Goal: Task Accomplishment & Management: Complete application form

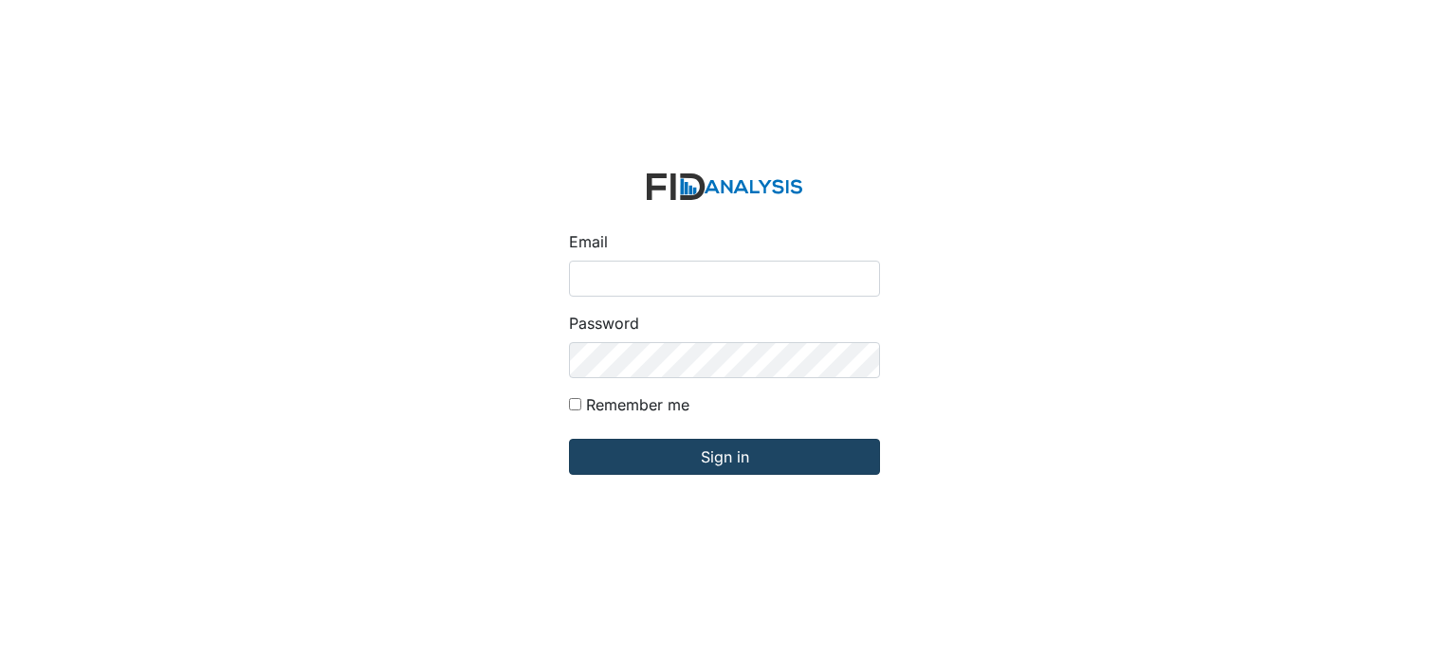
type input "[EMAIL_ADDRESS][DOMAIN_NAME]"
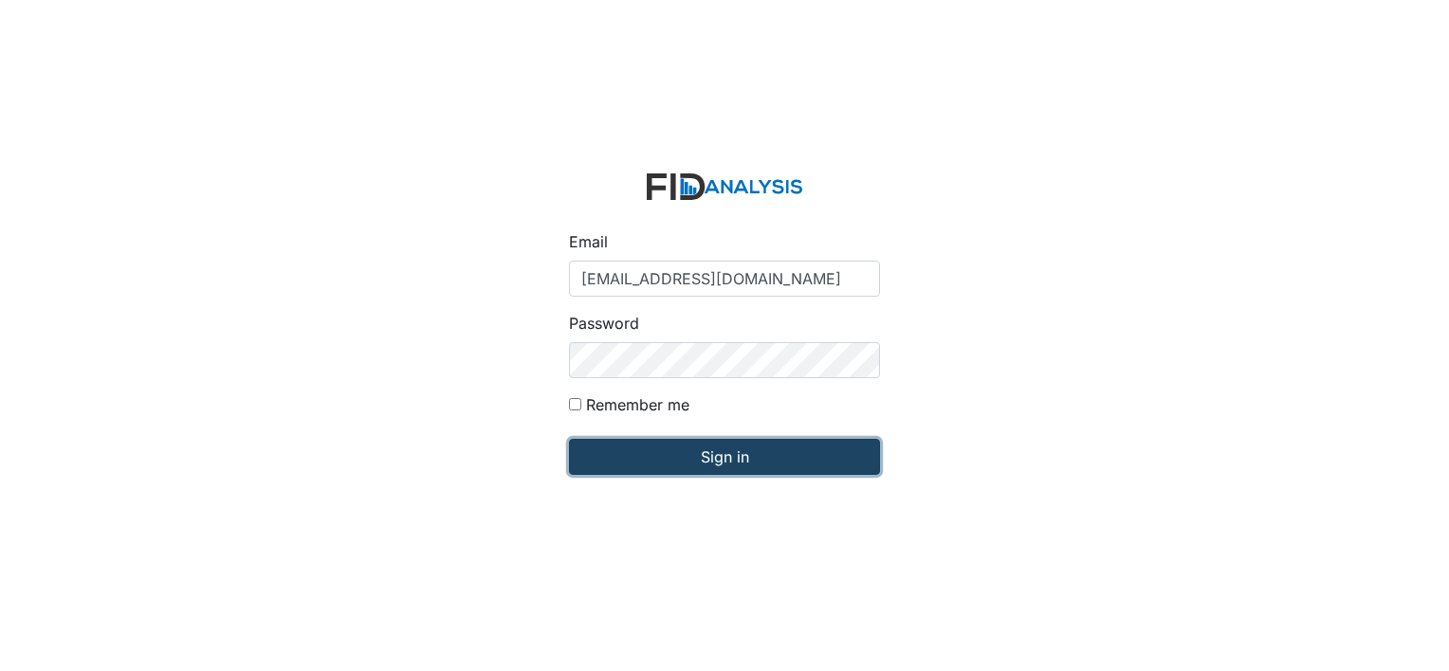
click at [741, 454] on input "Sign in" at bounding box center [724, 457] width 311 height 36
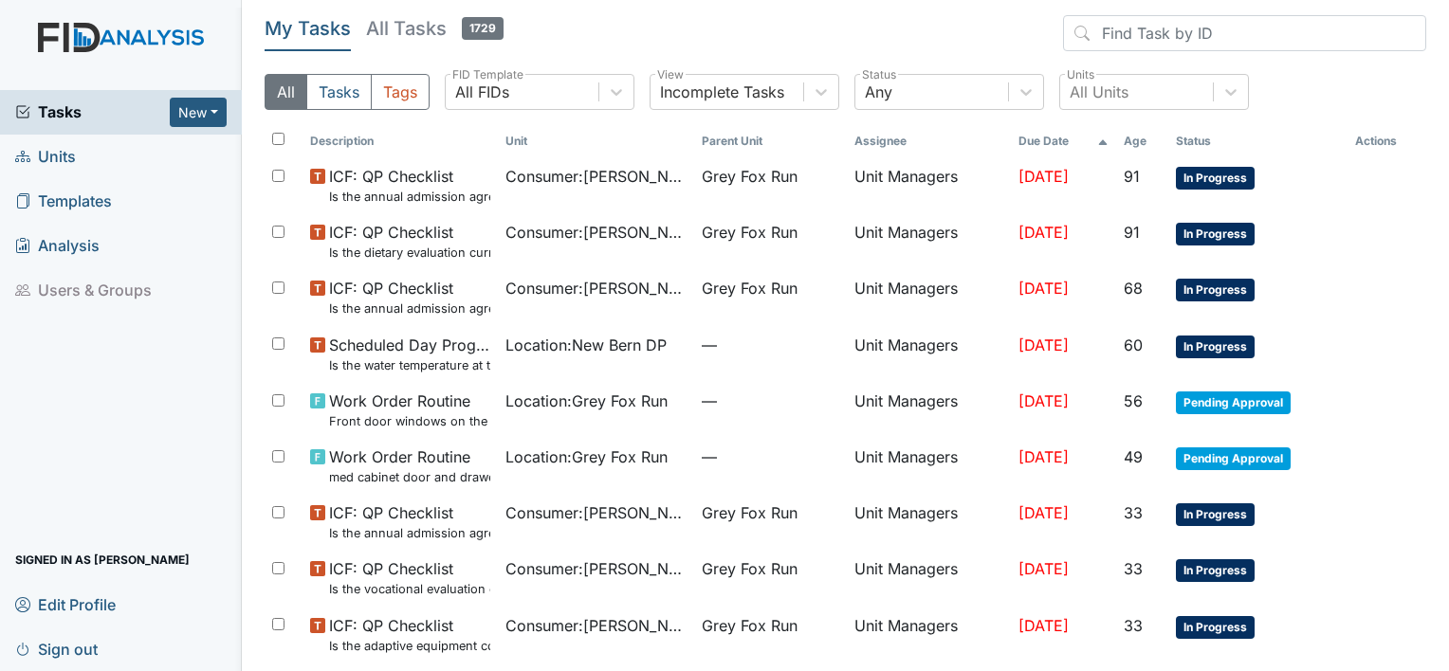
click at [48, 153] on span "Units" at bounding box center [45, 156] width 61 height 29
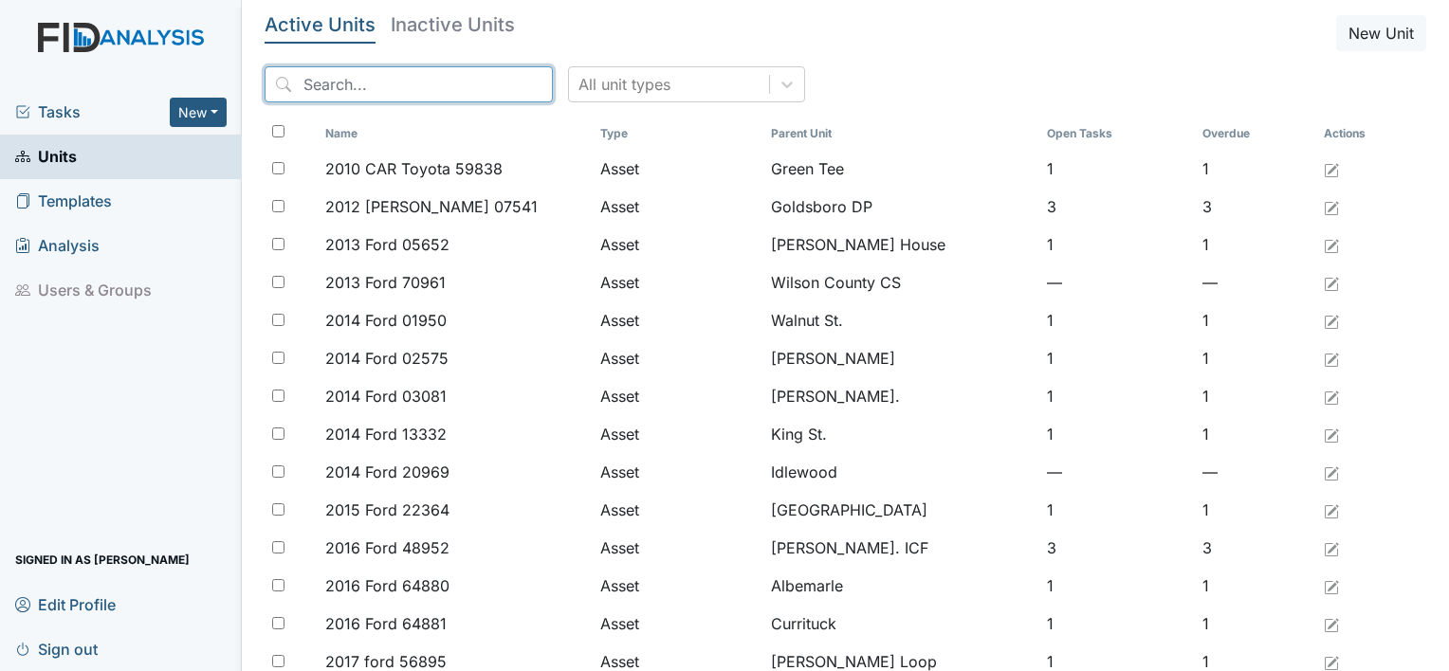
click at [432, 92] on input "search" at bounding box center [409, 84] width 288 height 36
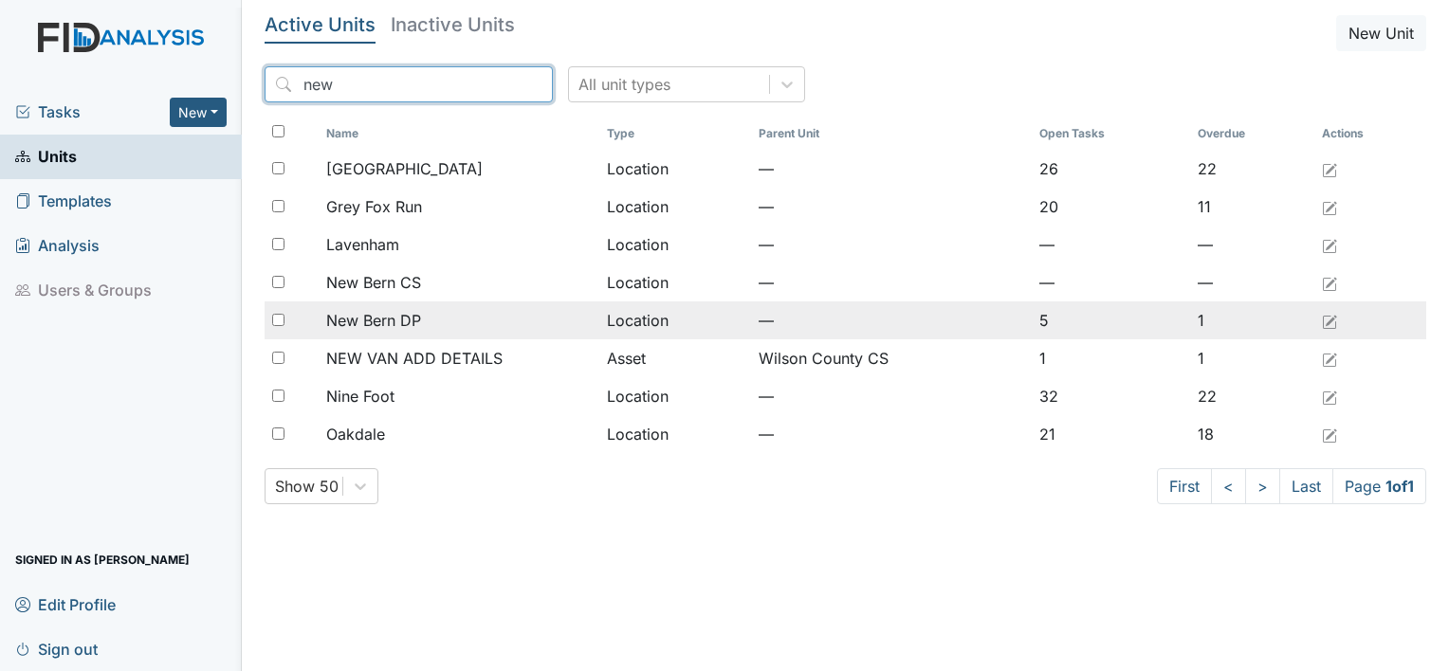
type input "new"
click at [382, 316] on span "New Bern DP" at bounding box center [373, 320] width 95 height 23
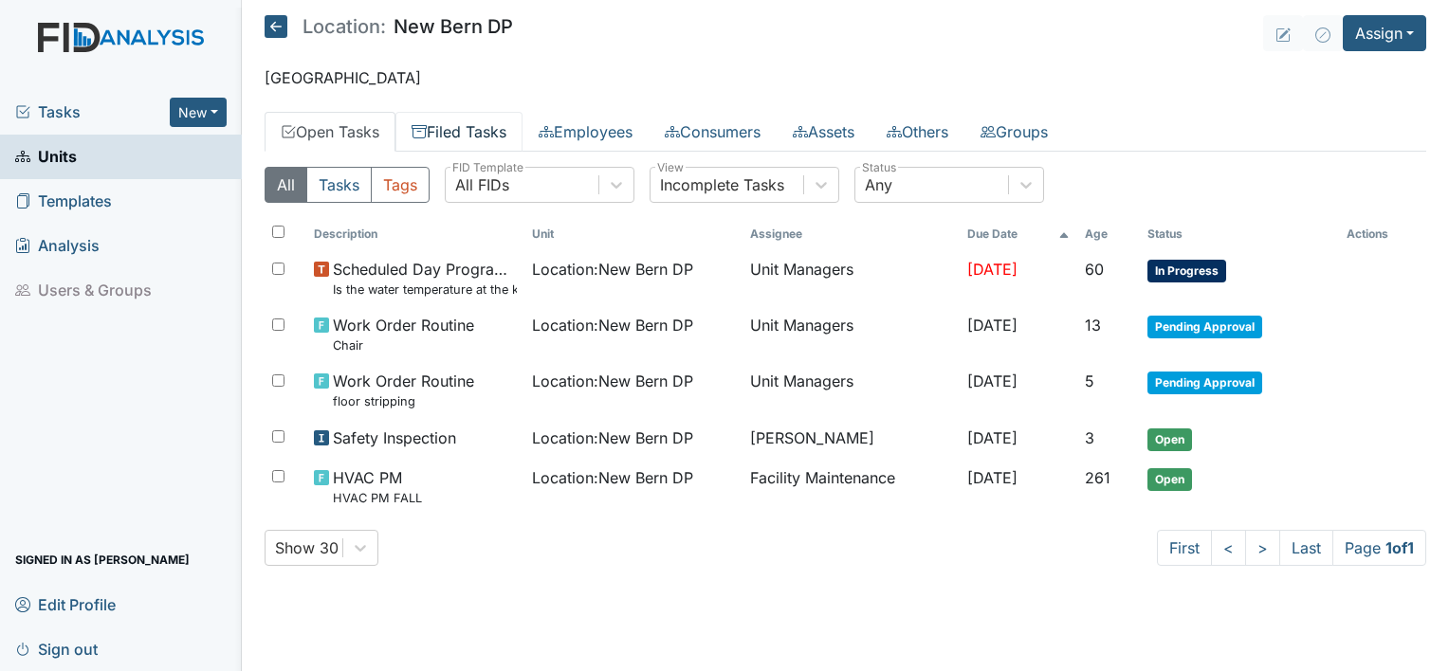
click at [455, 126] on link "Filed Tasks" at bounding box center [458, 132] width 127 height 40
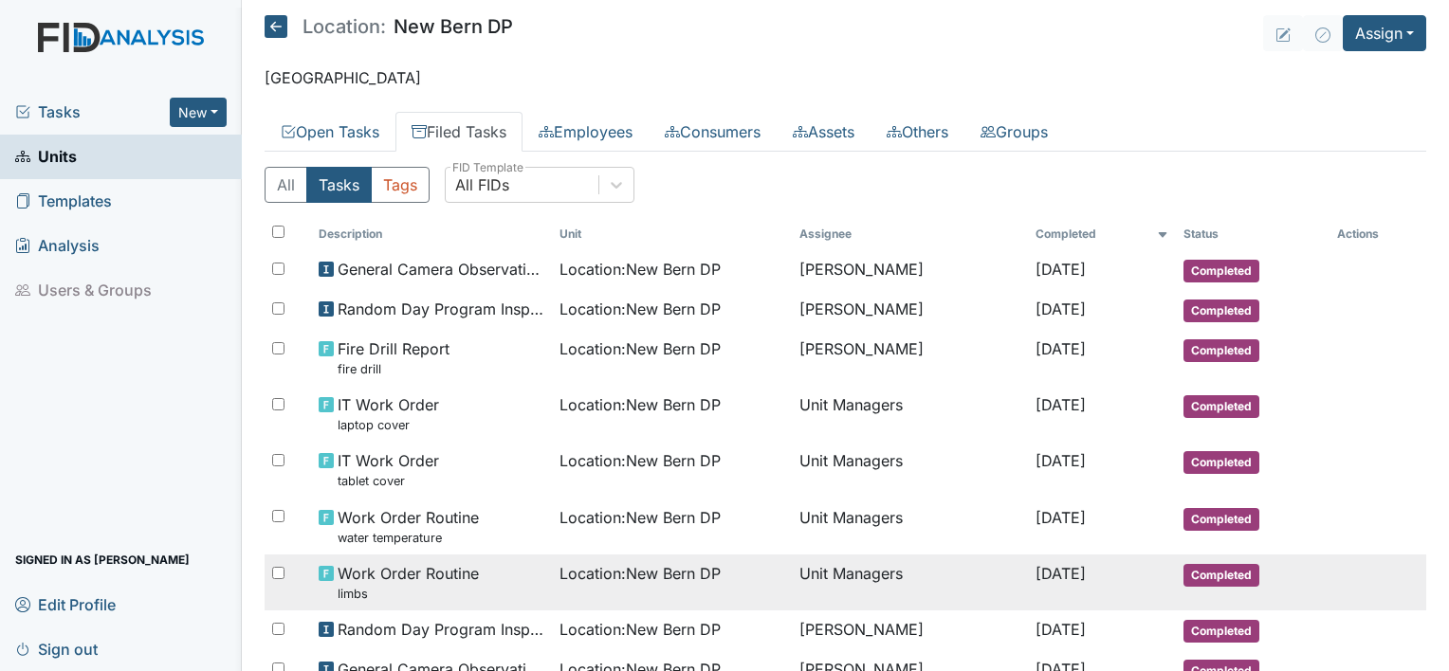
click at [1343, 555] on td at bounding box center [1376, 562] width 95 height 15
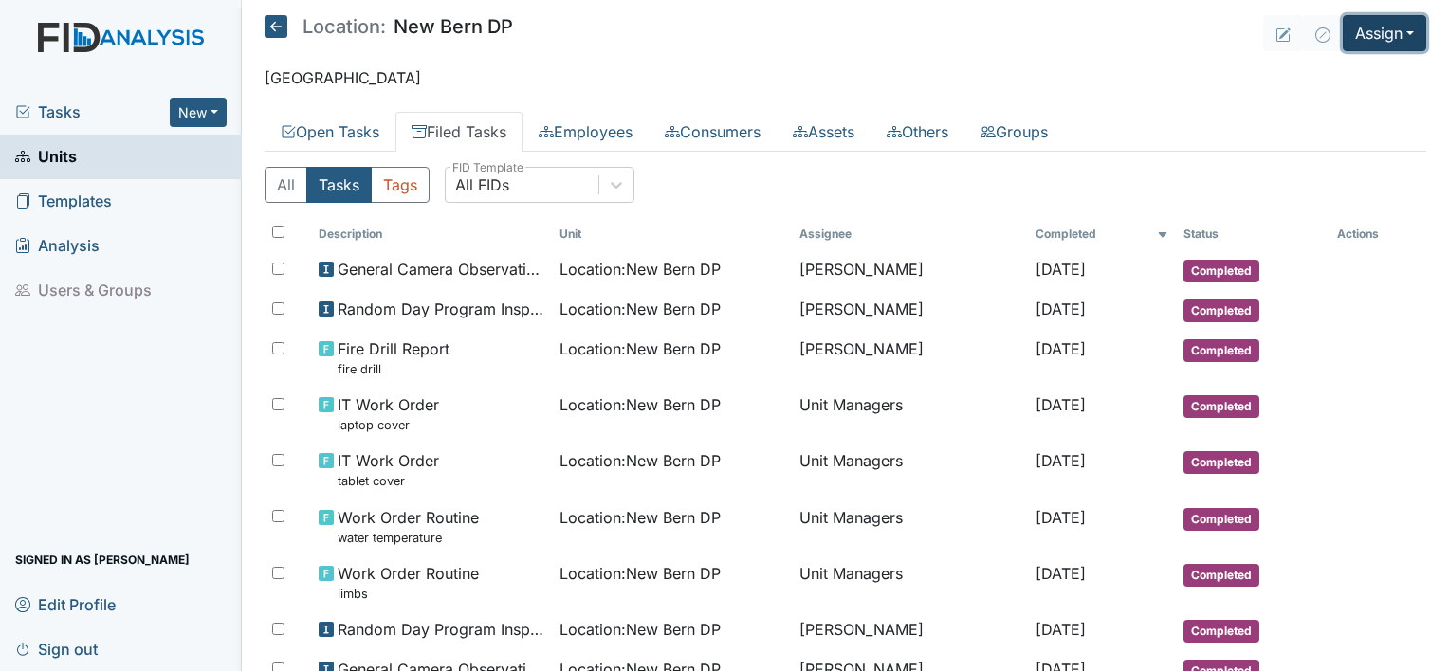
click at [1394, 28] on button "Assign" at bounding box center [1384, 33] width 83 height 36
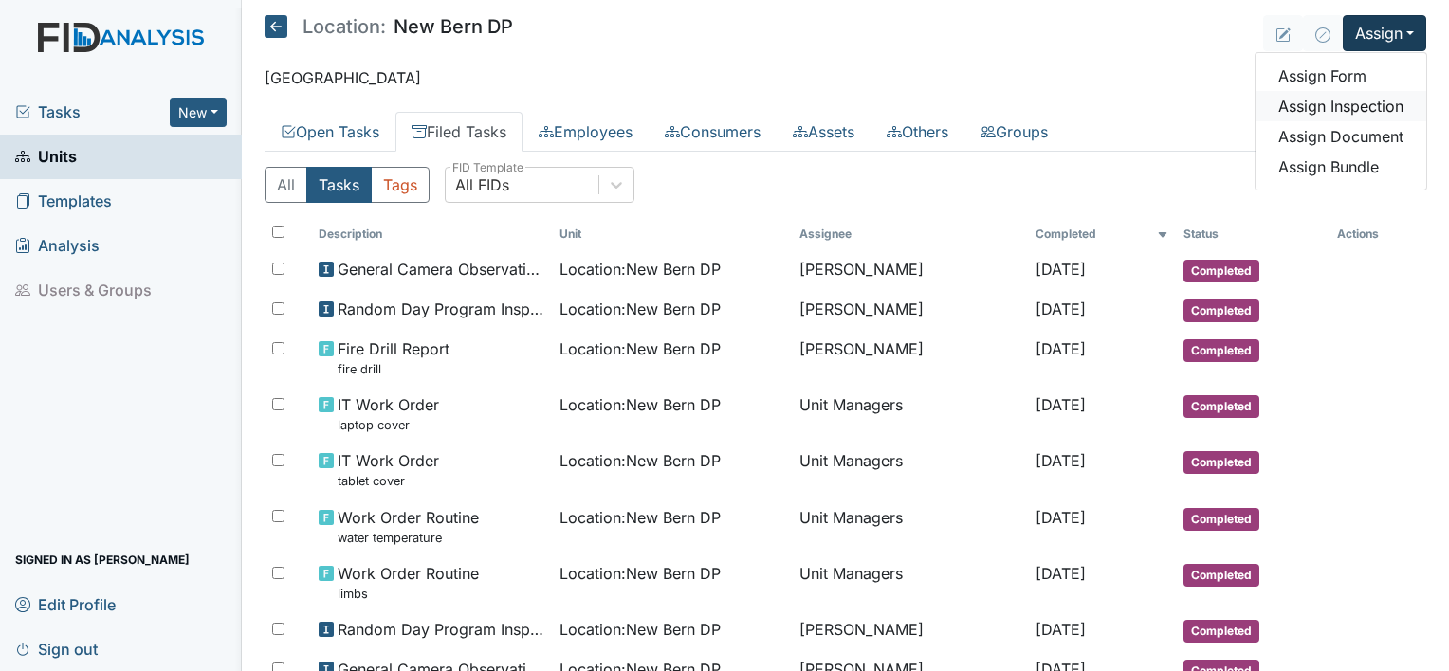
click at [1377, 115] on link "Assign Inspection" at bounding box center [1340, 106] width 171 height 30
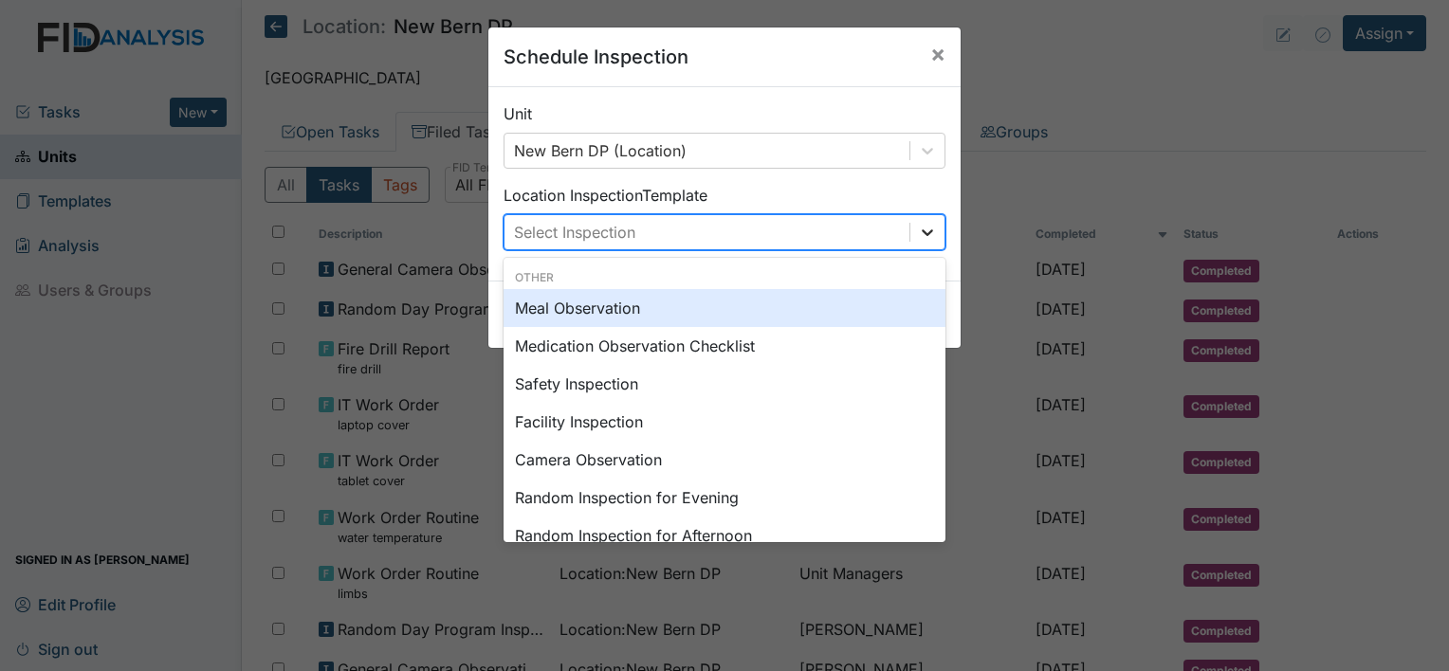
click at [922, 229] on icon at bounding box center [927, 232] width 19 height 19
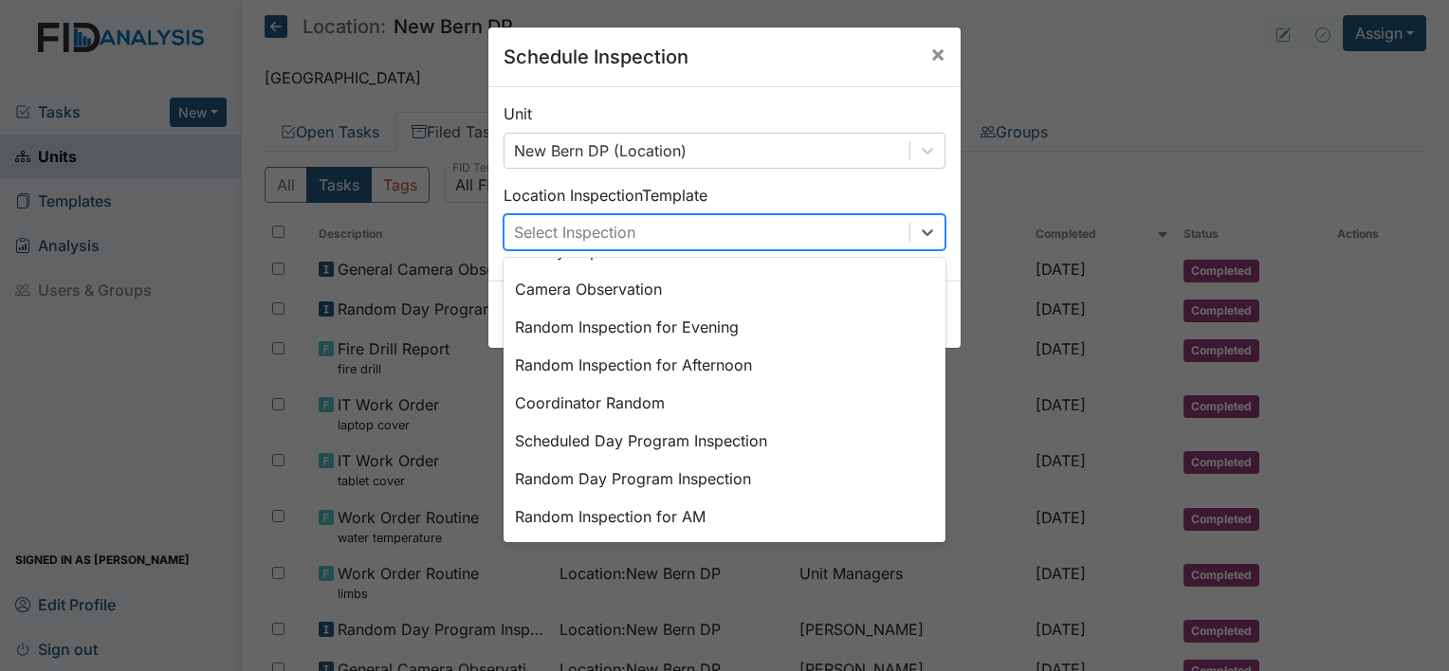
scroll to position [190, 0]
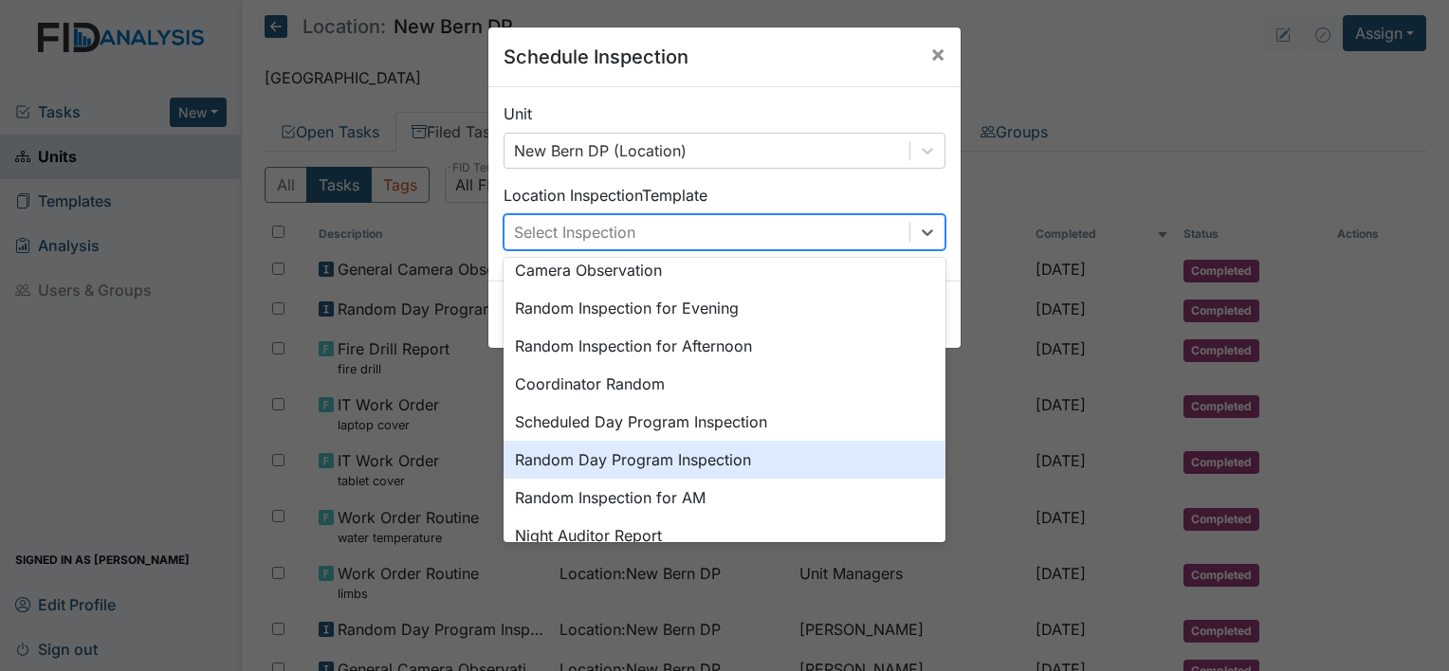
click at [750, 458] on div "Random Day Program Inspection" at bounding box center [724, 460] width 442 height 38
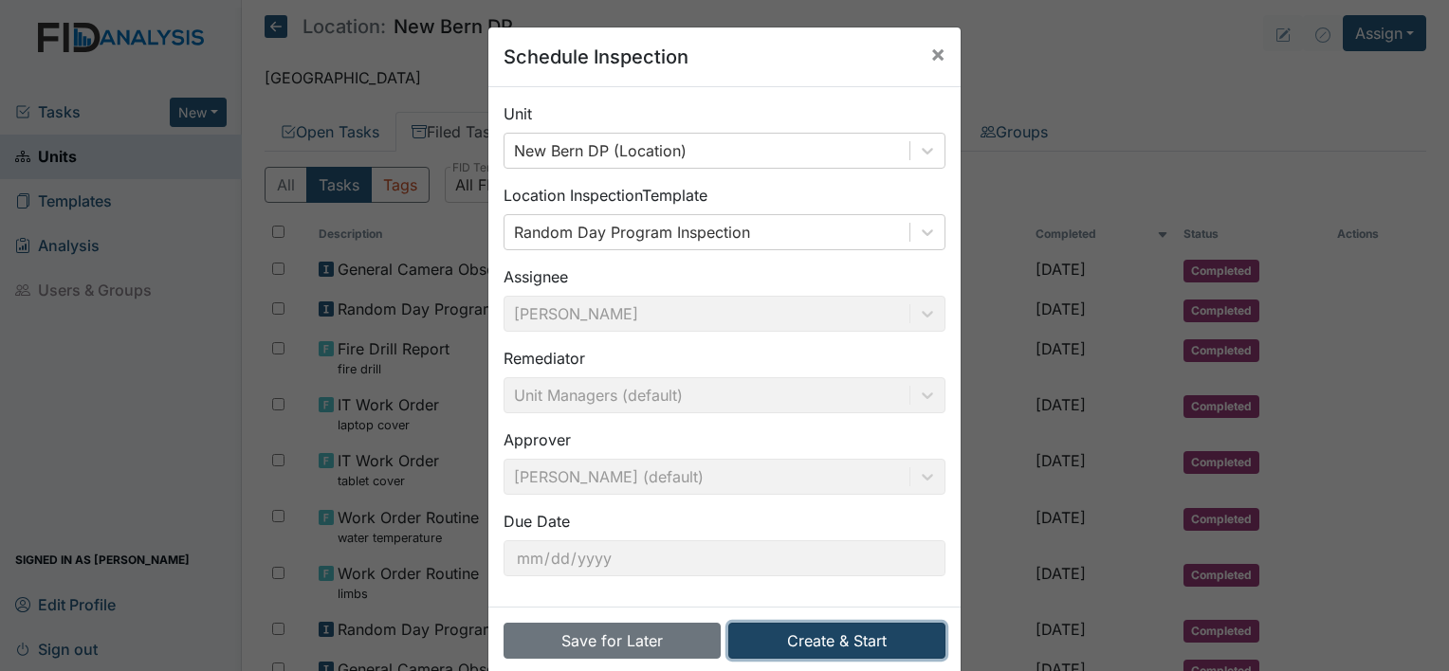
click at [773, 631] on button "Create & Start" at bounding box center [836, 641] width 217 height 36
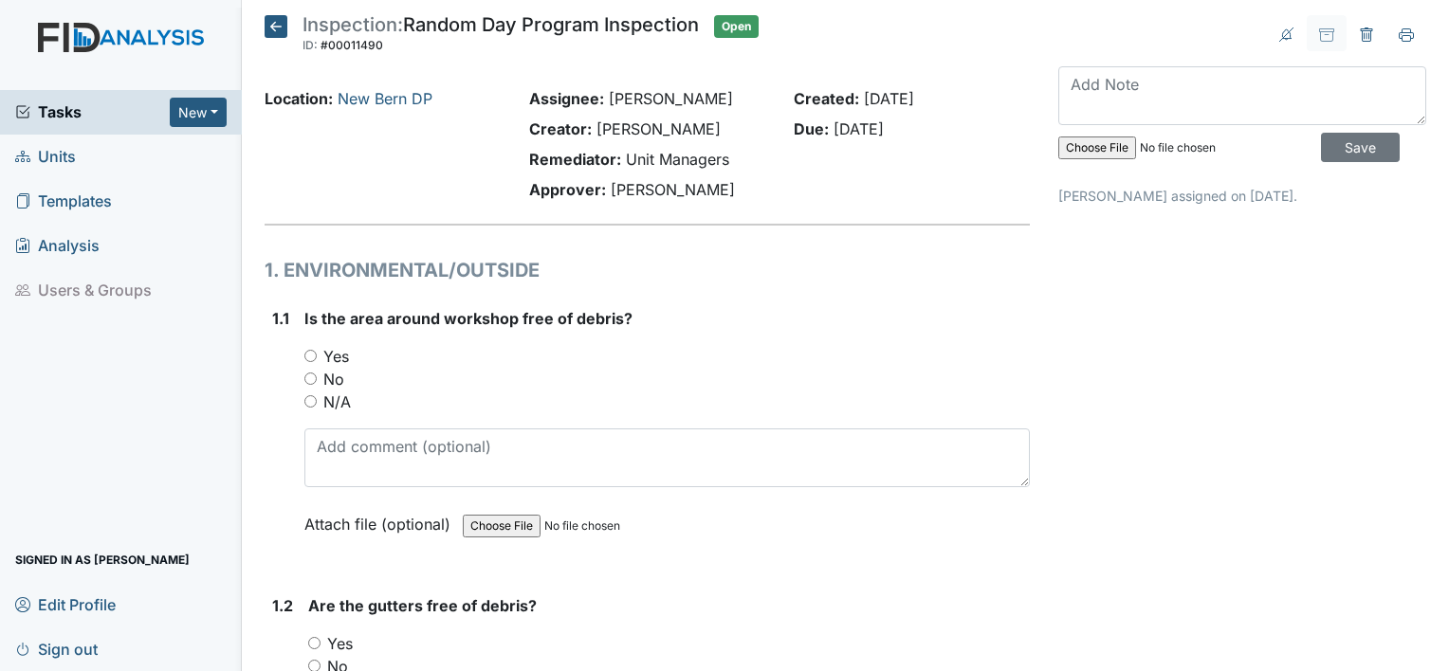
click at [315, 356] on input "Yes" at bounding box center [310, 356] width 12 height 12
radio input "true"
click at [317, 637] on input "Yes" at bounding box center [314, 643] width 12 height 12
radio input "true"
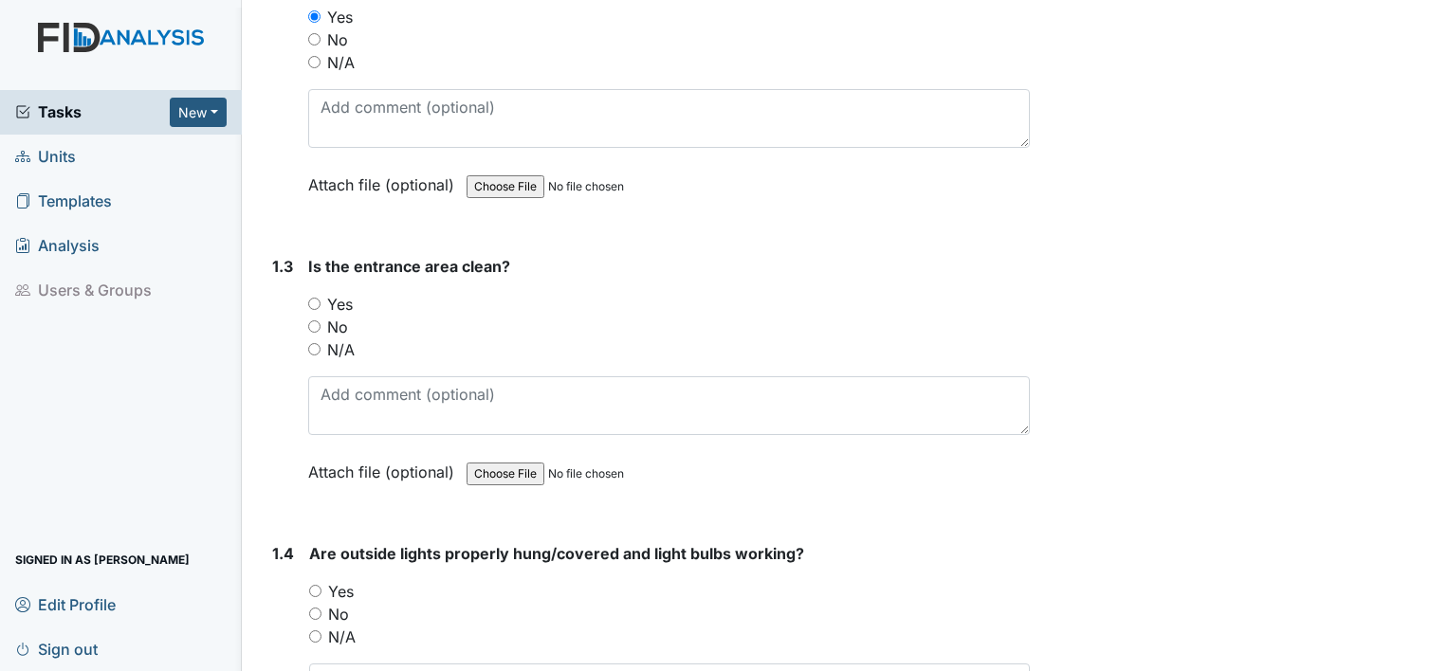
scroll to position [639, 0]
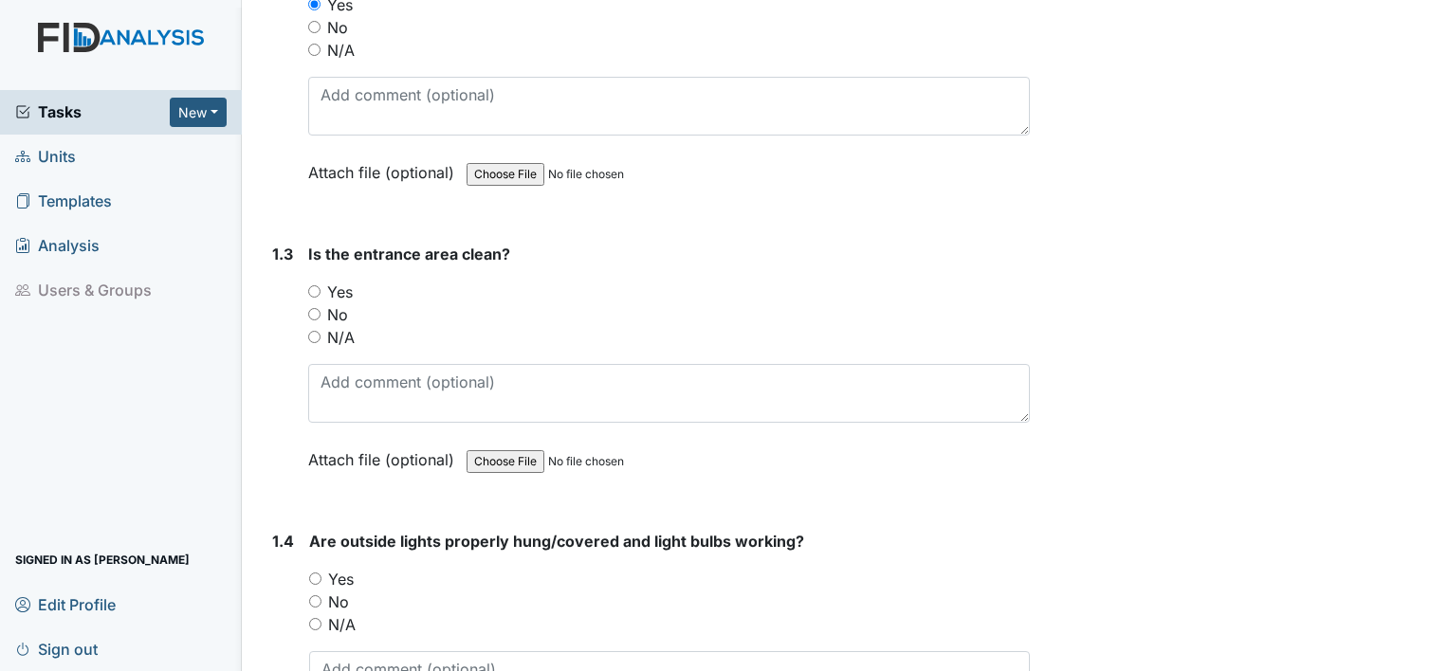
click at [310, 285] on input "Yes" at bounding box center [314, 291] width 12 height 12
radio input "true"
click at [315, 575] on input "Yes" at bounding box center [315, 579] width 12 height 12
radio input "true"
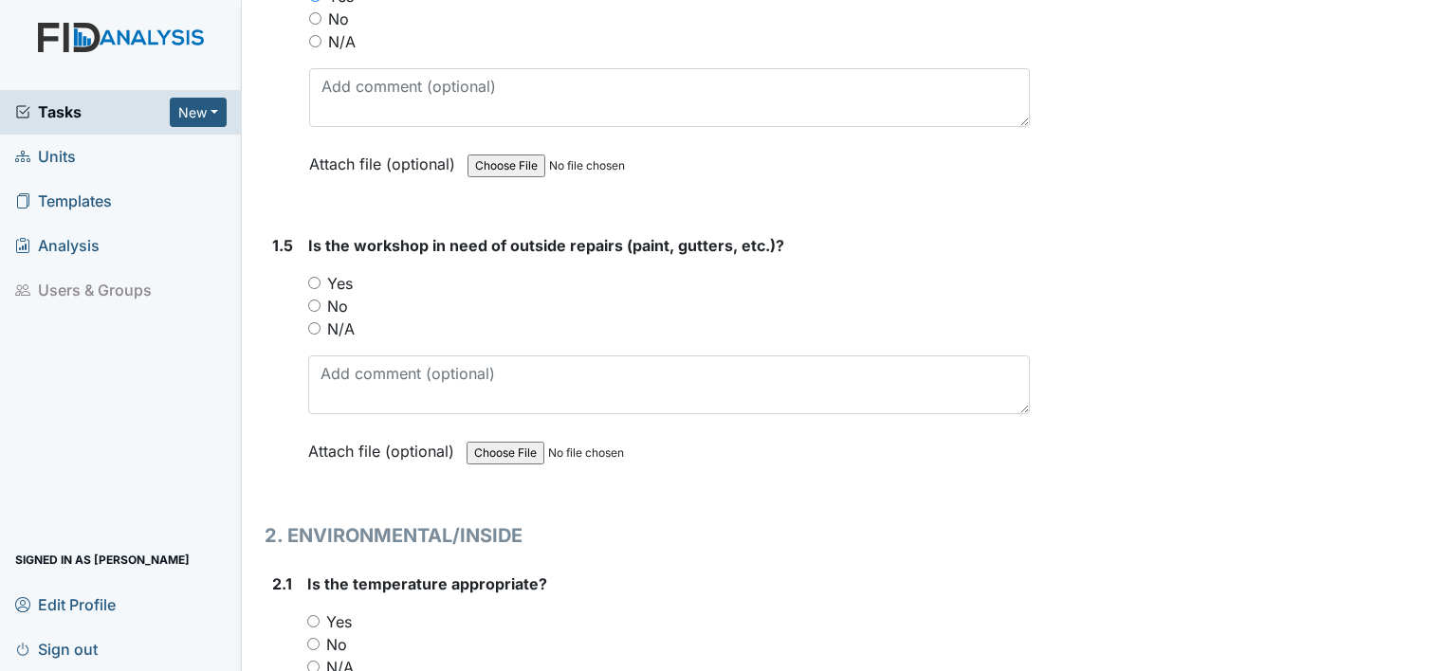
scroll to position [1234, 0]
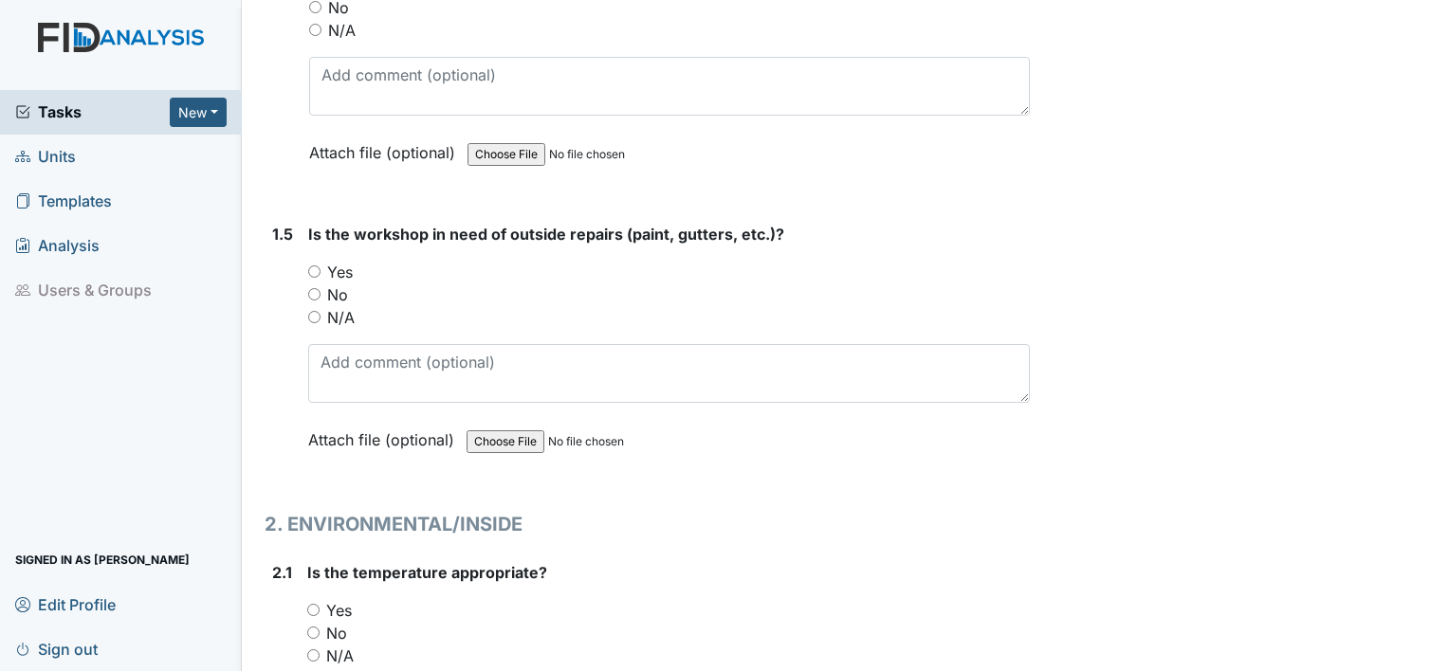
click at [310, 288] on input "No" at bounding box center [314, 294] width 12 height 12
radio input "true"
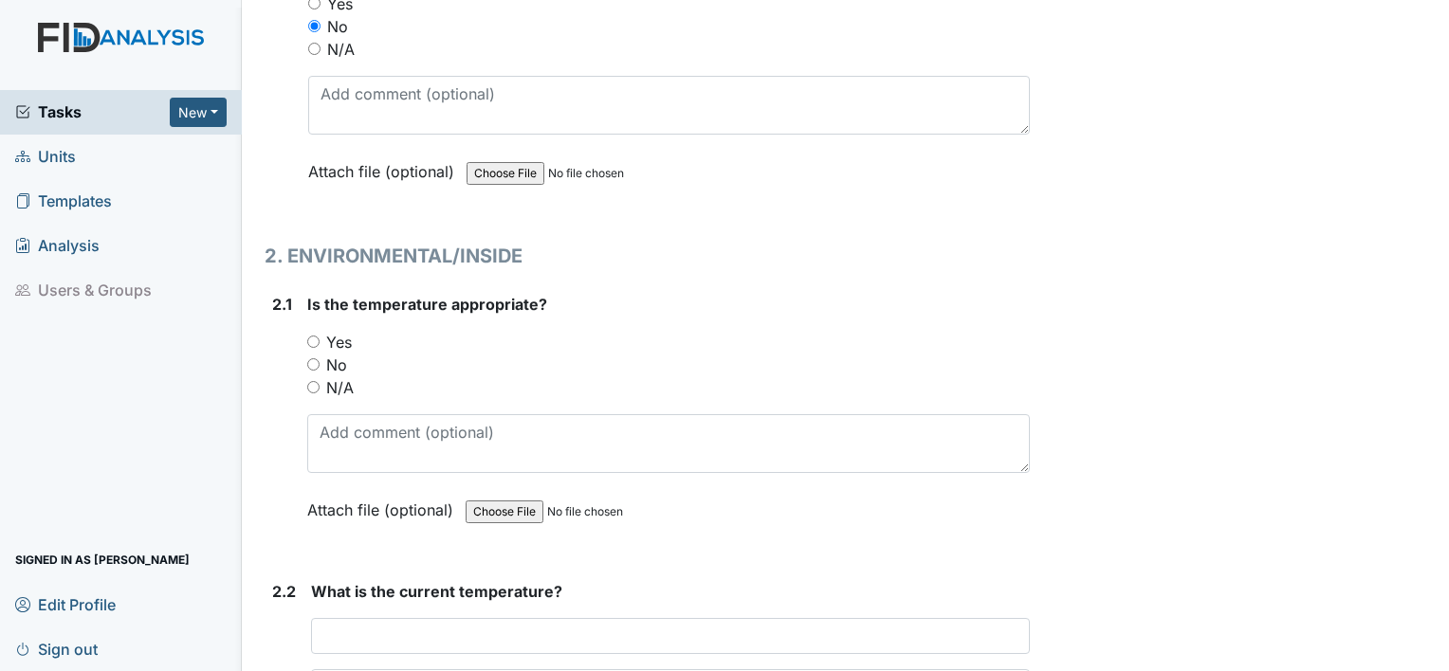
scroll to position [1519, 0]
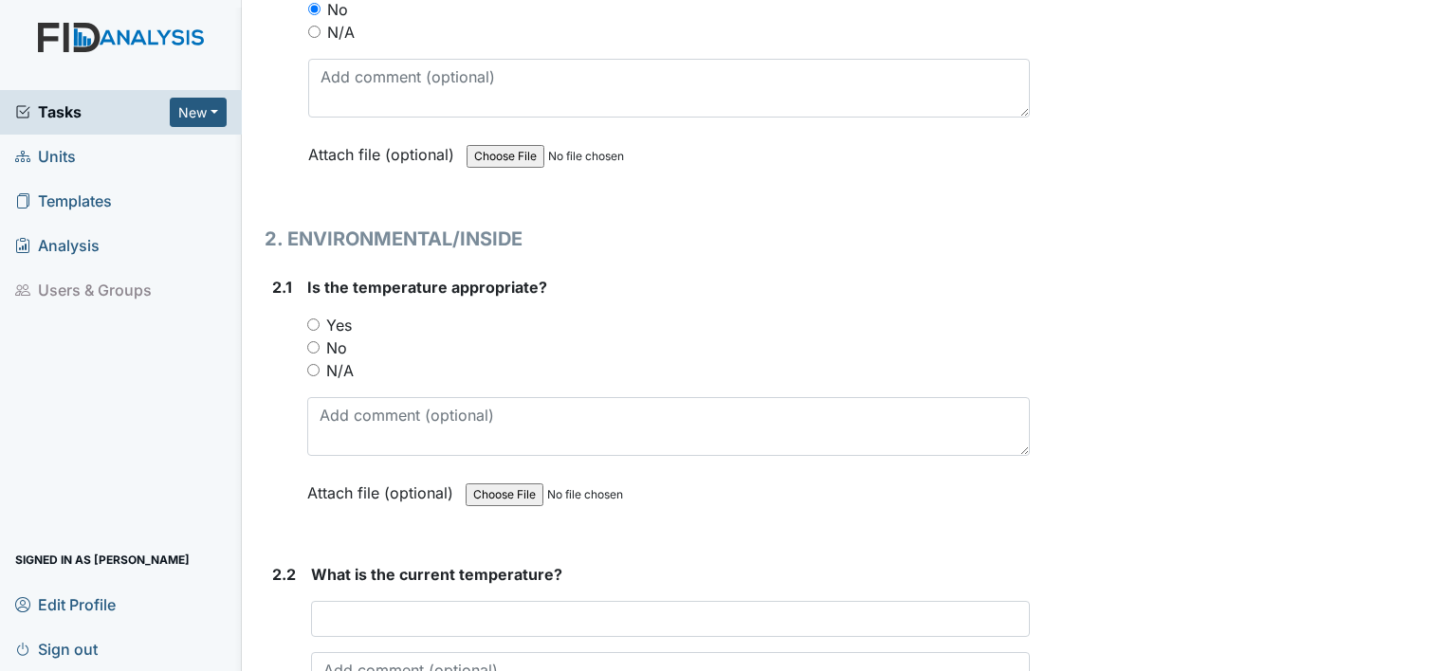
click at [311, 322] on input "Yes" at bounding box center [313, 325] width 12 height 12
radio input "true"
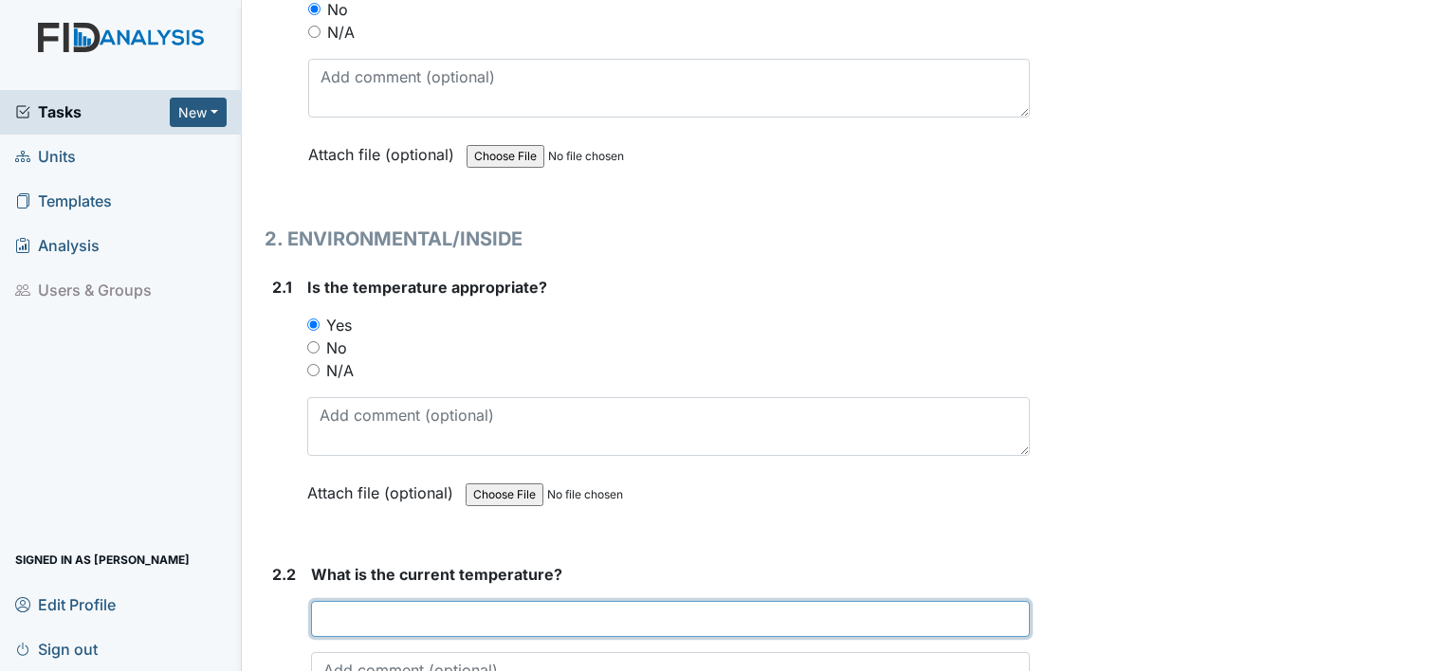
click at [366, 607] on input "text" at bounding box center [670, 619] width 719 height 36
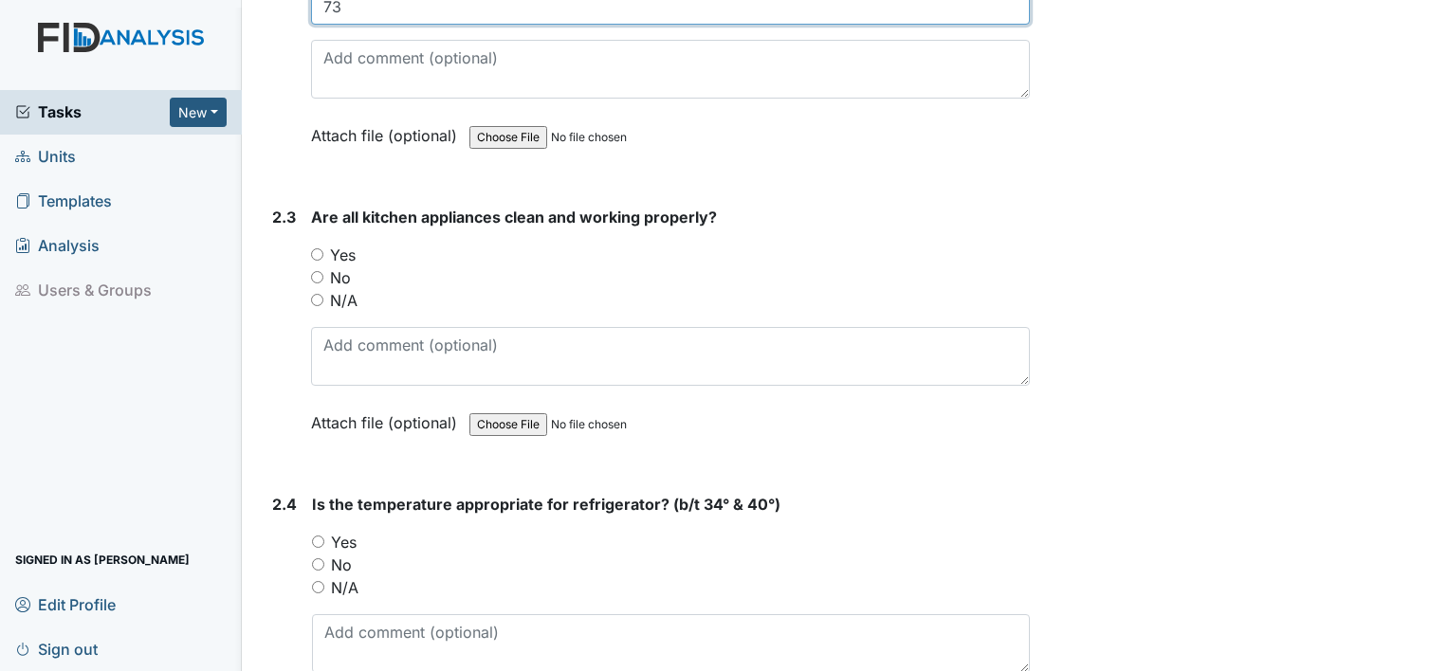
scroll to position [2137, 0]
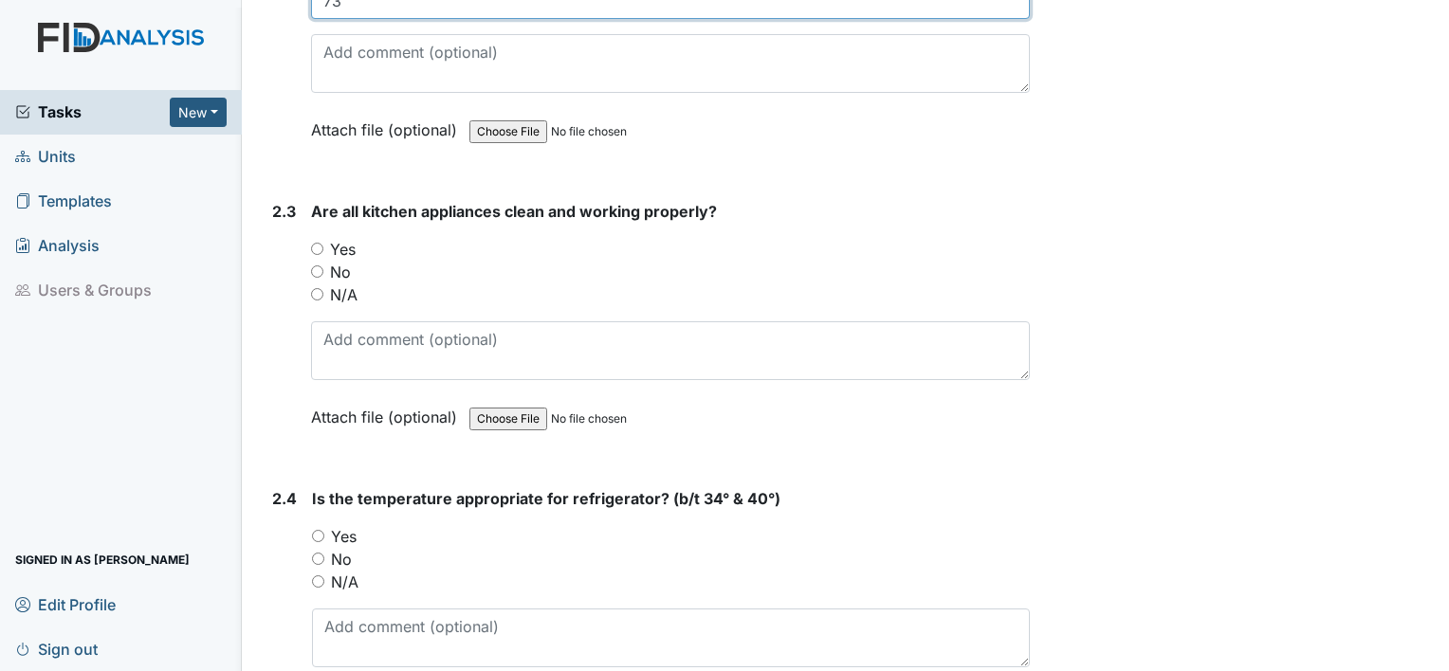
type input "73"
click at [313, 243] on input "Yes" at bounding box center [317, 249] width 12 height 12
radio input "true"
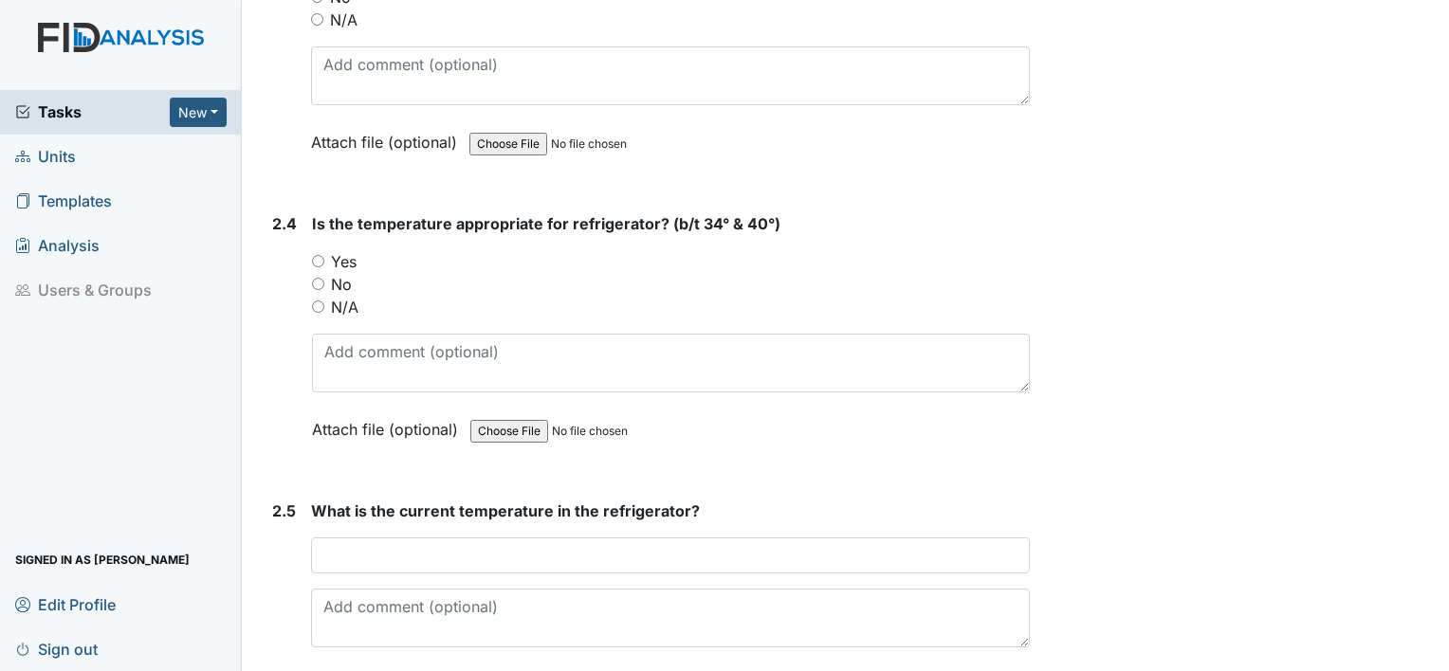
scroll to position [2414, 0]
click at [322, 253] on input "Yes" at bounding box center [318, 259] width 12 height 12
radio input "true"
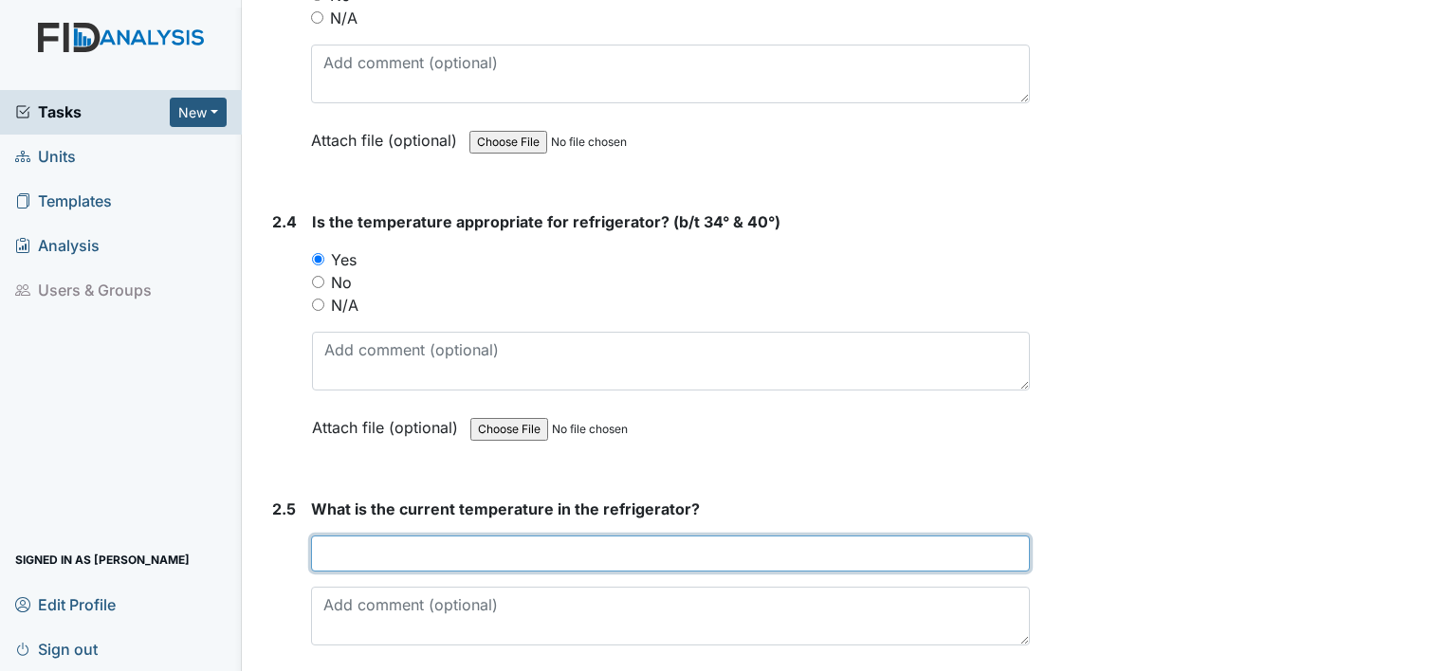
click at [393, 547] on input "text" at bounding box center [670, 554] width 719 height 36
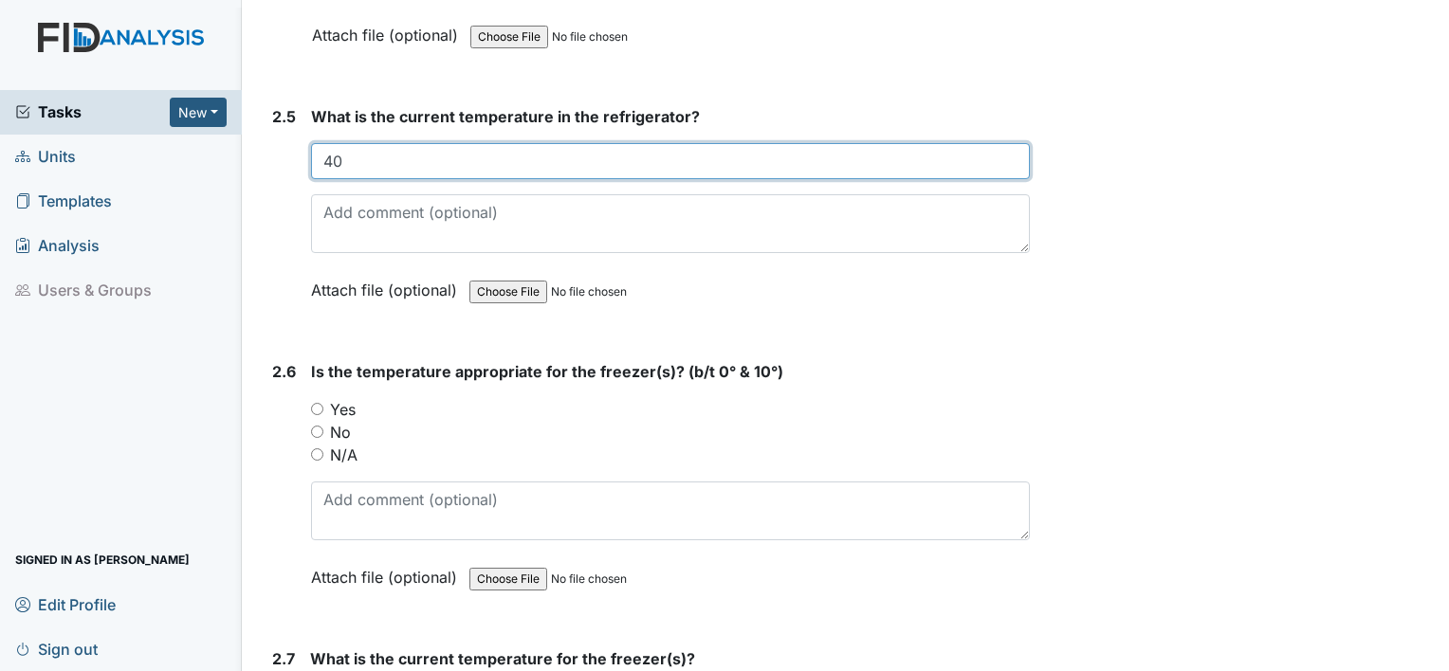
scroll to position [2856, 0]
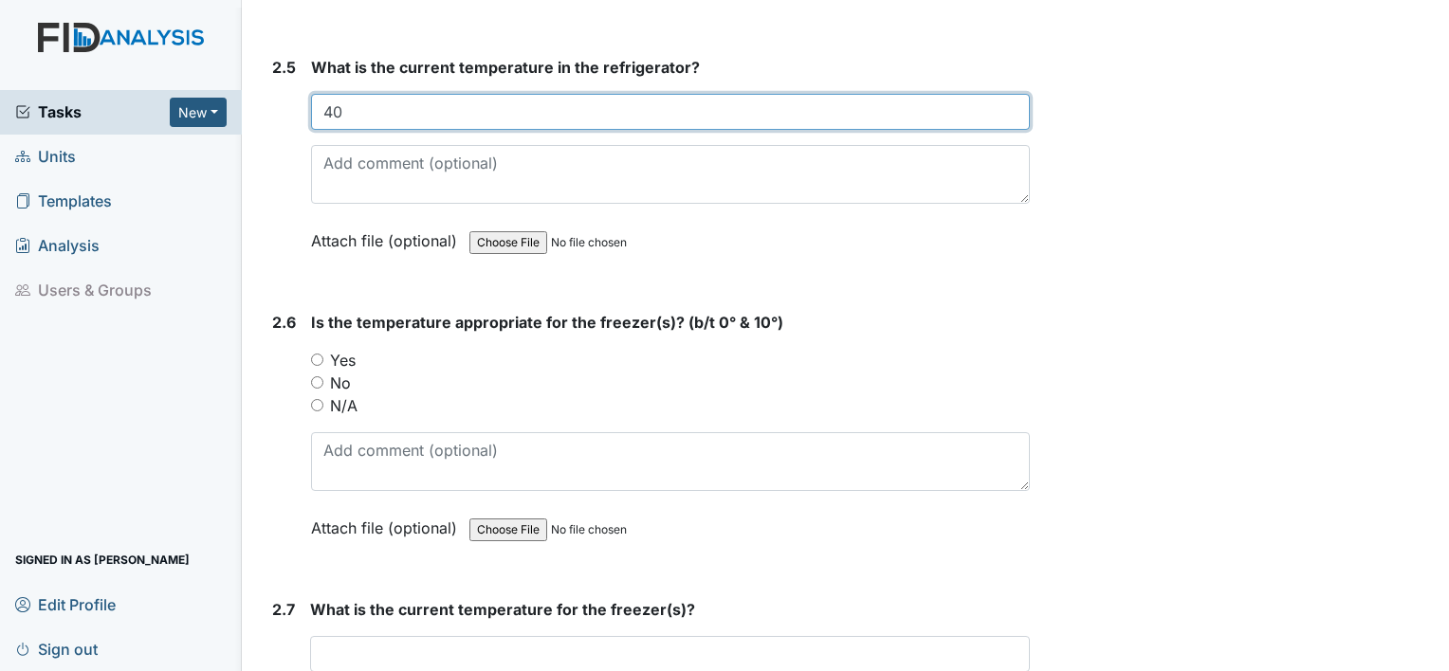
type input "40"
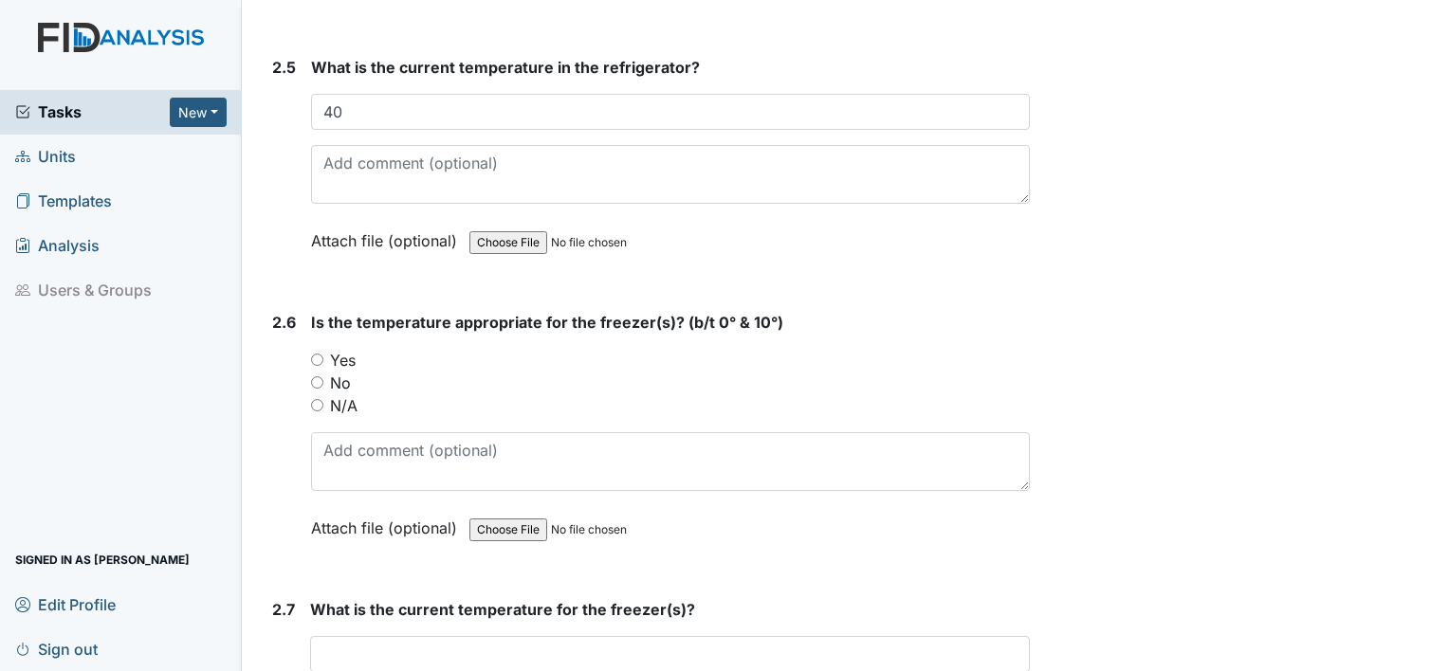
click at [315, 354] on input "Yes" at bounding box center [317, 360] width 12 height 12
radio input "true"
click at [429, 636] on input "text" at bounding box center [670, 654] width 720 height 36
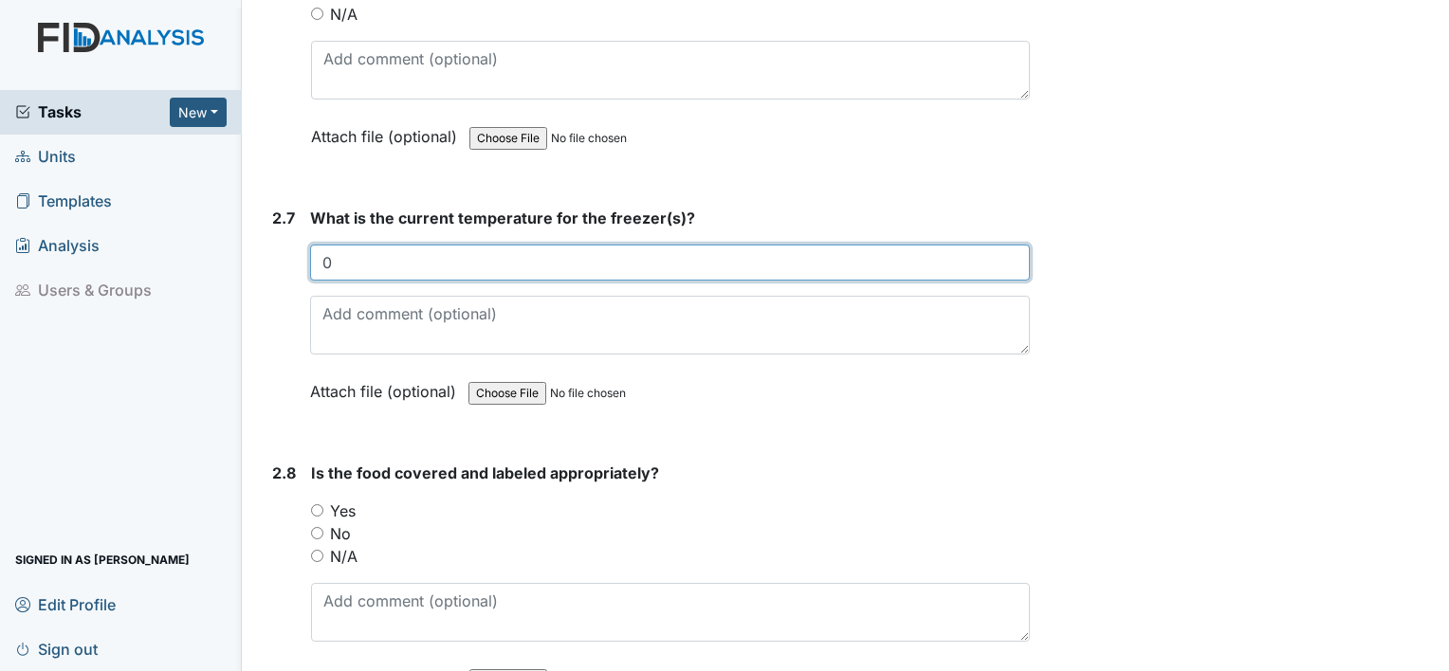
scroll to position [3412, 0]
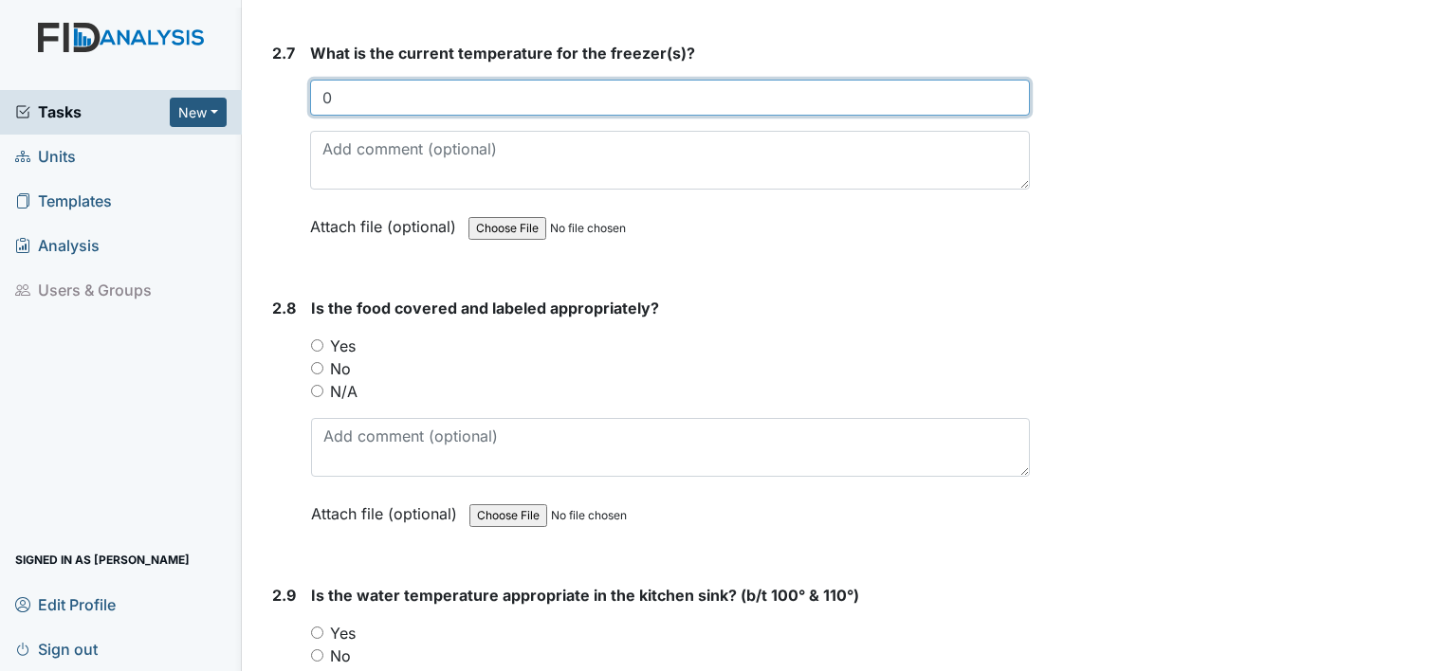
type input "0"
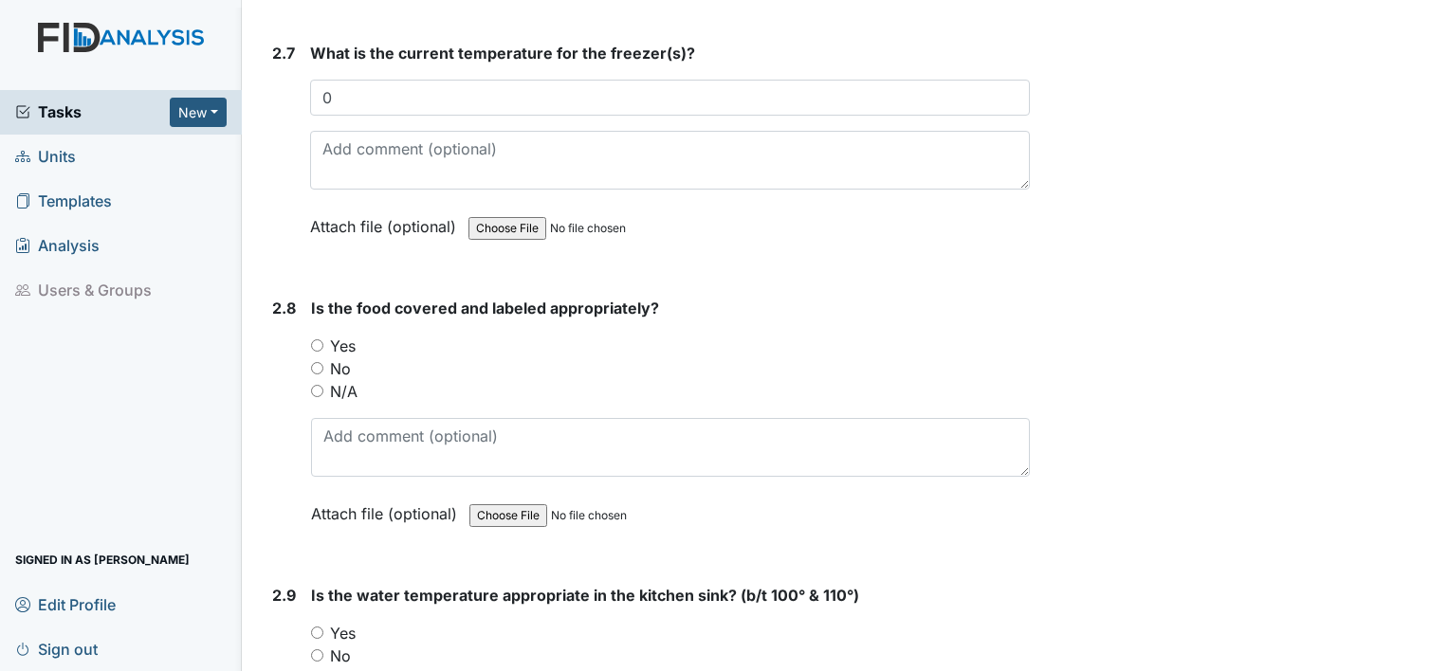
click at [316, 385] on input "N/A" at bounding box center [317, 391] width 12 height 12
radio input "true"
click at [320, 627] on input "Yes" at bounding box center [317, 633] width 12 height 12
radio input "true"
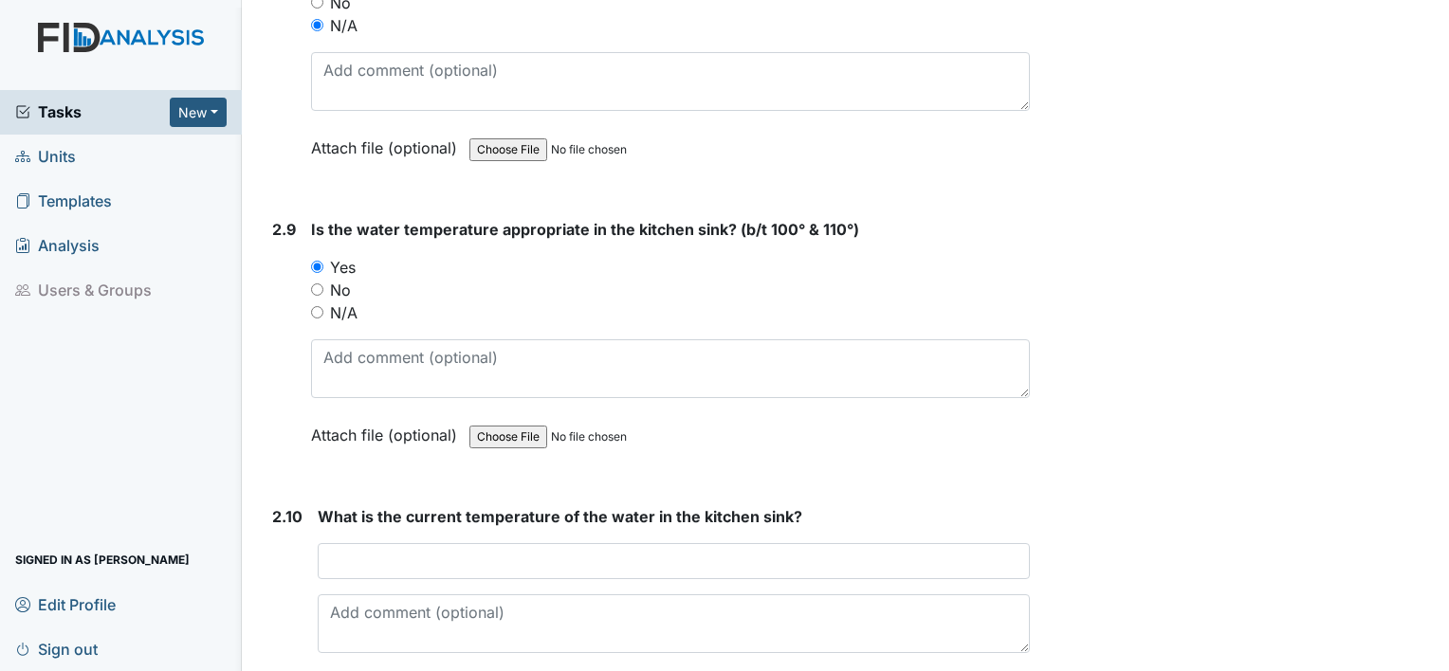
scroll to position [3815, 0]
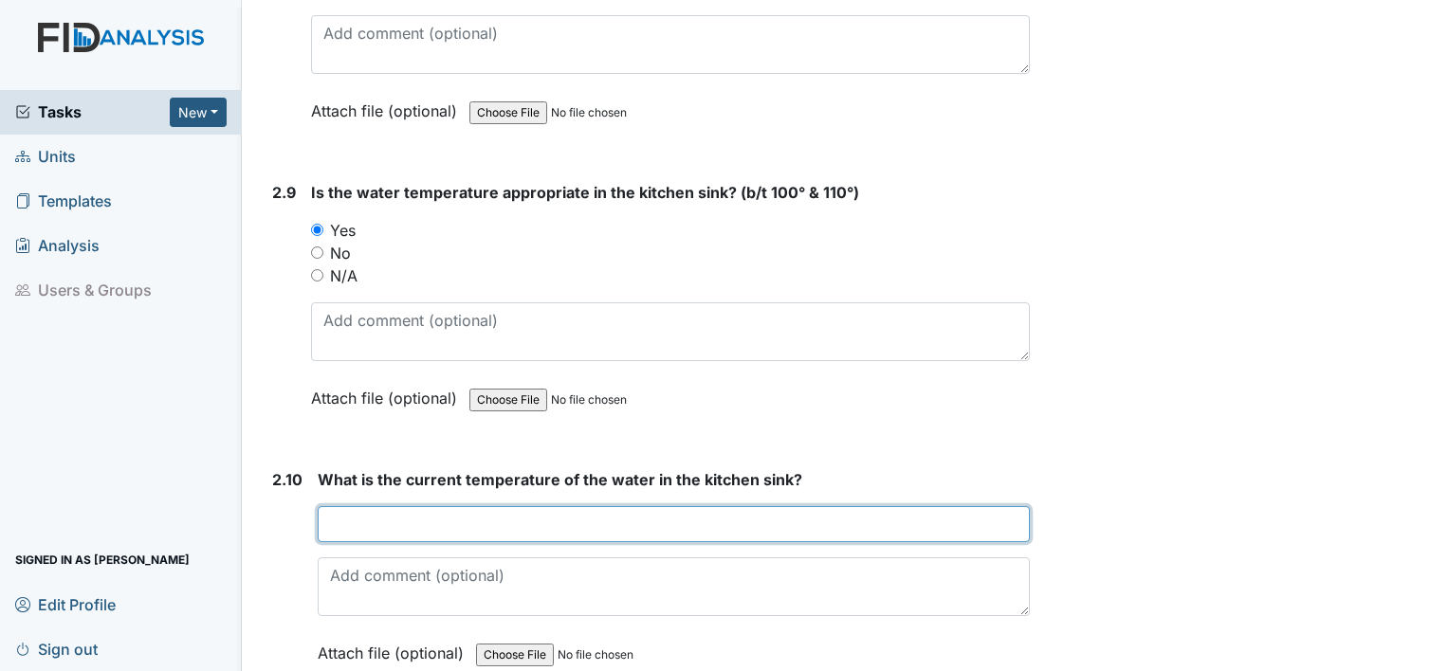
click at [484, 506] on input "text" at bounding box center [674, 524] width 712 height 36
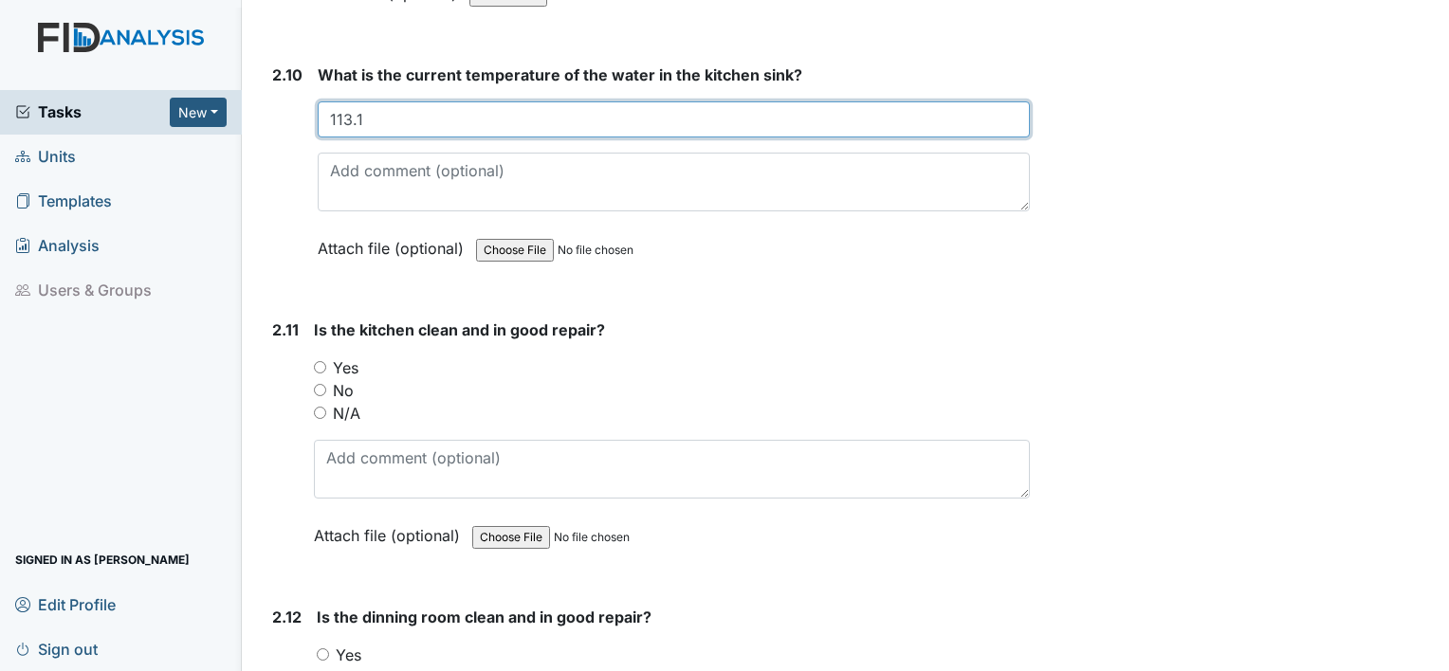
scroll to position [4270, 0]
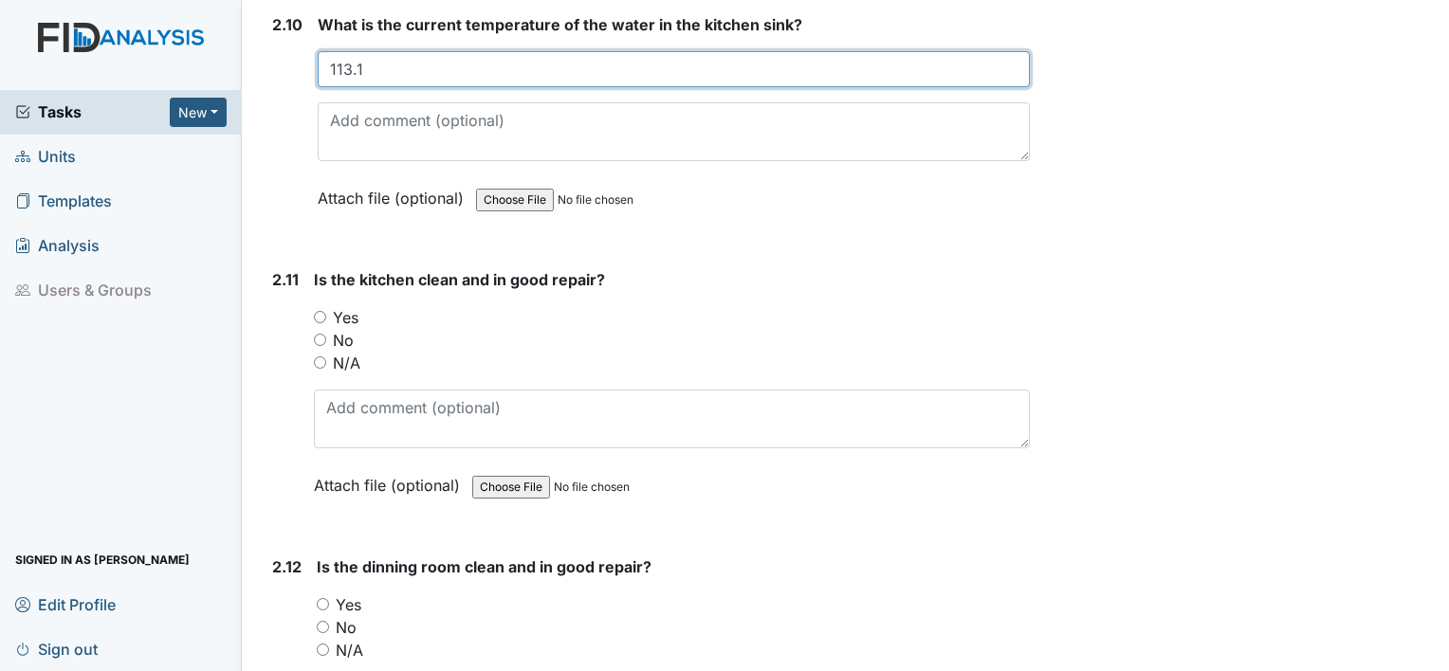
type input "113.1"
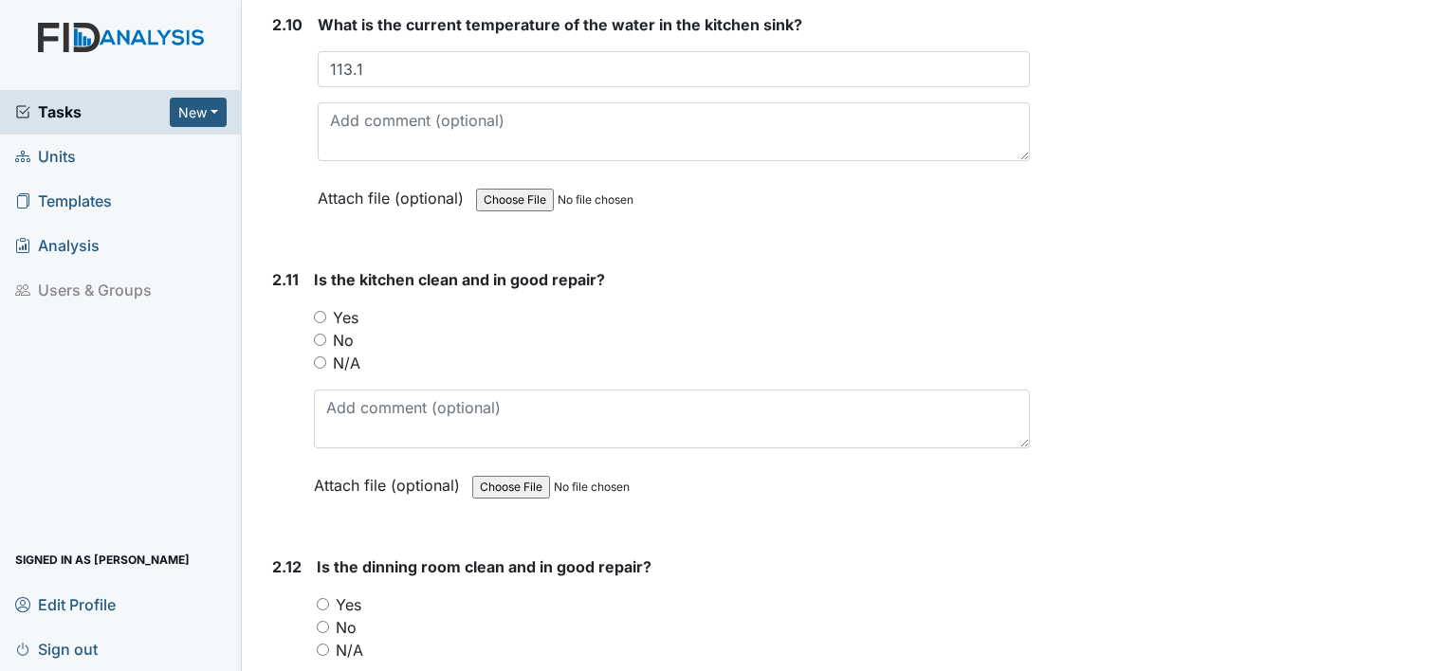
click at [322, 357] on input "N/A" at bounding box center [320, 363] width 12 height 12
radio input "true"
click at [326, 598] on input "Yes" at bounding box center [323, 604] width 12 height 12
radio input "true"
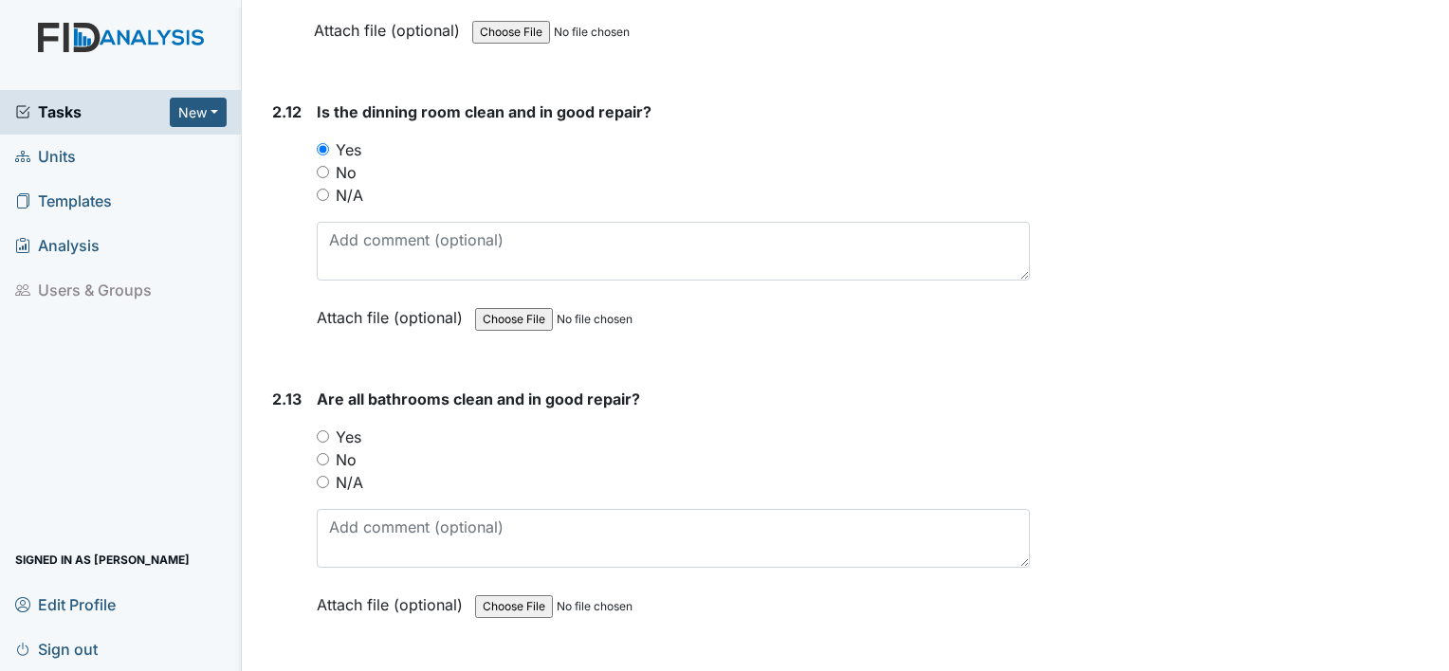
scroll to position [4764, 0]
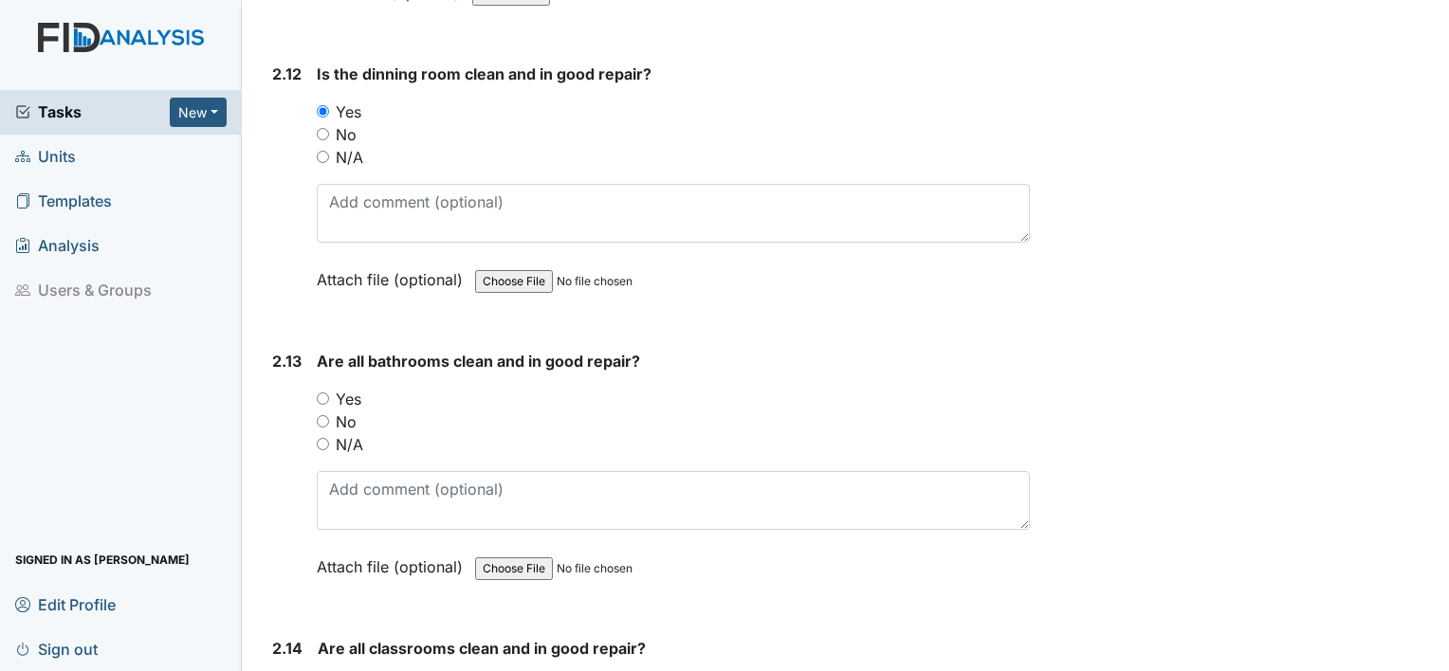
click at [317, 393] on input "Yes" at bounding box center [323, 399] width 12 height 12
radio input "true"
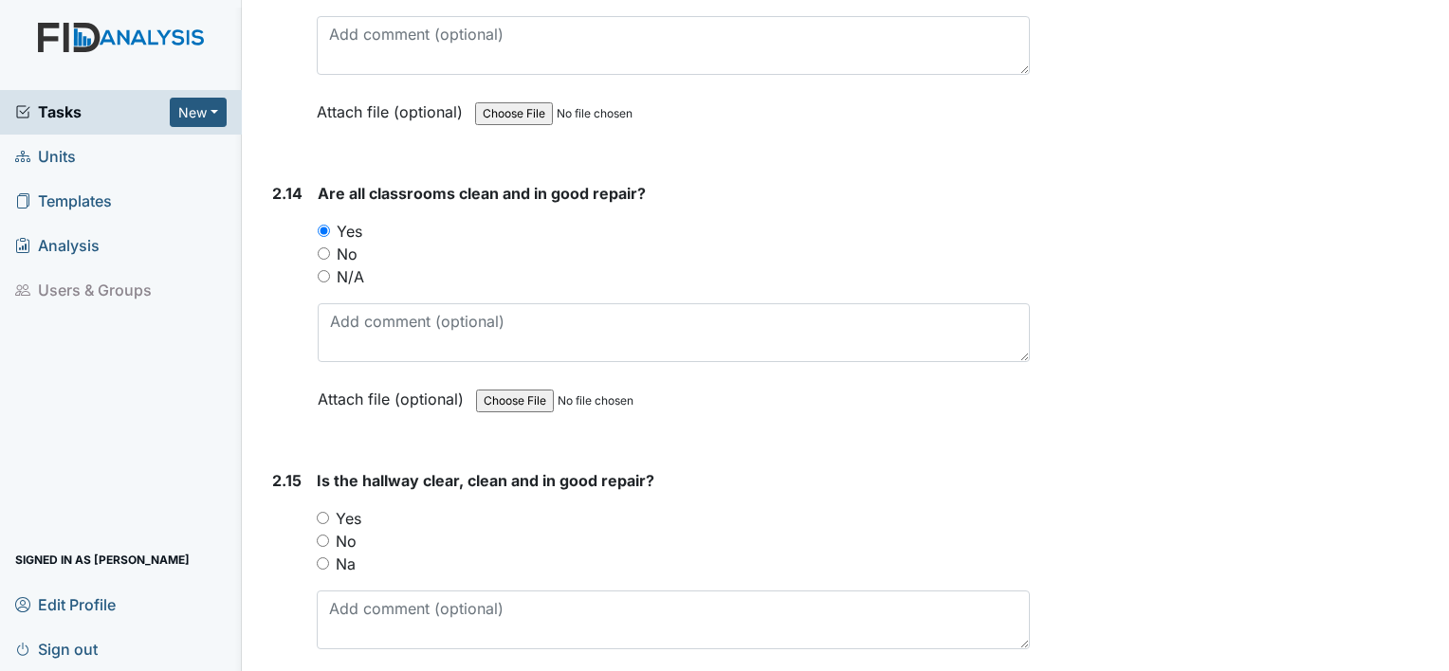
scroll to position [5230, 0]
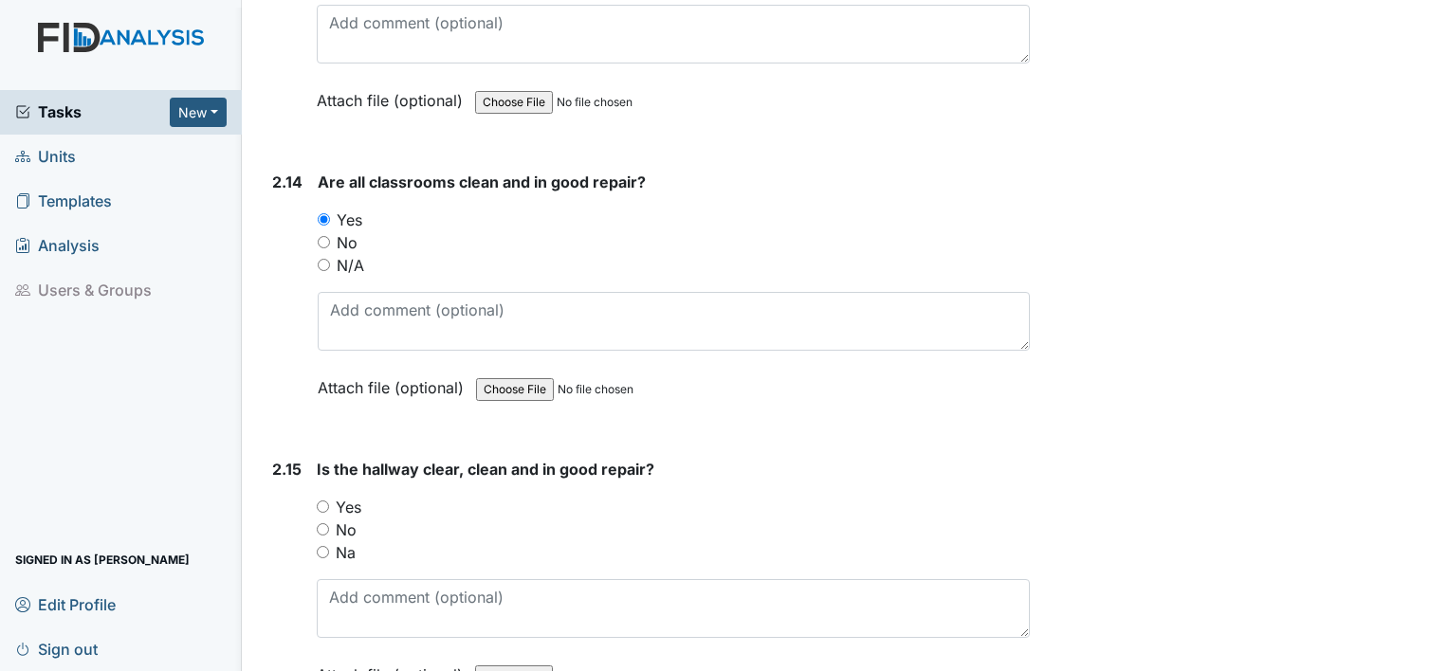
click at [319, 501] on input "Yes" at bounding box center [323, 507] width 12 height 12
radio input "true"
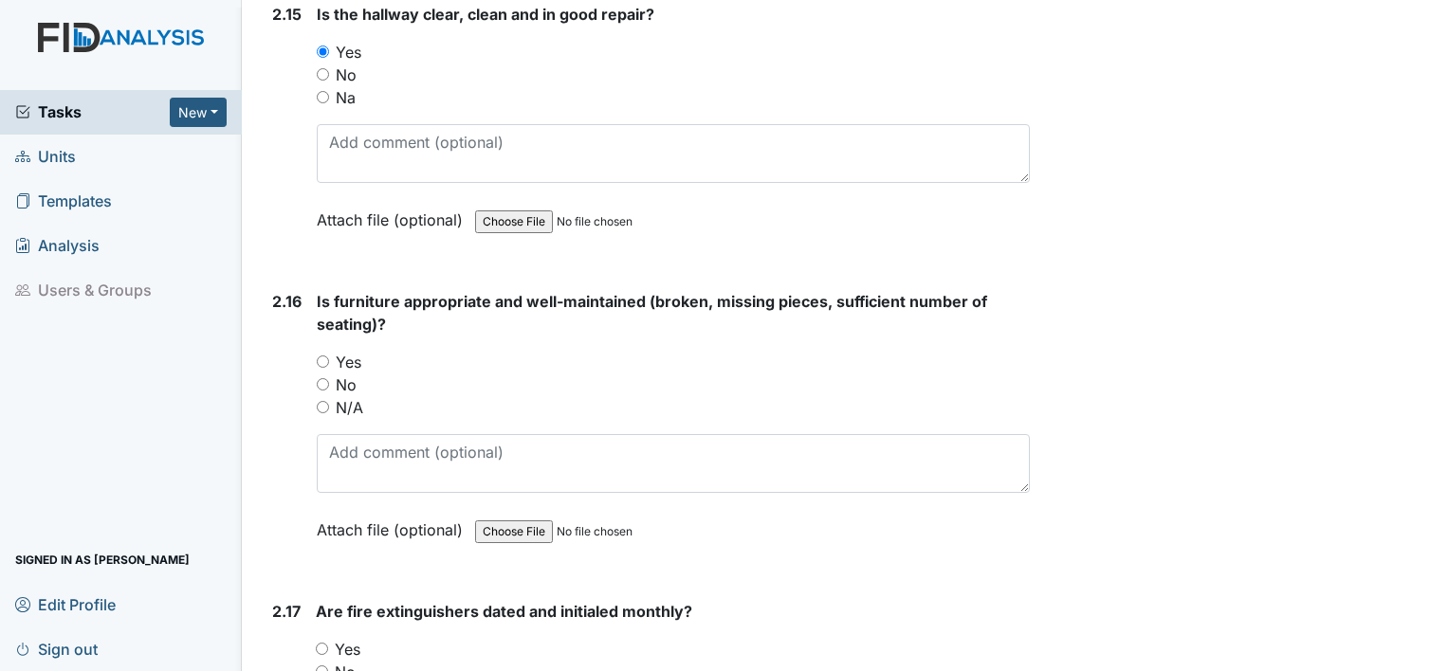
scroll to position [5698, 0]
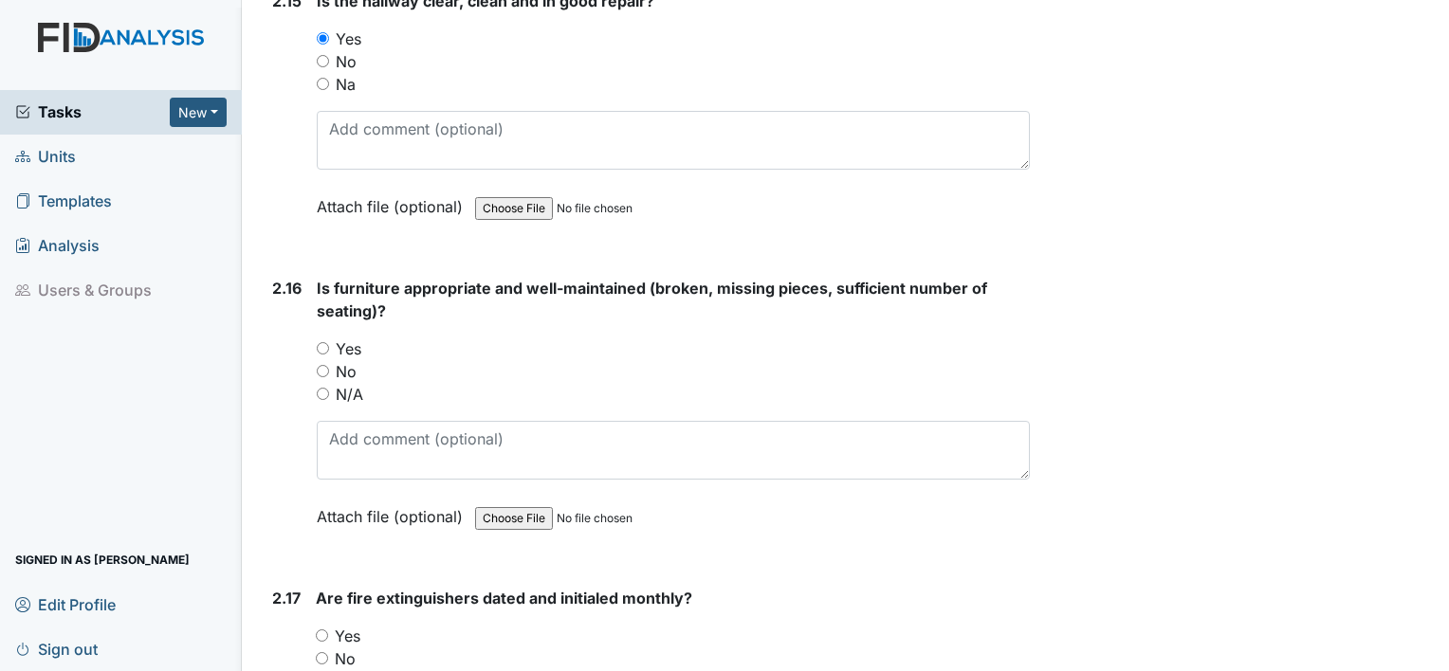
click at [322, 342] on input "Yes" at bounding box center [323, 348] width 12 height 12
radio input "true"
click at [320, 630] on input "Yes" at bounding box center [322, 636] width 12 height 12
radio input "true"
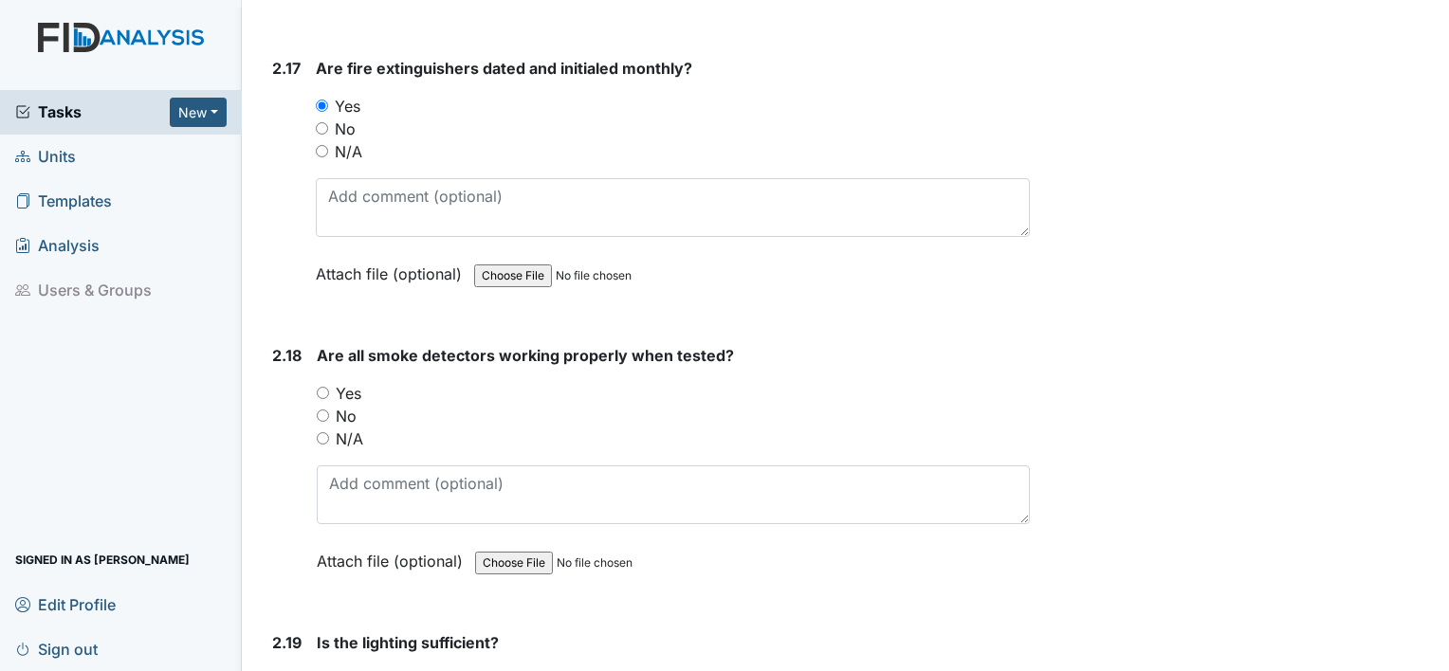
scroll to position [6254, 0]
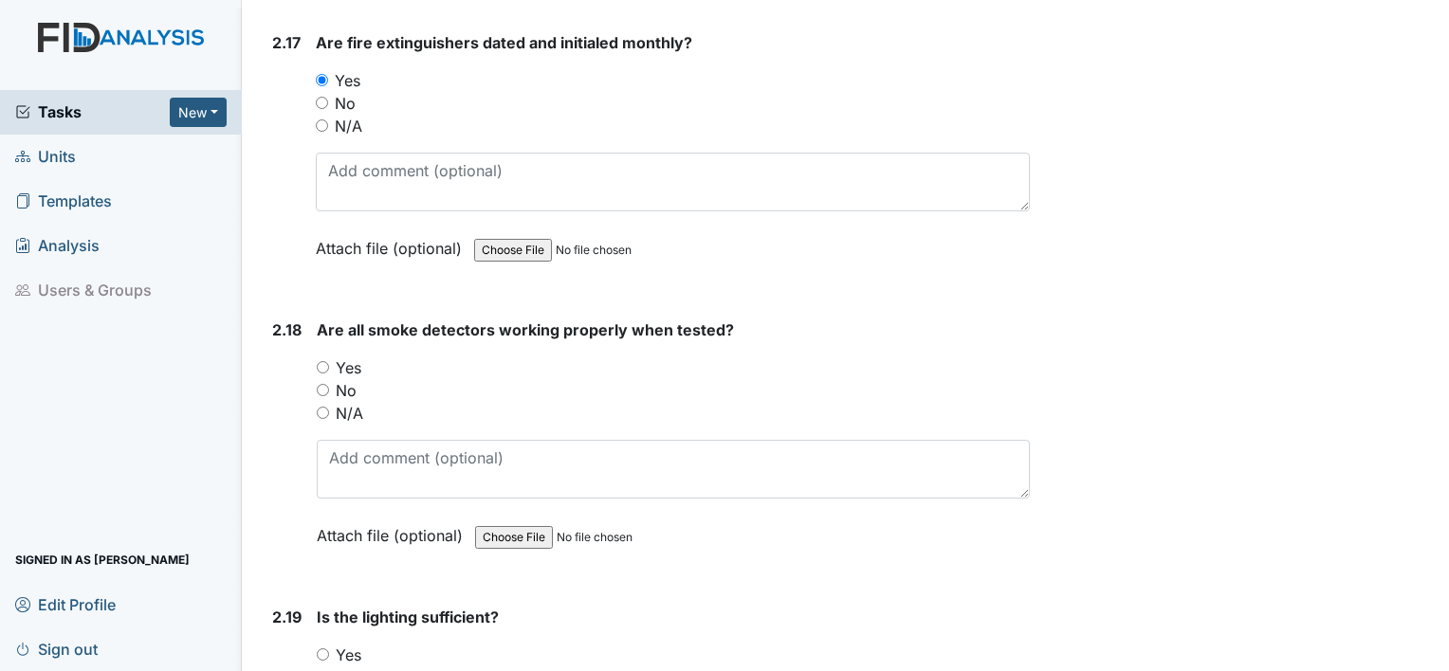
click at [322, 361] on input "Yes" at bounding box center [323, 367] width 12 height 12
radio input "true"
click at [323, 649] on input "Yes" at bounding box center [323, 655] width 12 height 12
radio input "true"
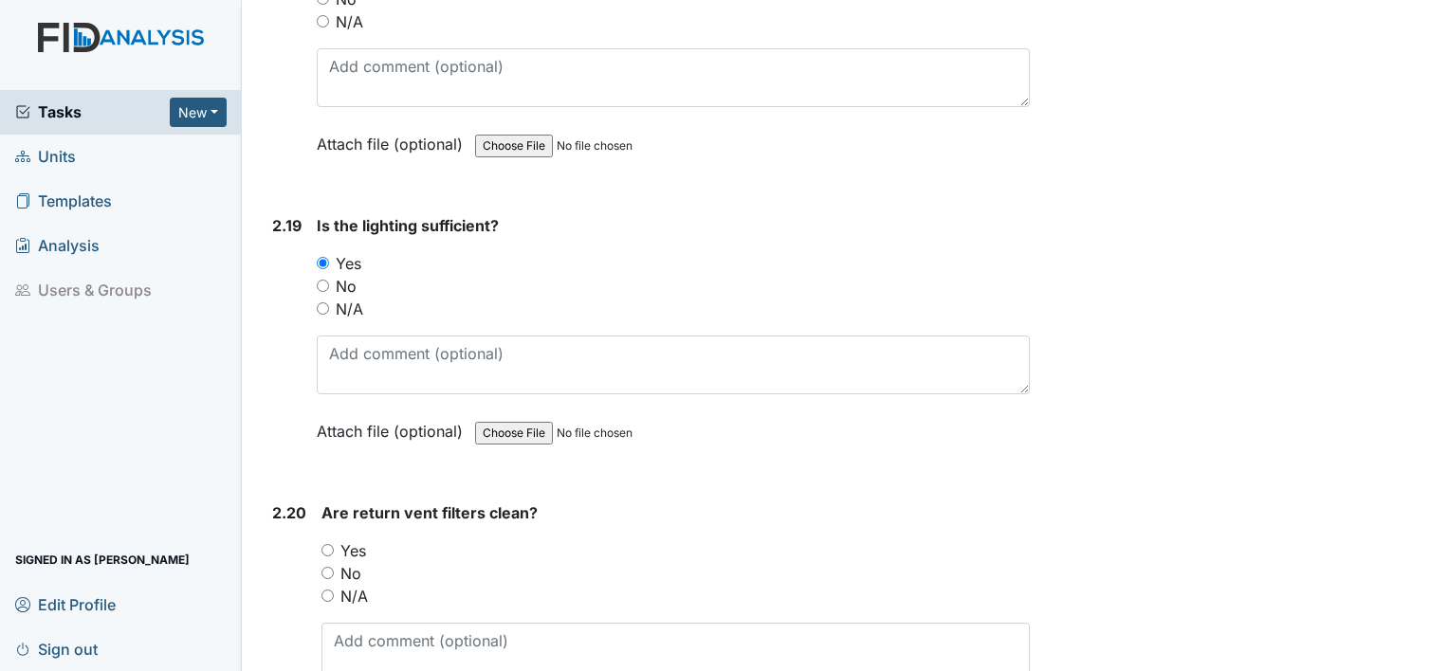
scroll to position [6797, 0]
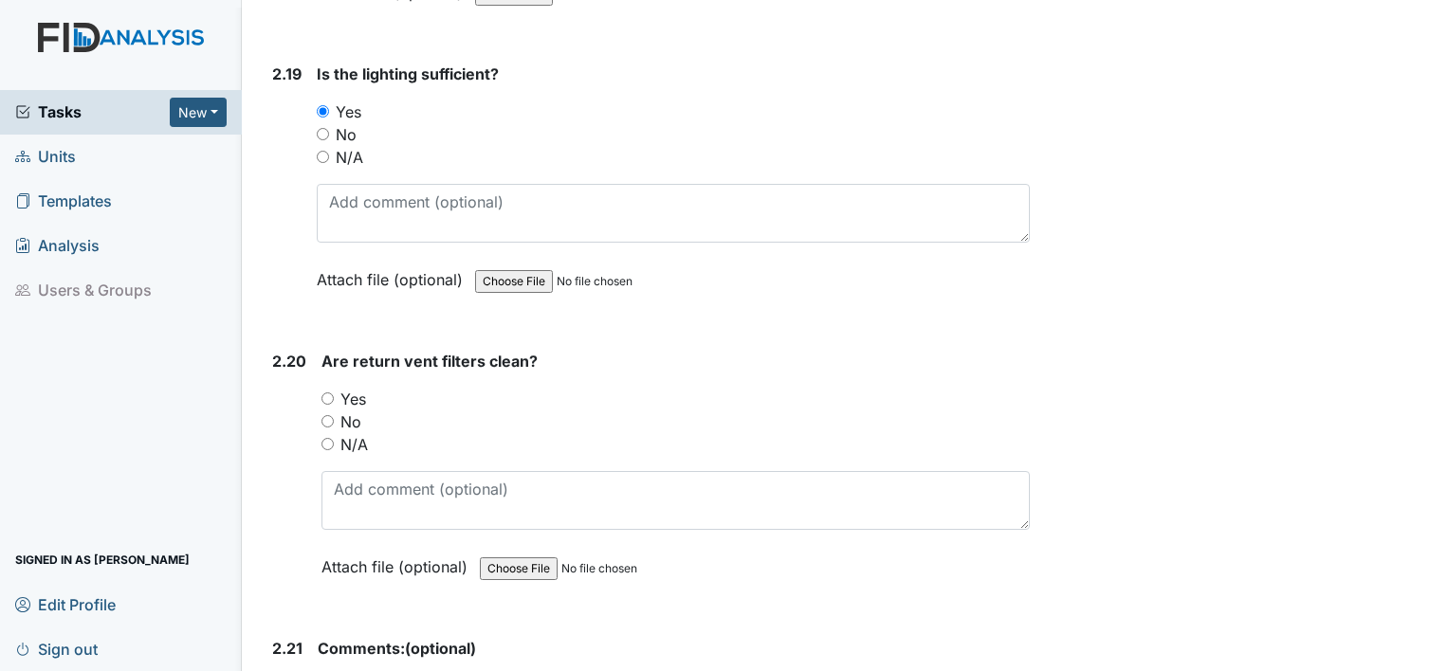
click at [325, 393] on input "Yes" at bounding box center [327, 399] width 12 height 12
radio input "true"
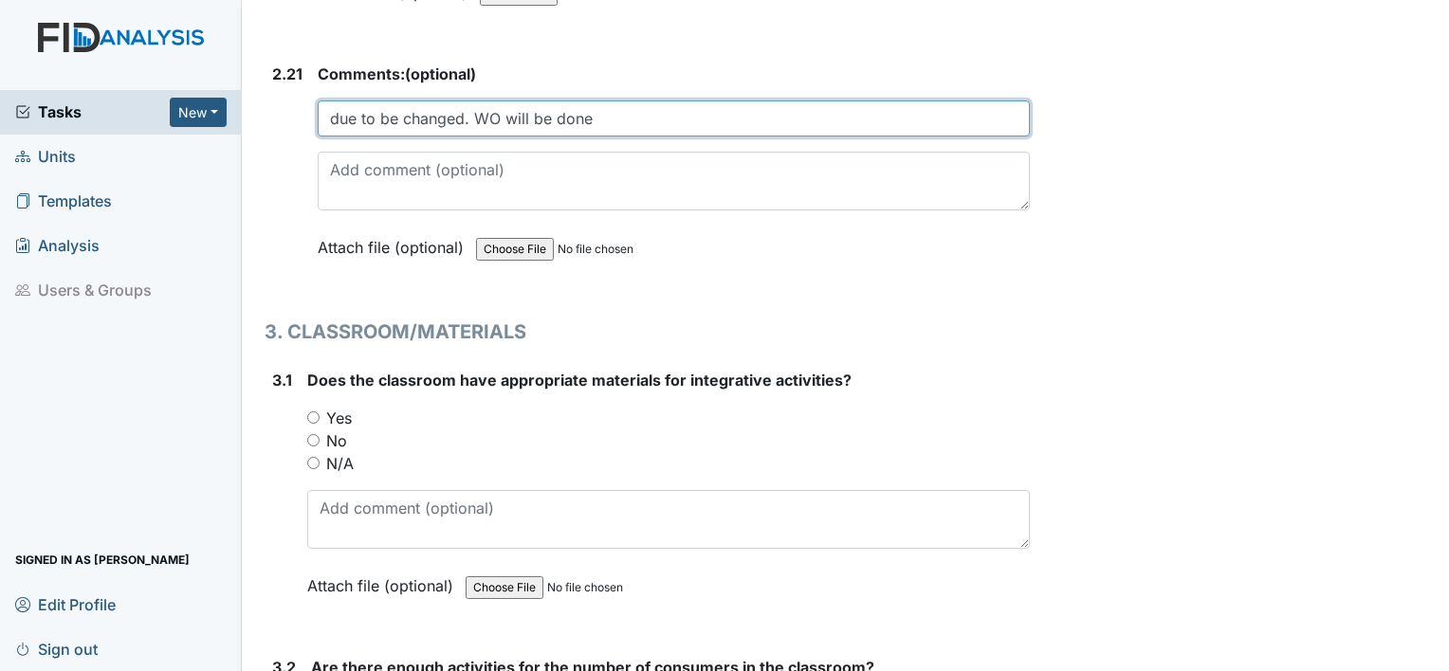
scroll to position [7410, 0]
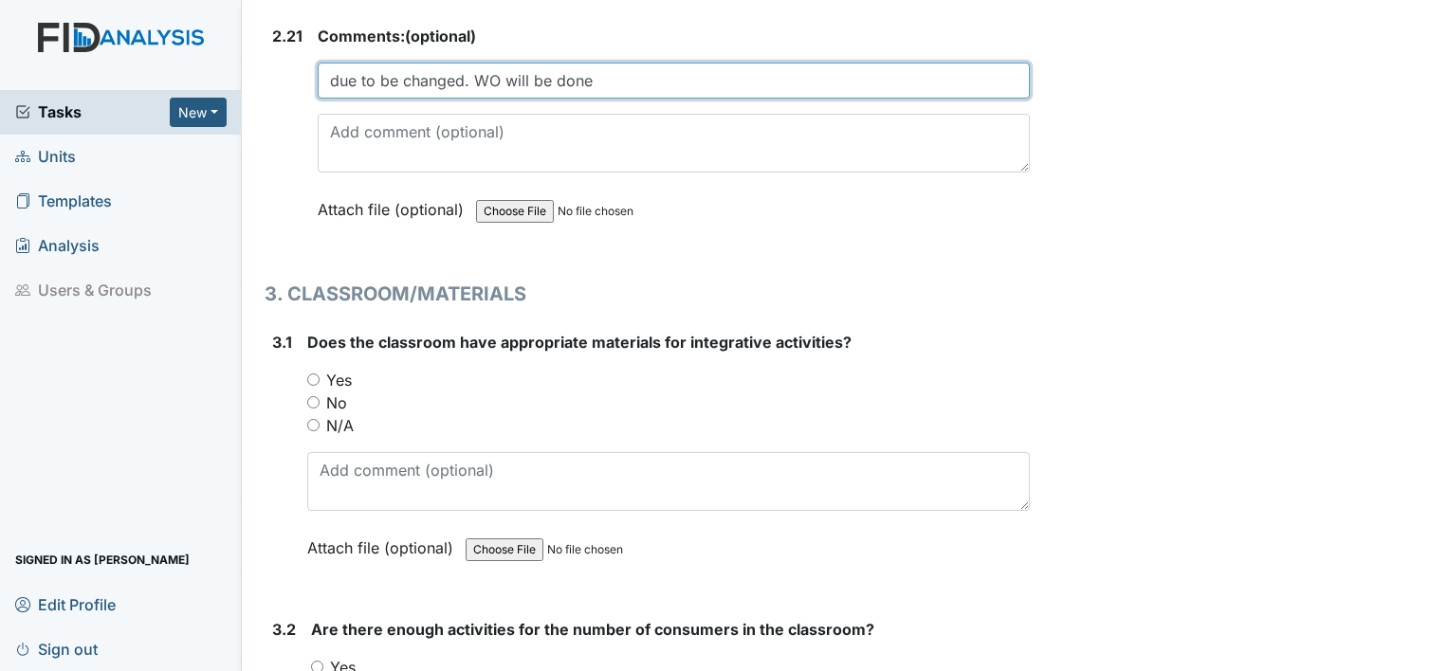
type input "due to be changed. WO will be done"
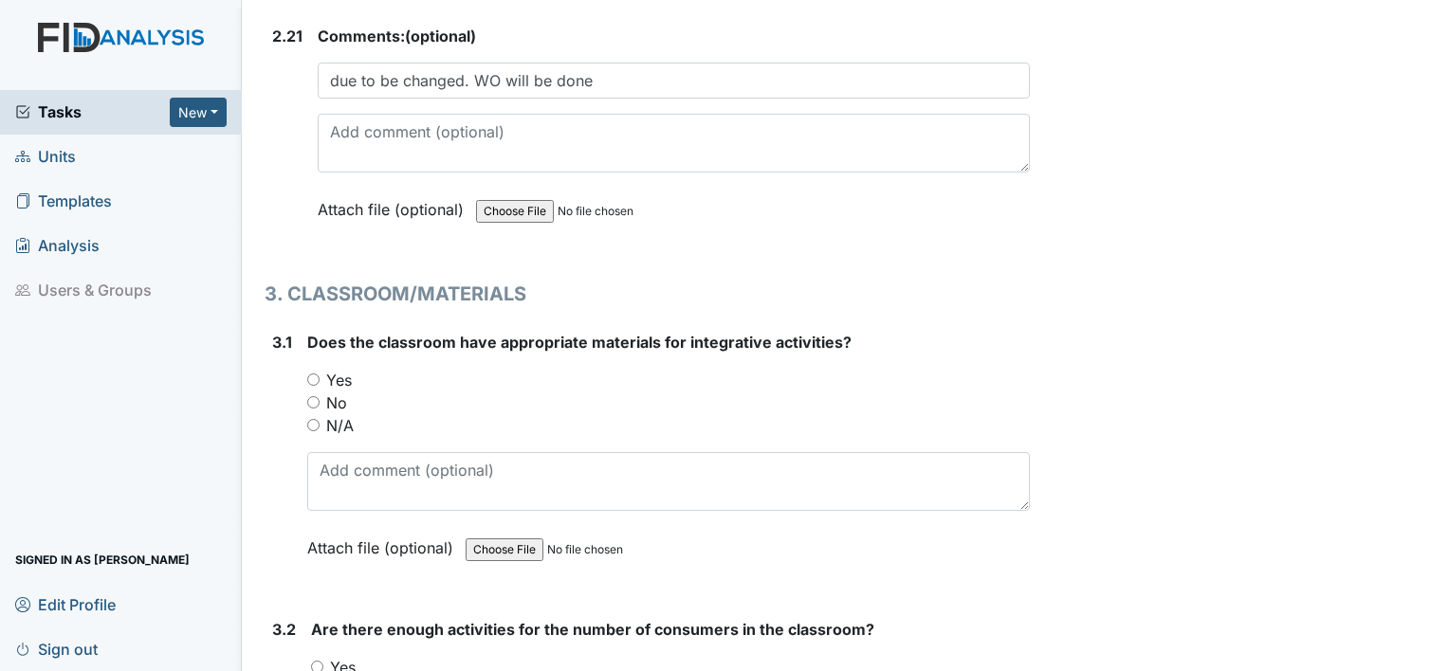
click at [309, 374] on input "Yes" at bounding box center [313, 380] width 12 height 12
radio input "true"
click at [319, 661] on input "Yes" at bounding box center [317, 667] width 12 height 12
radio input "true"
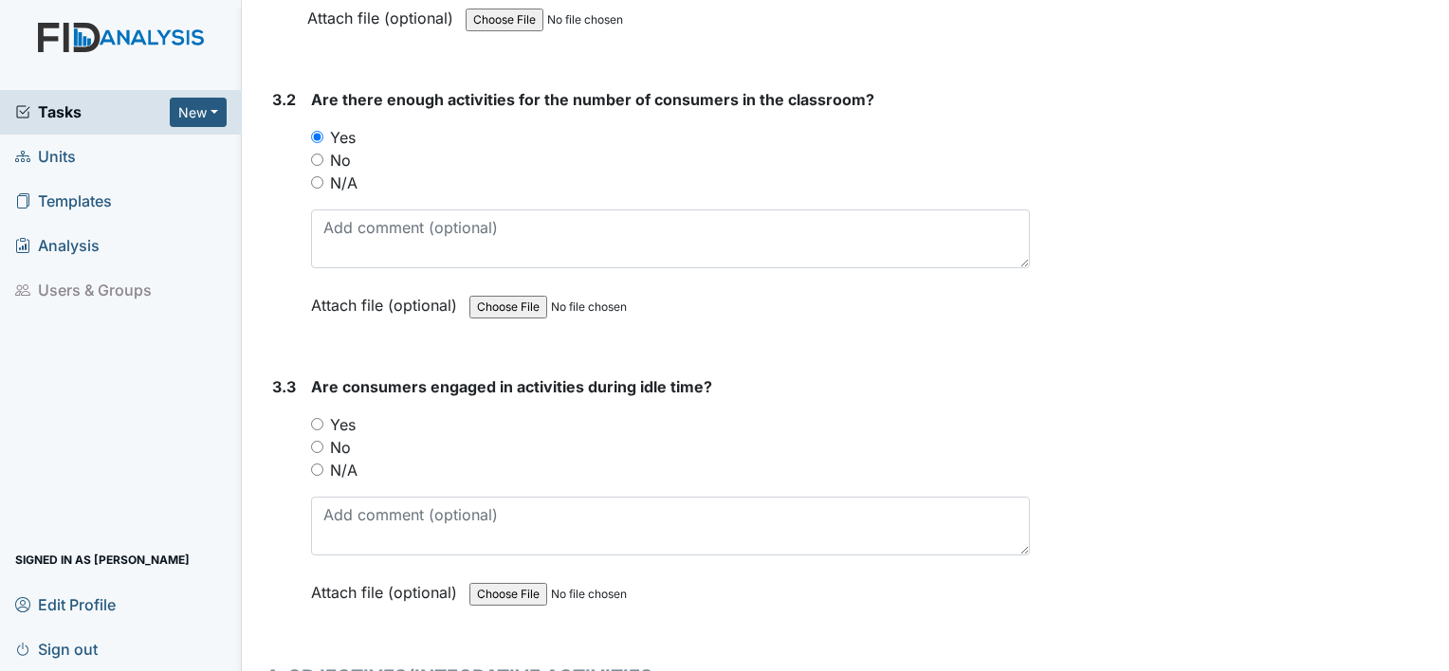
scroll to position [7964, 0]
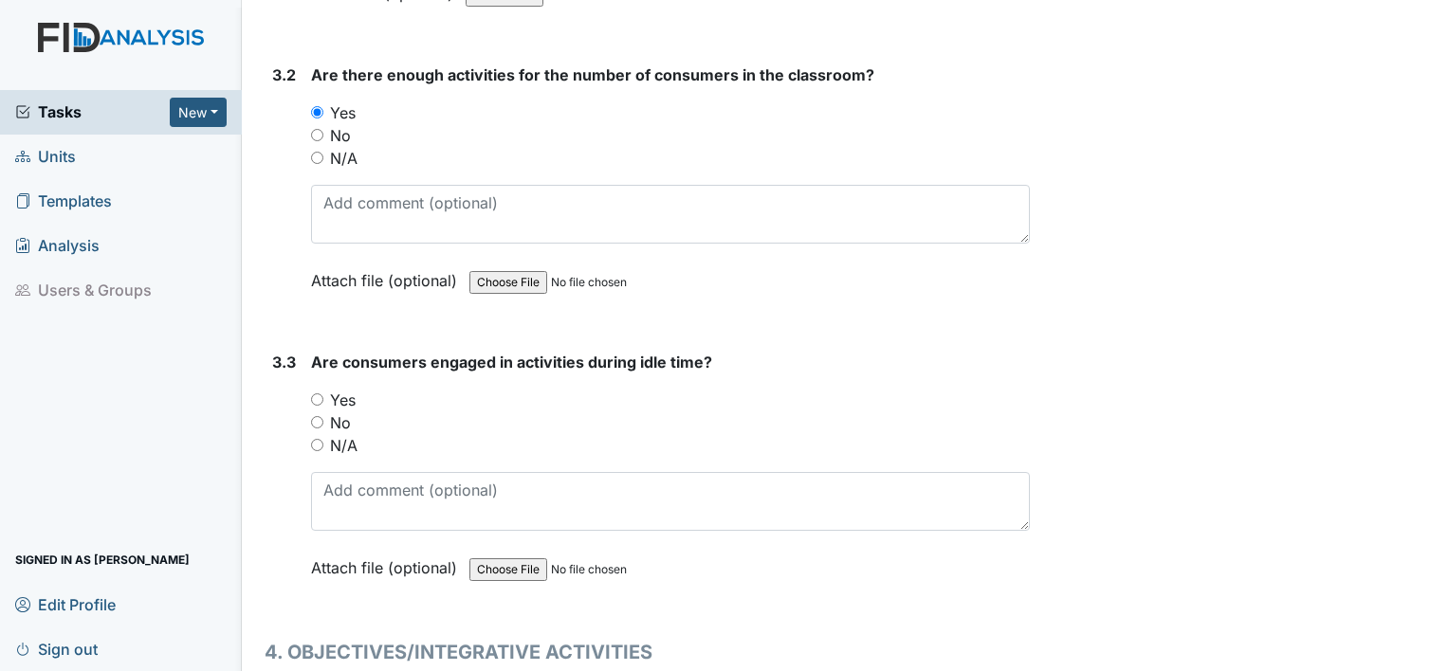
click at [319, 393] on input "Yes" at bounding box center [317, 399] width 12 height 12
radio input "true"
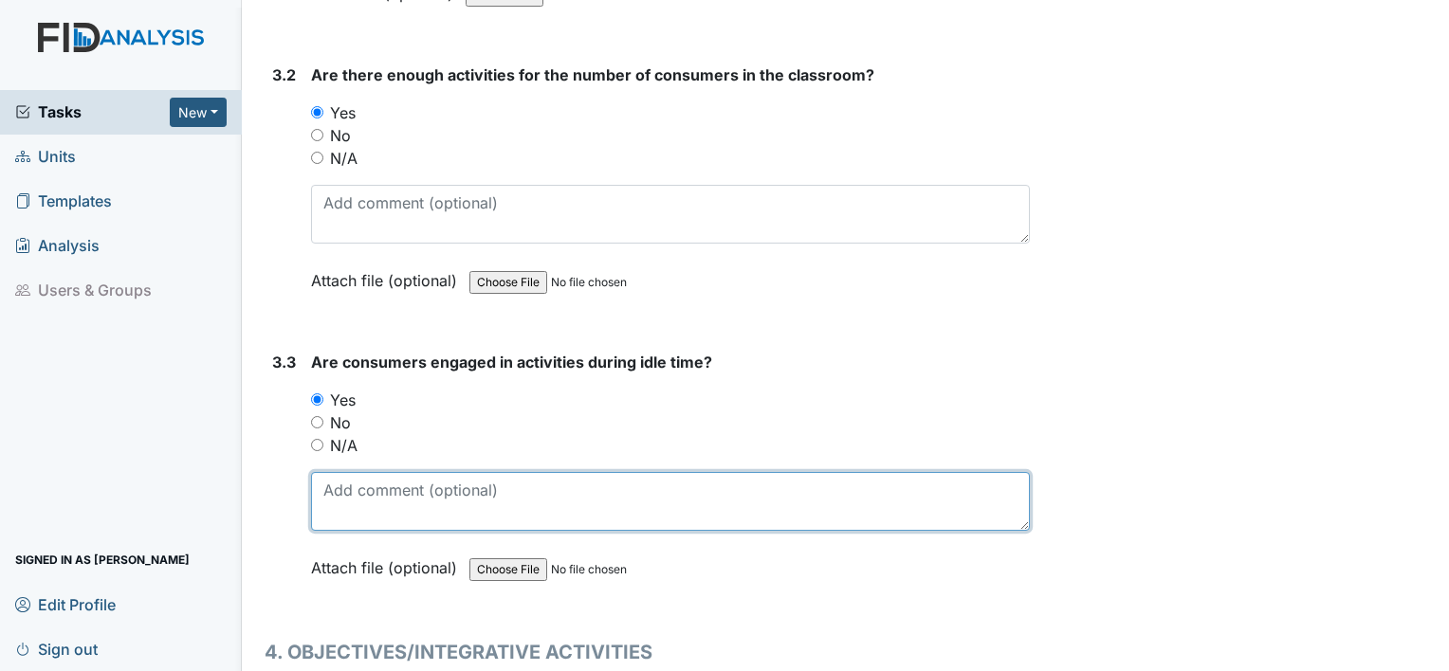
click at [383, 472] on textarea at bounding box center [670, 501] width 719 height 59
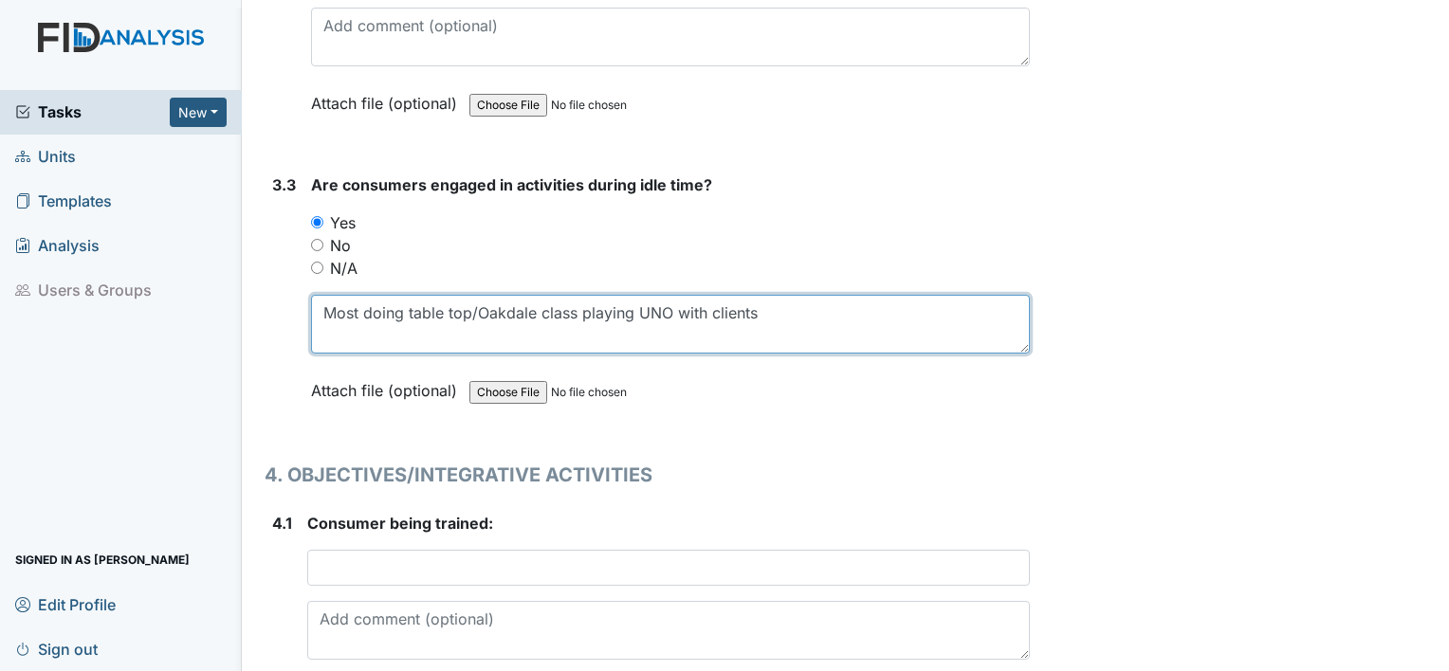
scroll to position [8147, 0]
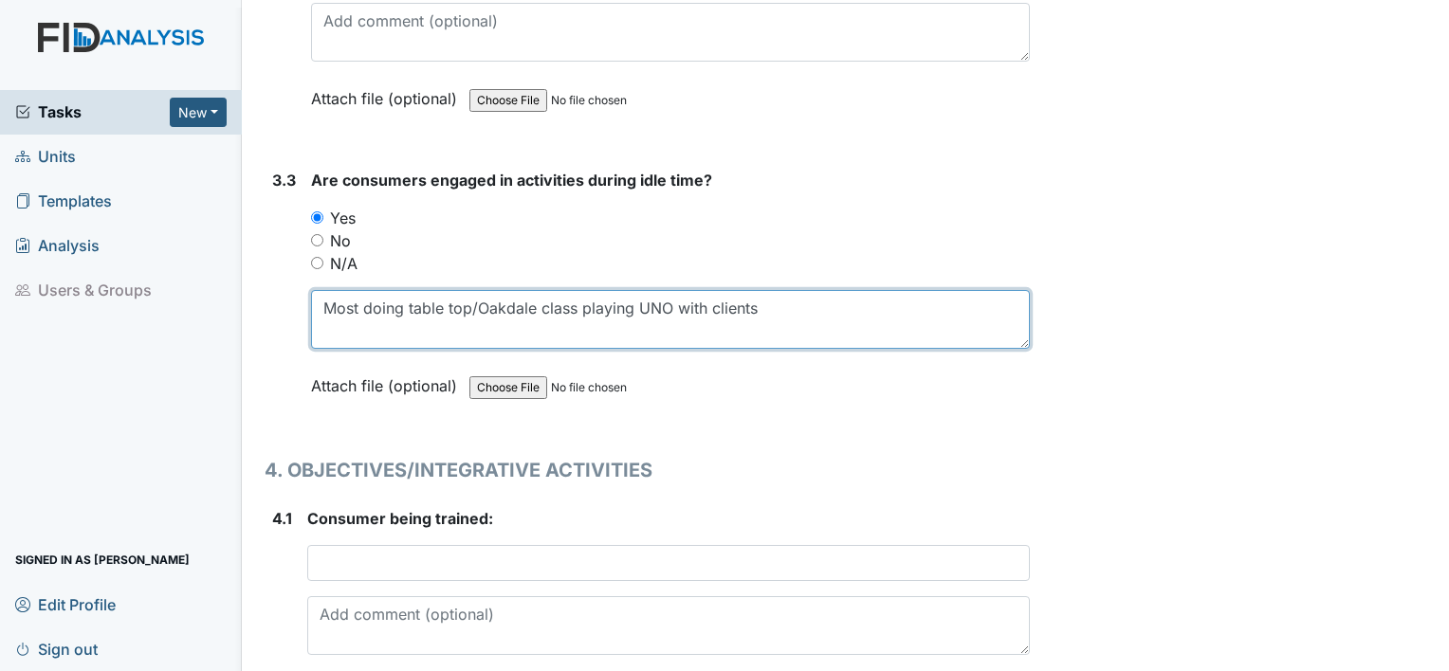
type textarea "Most doing table top/Oakdale class playing UNO with clients"
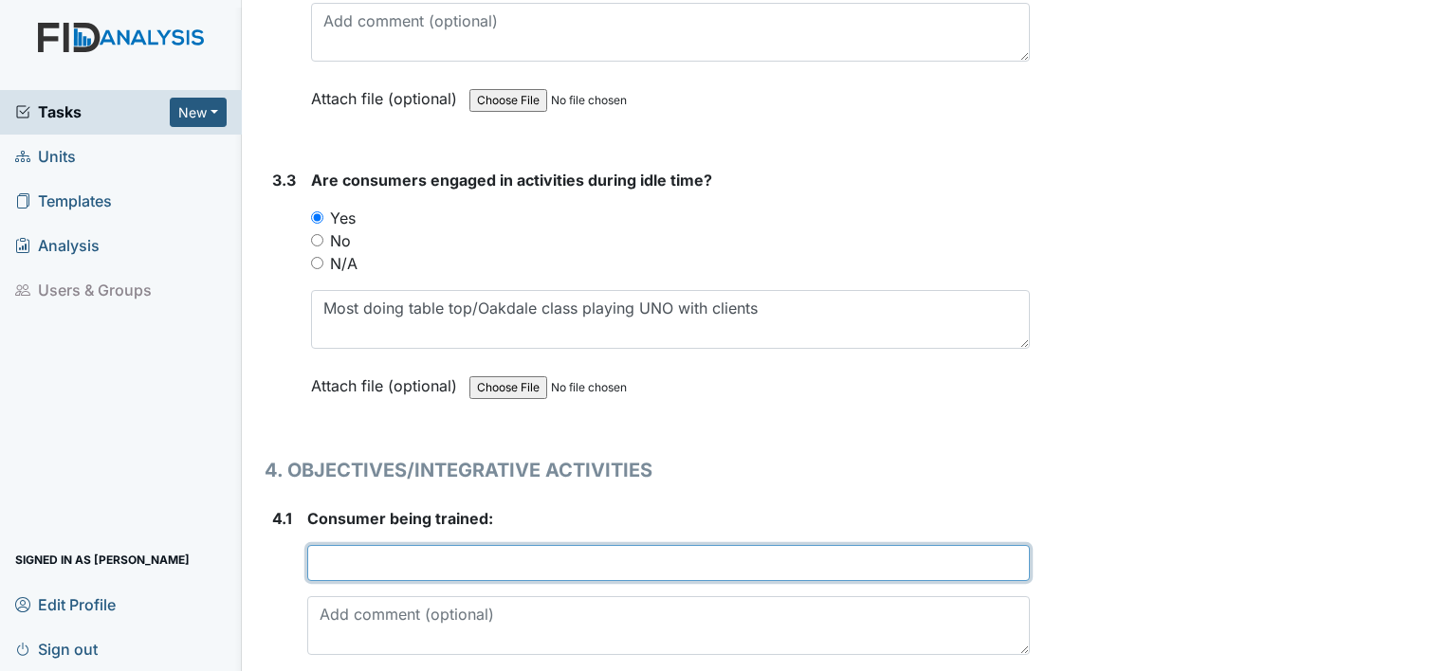
click at [410, 545] on input "text" at bounding box center [668, 563] width 722 height 36
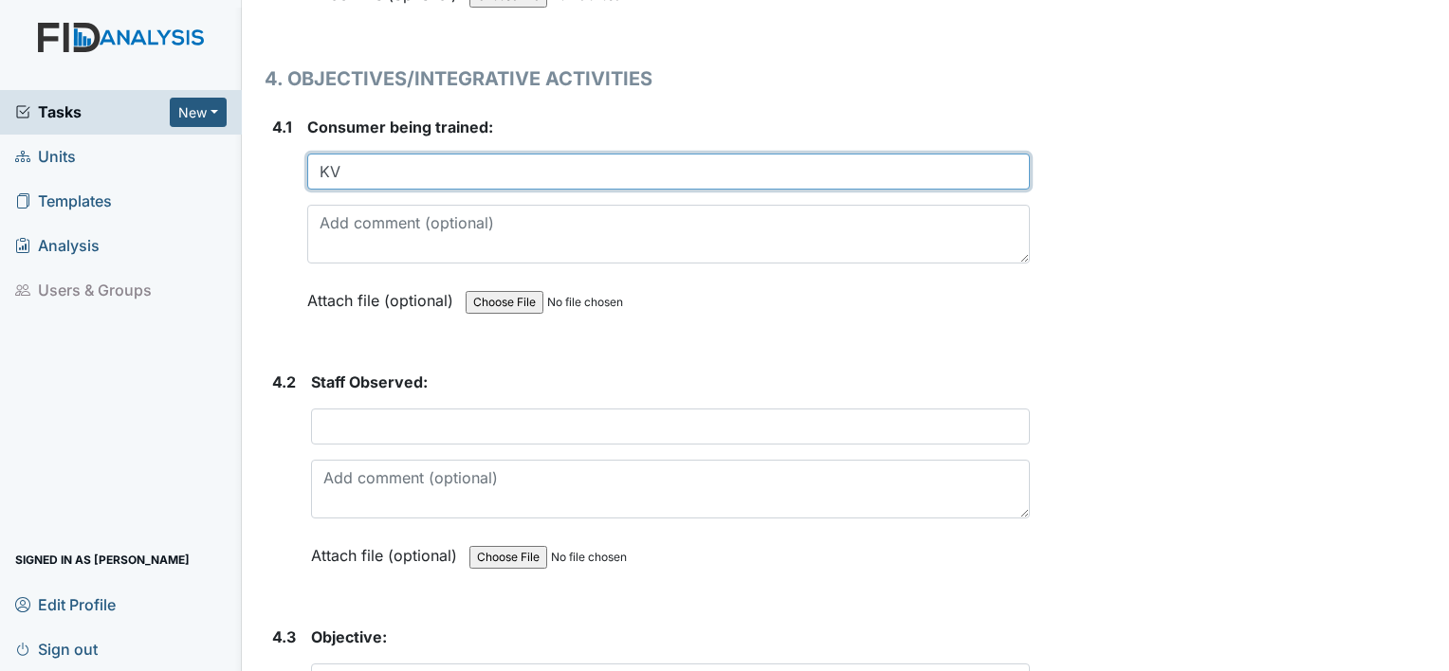
scroll to position [8602, 0]
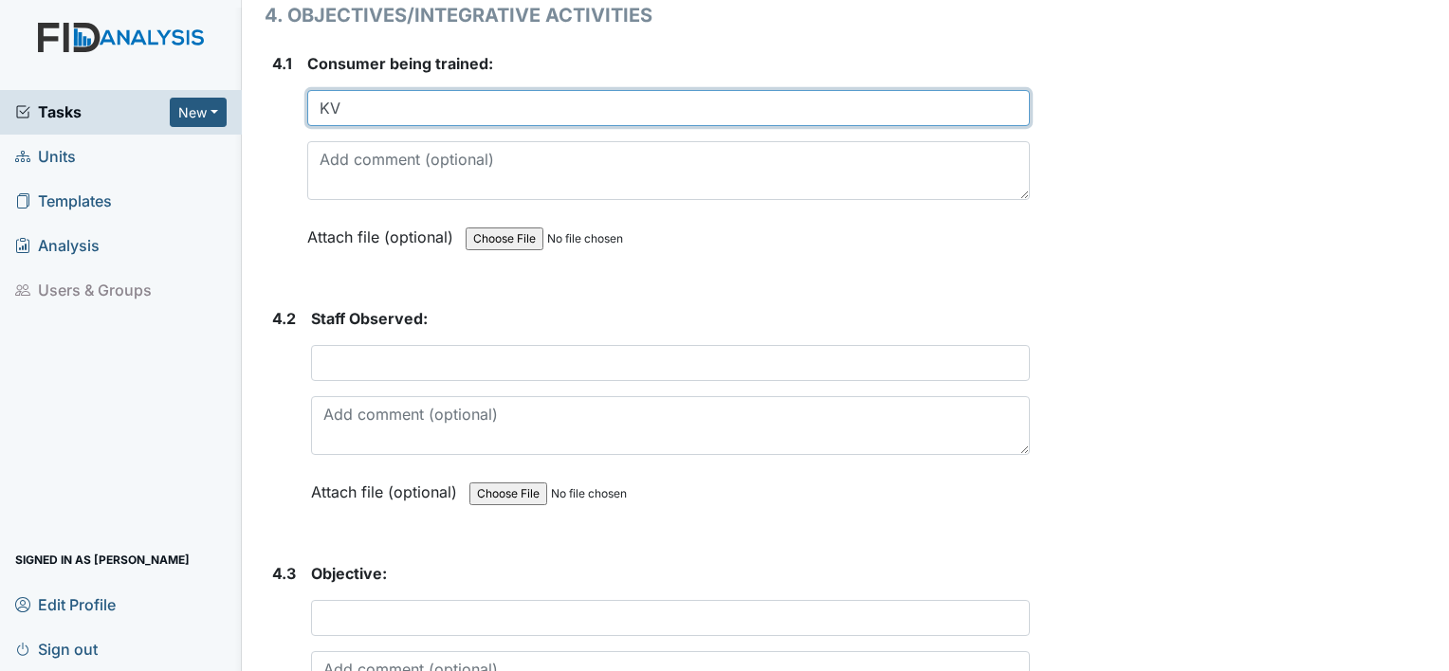
type input "KV"
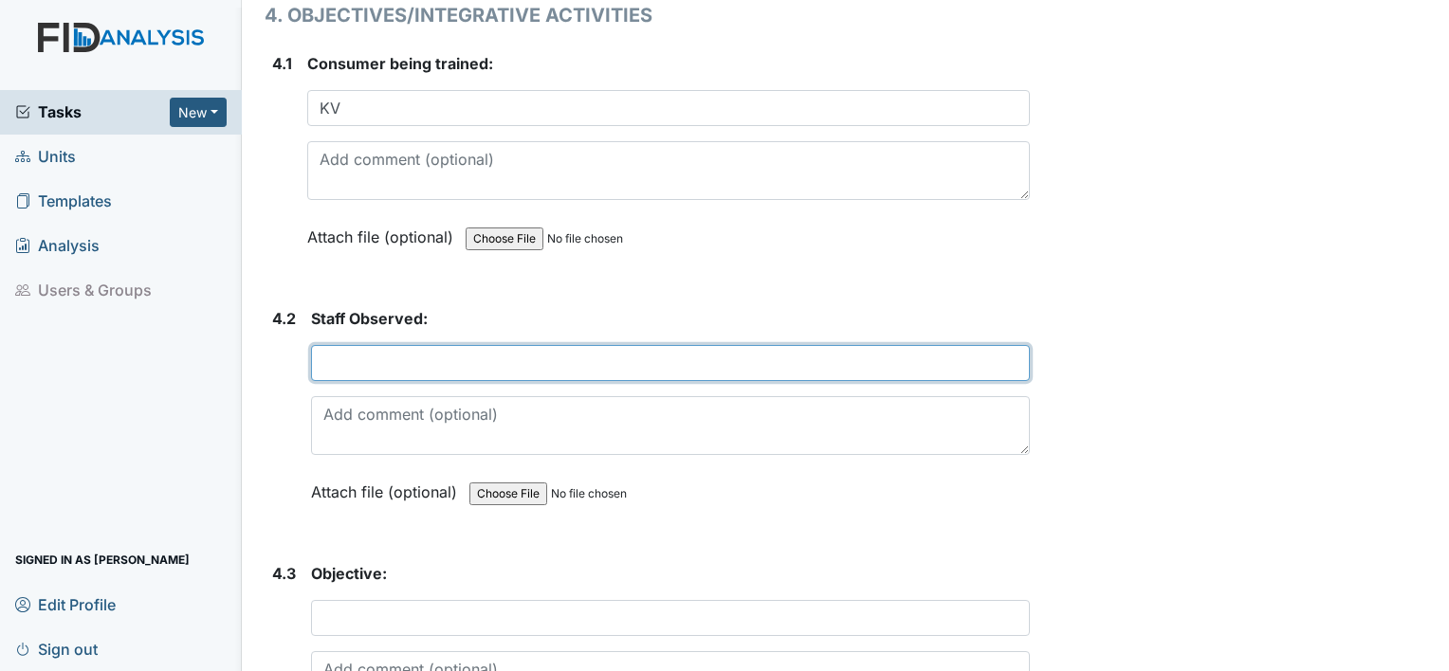
click at [595, 345] on input "text" at bounding box center [670, 363] width 719 height 36
type input "Ashia D"
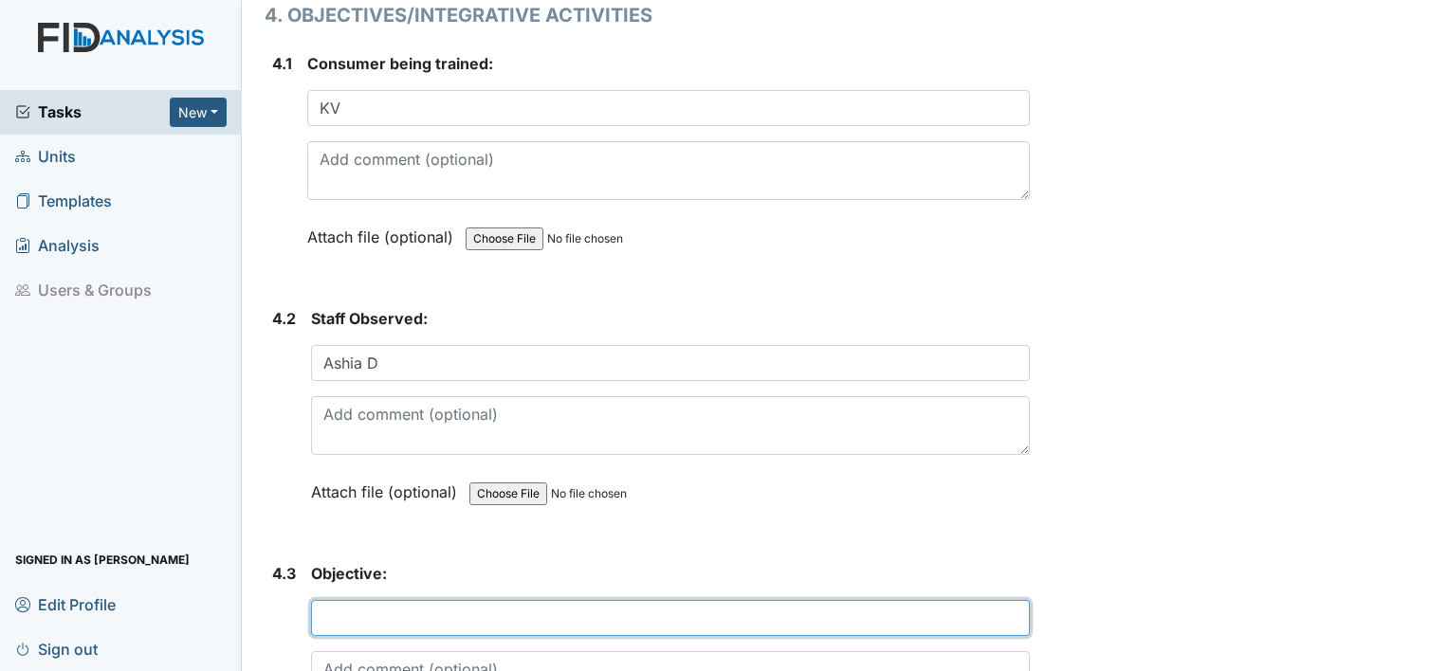
click at [379, 600] on input "text" at bounding box center [670, 618] width 719 height 36
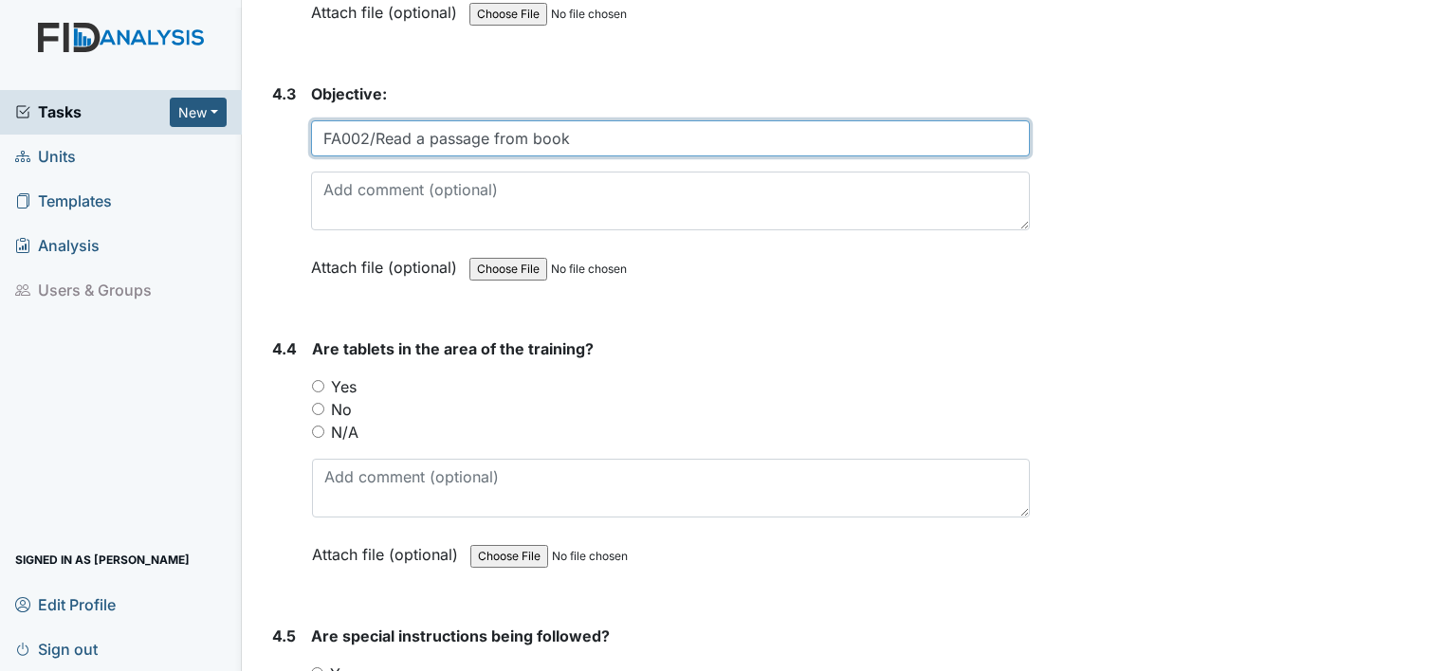
scroll to position [9157, 0]
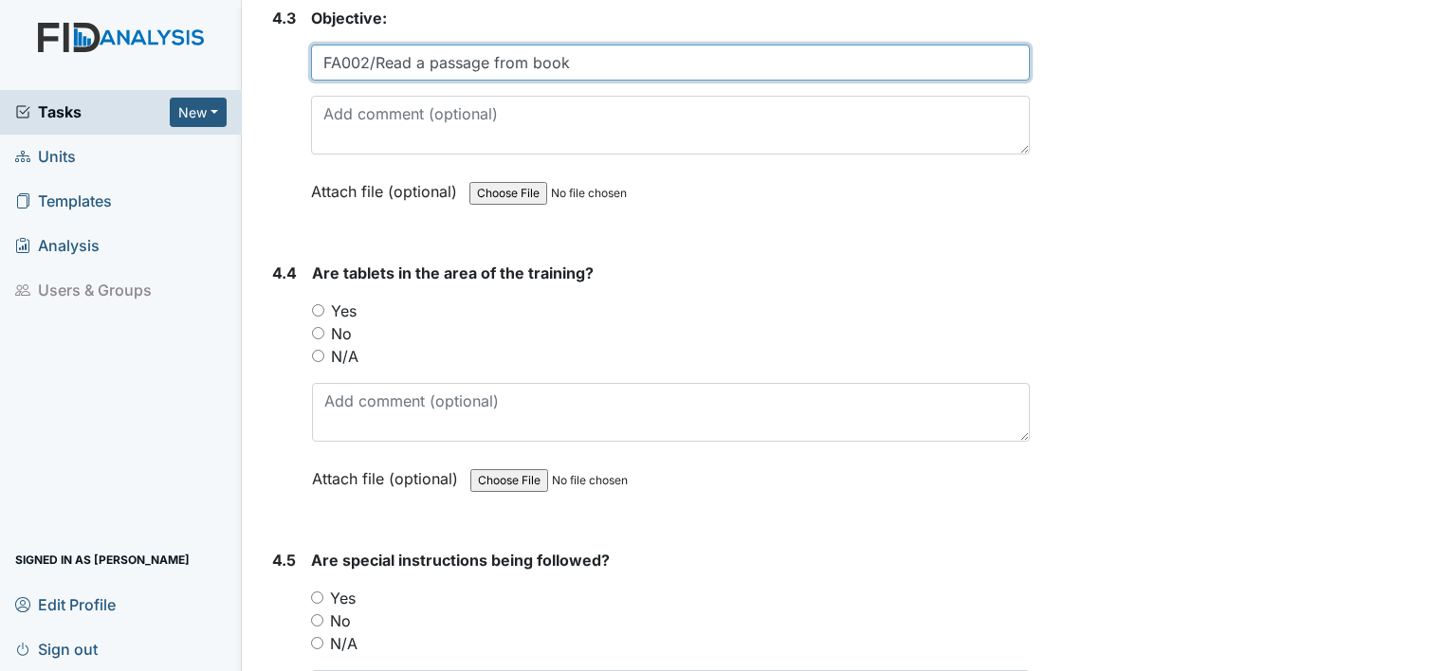
type input "FA002/Read a passage from book"
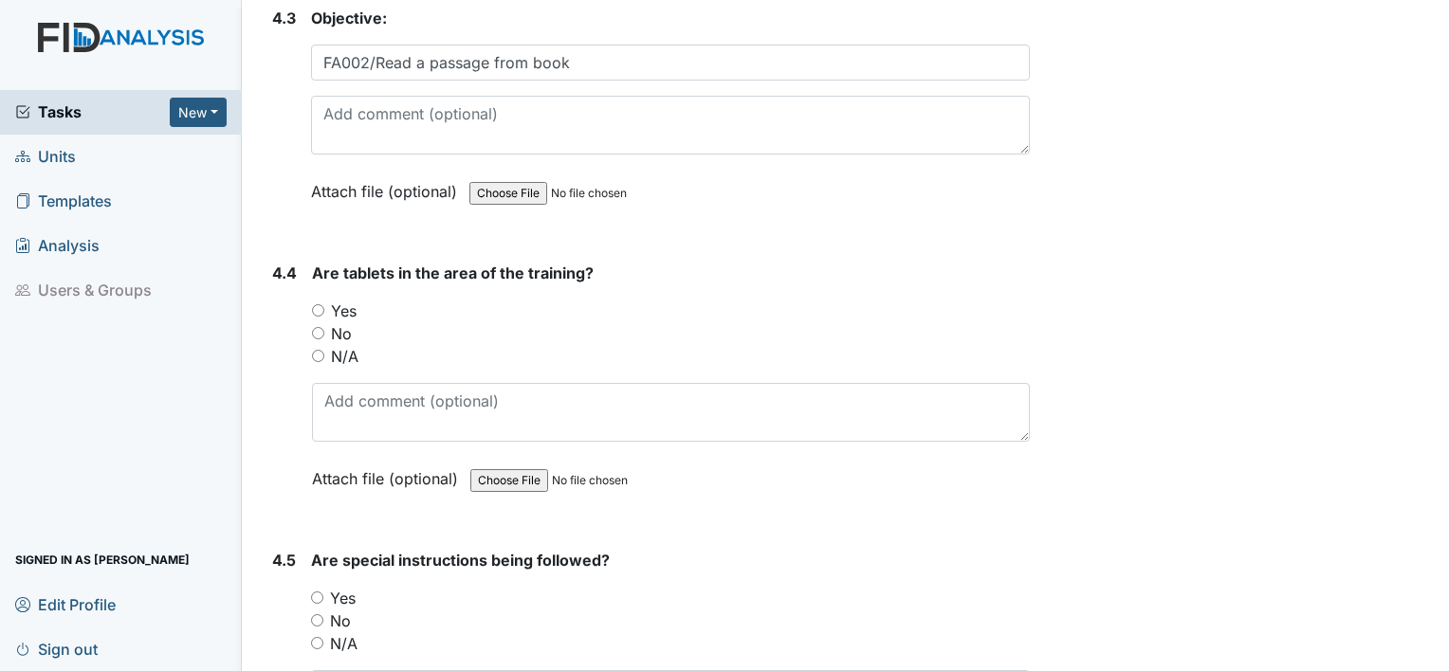
click at [315, 304] on input "Yes" at bounding box center [318, 310] width 12 height 12
radio input "true"
click at [312, 592] on input "Yes" at bounding box center [317, 598] width 12 height 12
radio input "true"
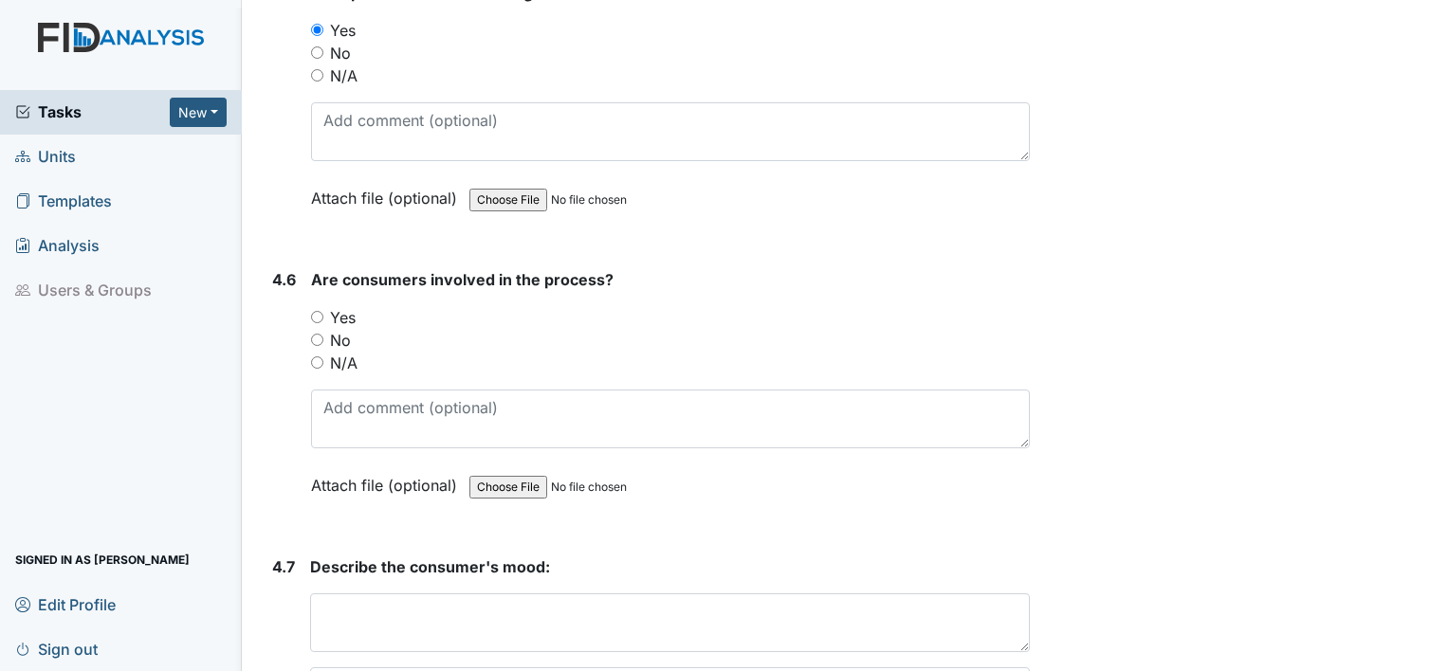
scroll to position [9738, 0]
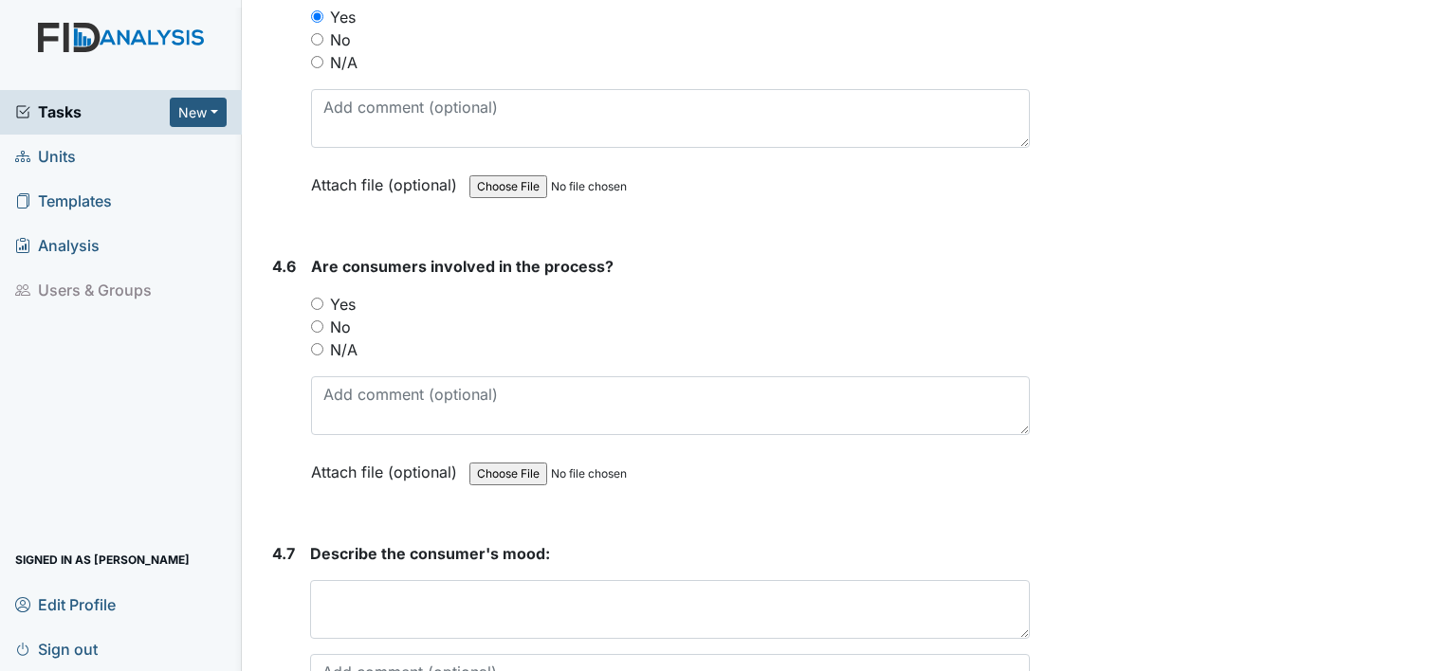
click at [320, 298] on input "Yes" at bounding box center [317, 304] width 12 height 12
radio input "true"
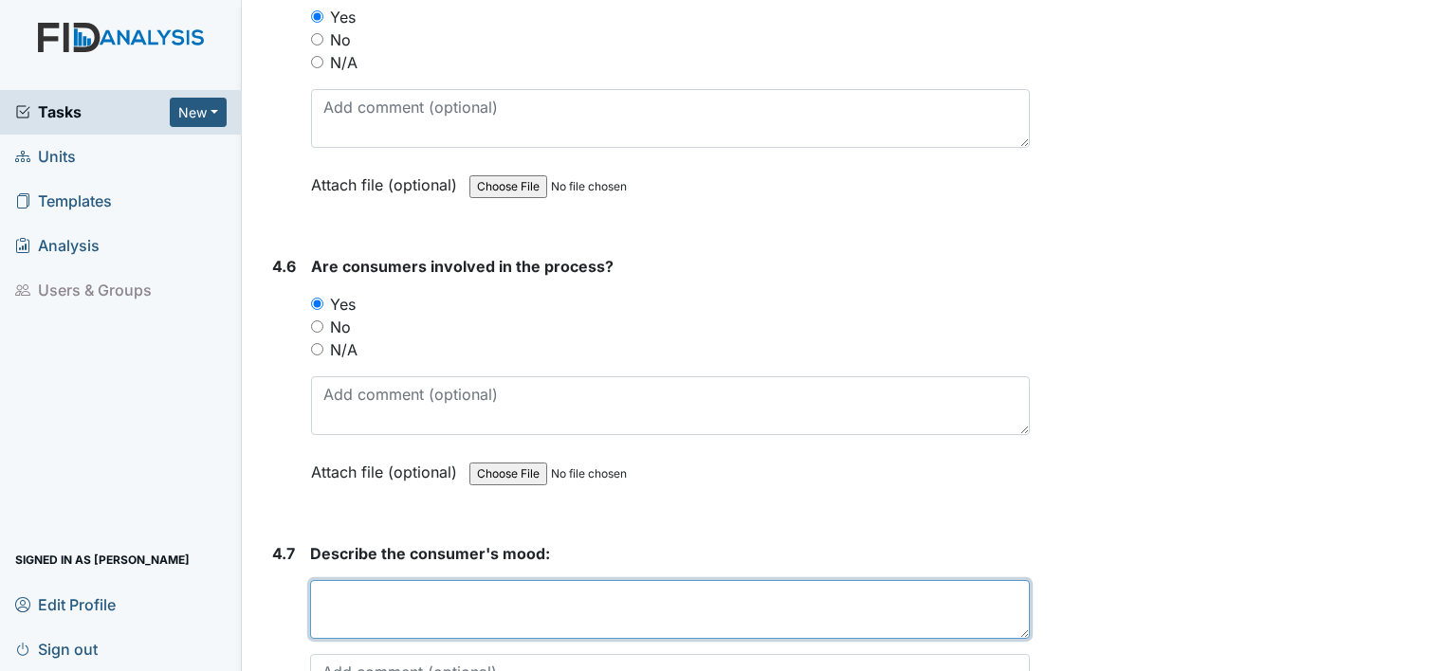
click at [394, 580] on textarea at bounding box center [670, 609] width 720 height 59
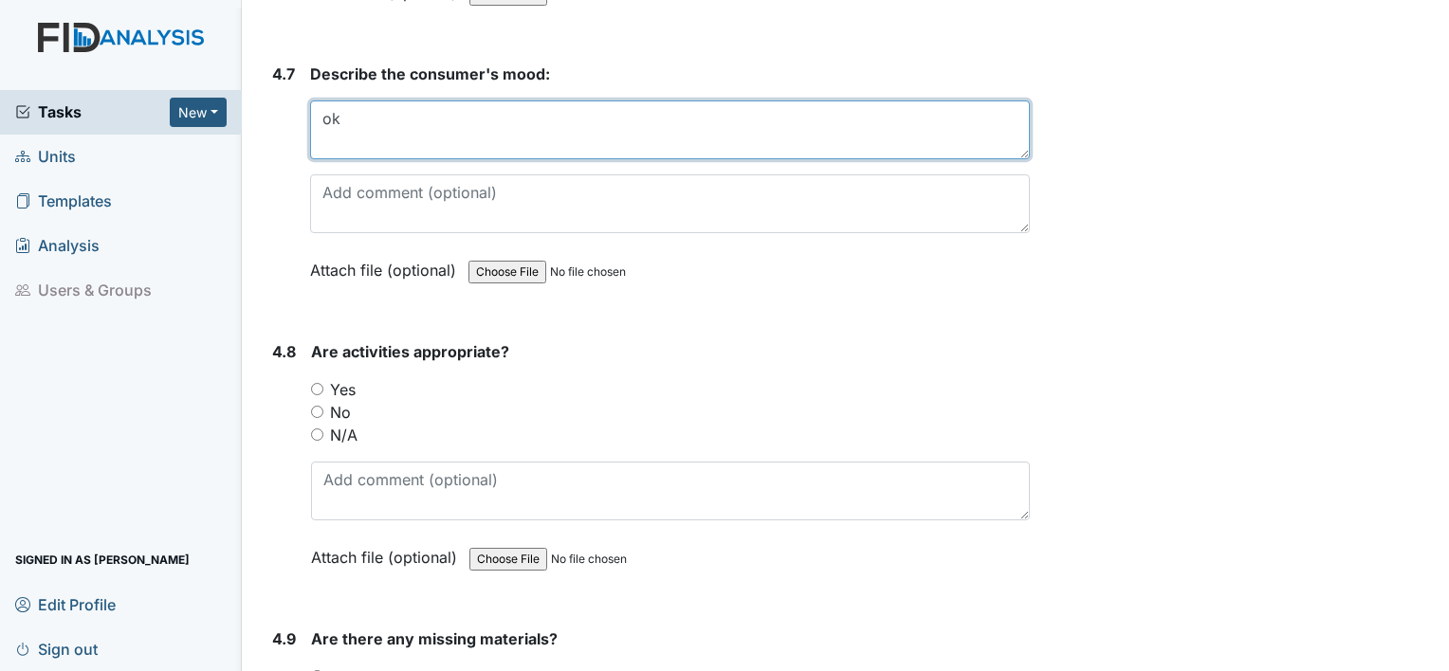
scroll to position [10293, 0]
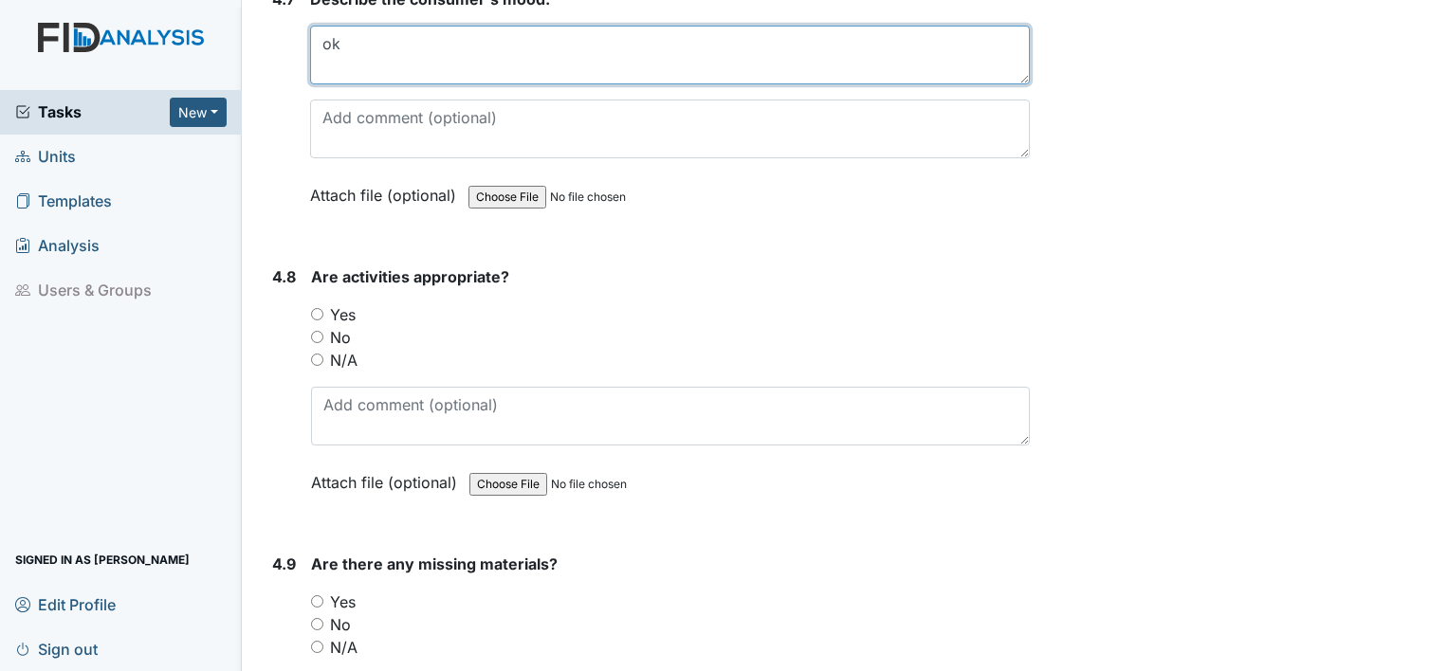
type textarea "ok"
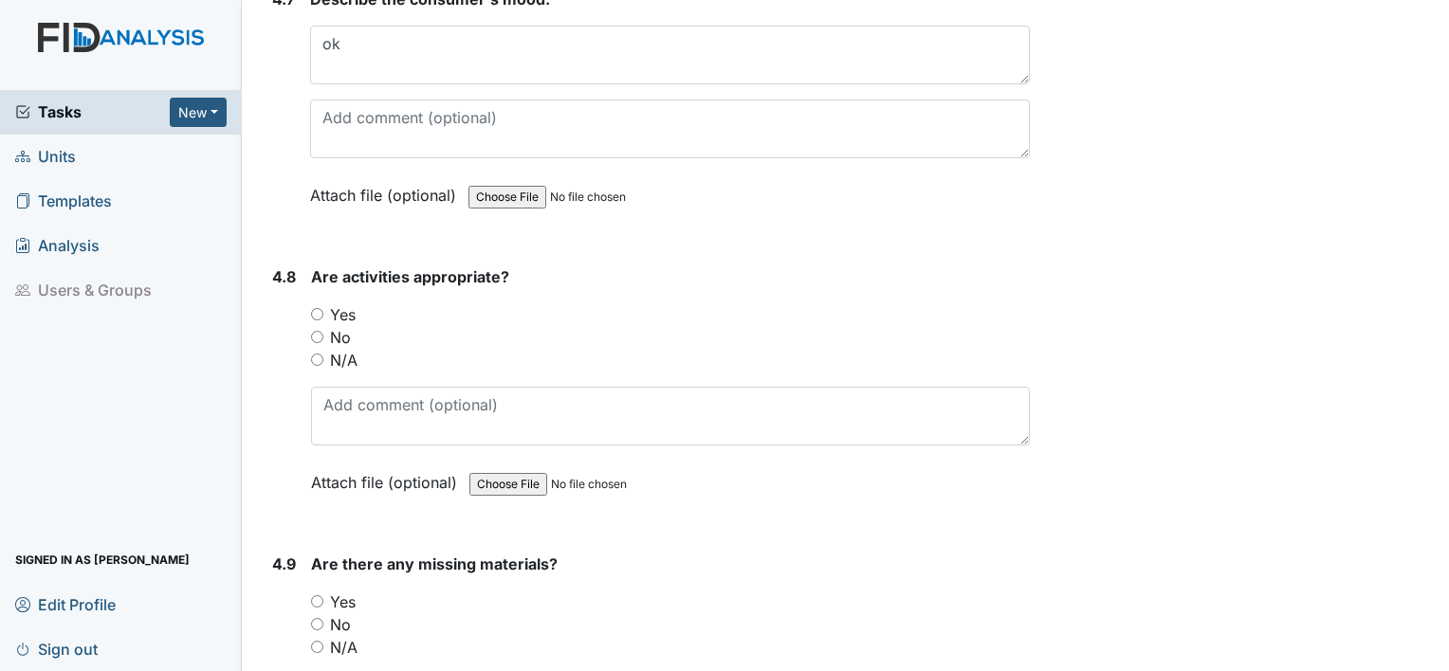
click at [319, 308] on input "Yes" at bounding box center [317, 314] width 12 height 12
radio input "true"
click at [315, 618] on input "No" at bounding box center [317, 624] width 12 height 12
radio input "true"
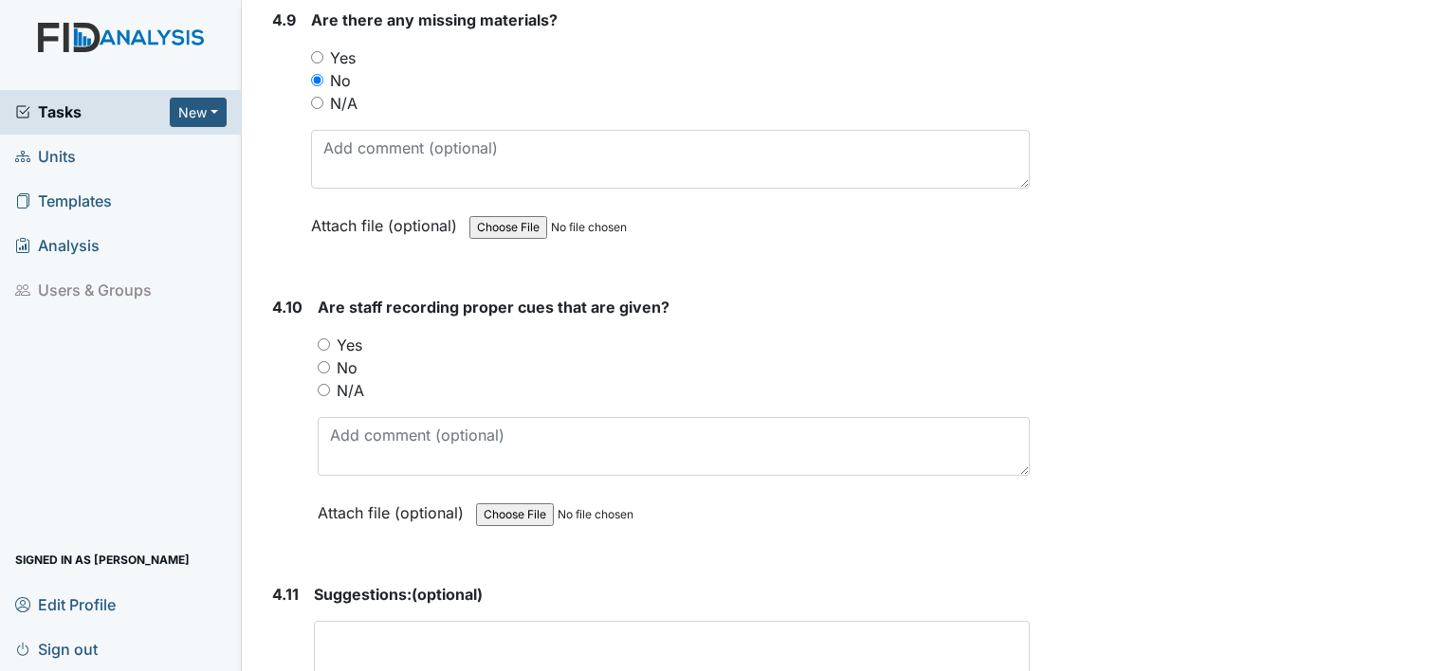
scroll to position [10888, 0]
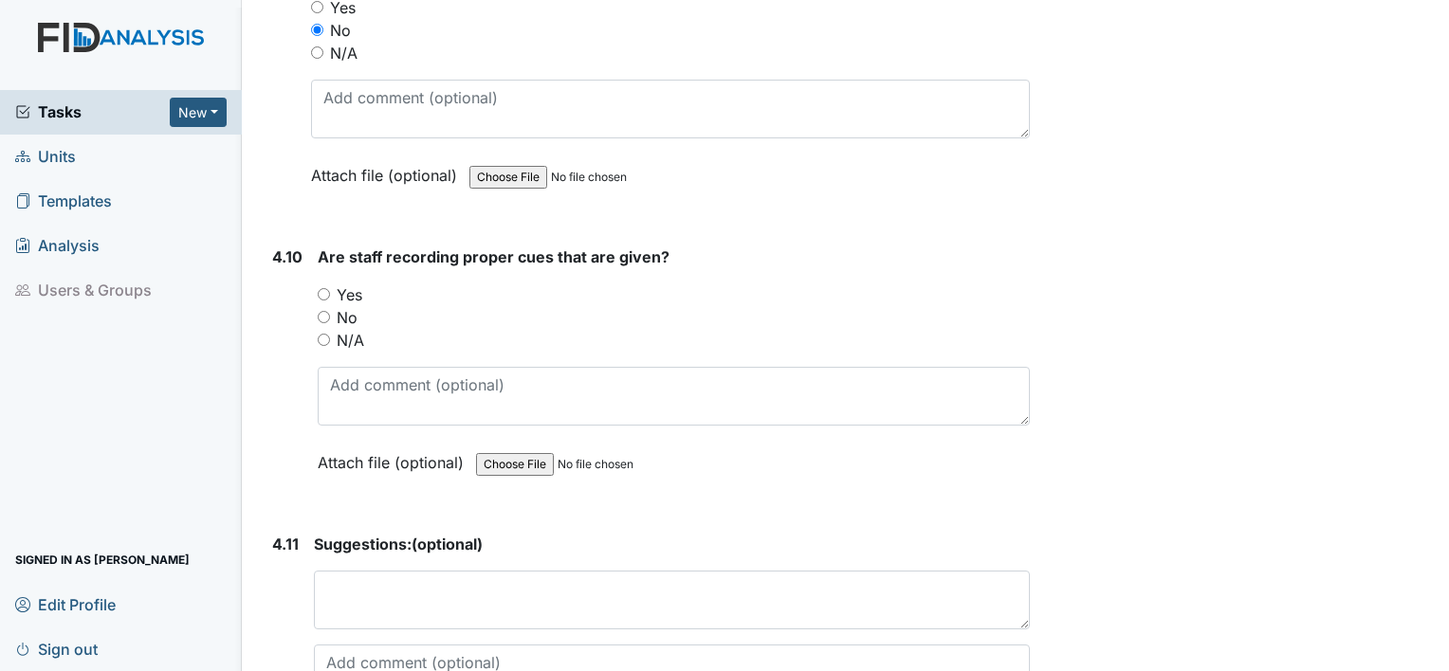
click at [320, 288] on input "Yes" at bounding box center [324, 294] width 12 height 12
radio input "true"
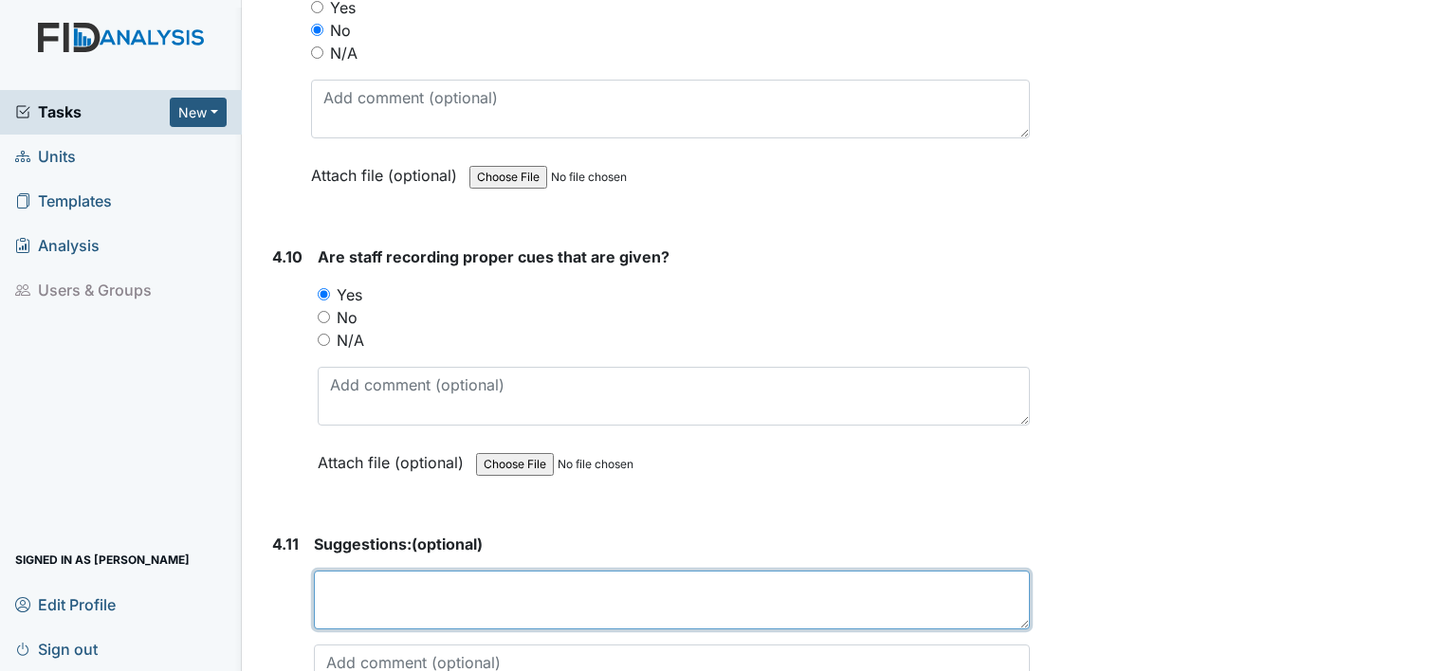
click at [374, 571] on textarea at bounding box center [672, 600] width 716 height 59
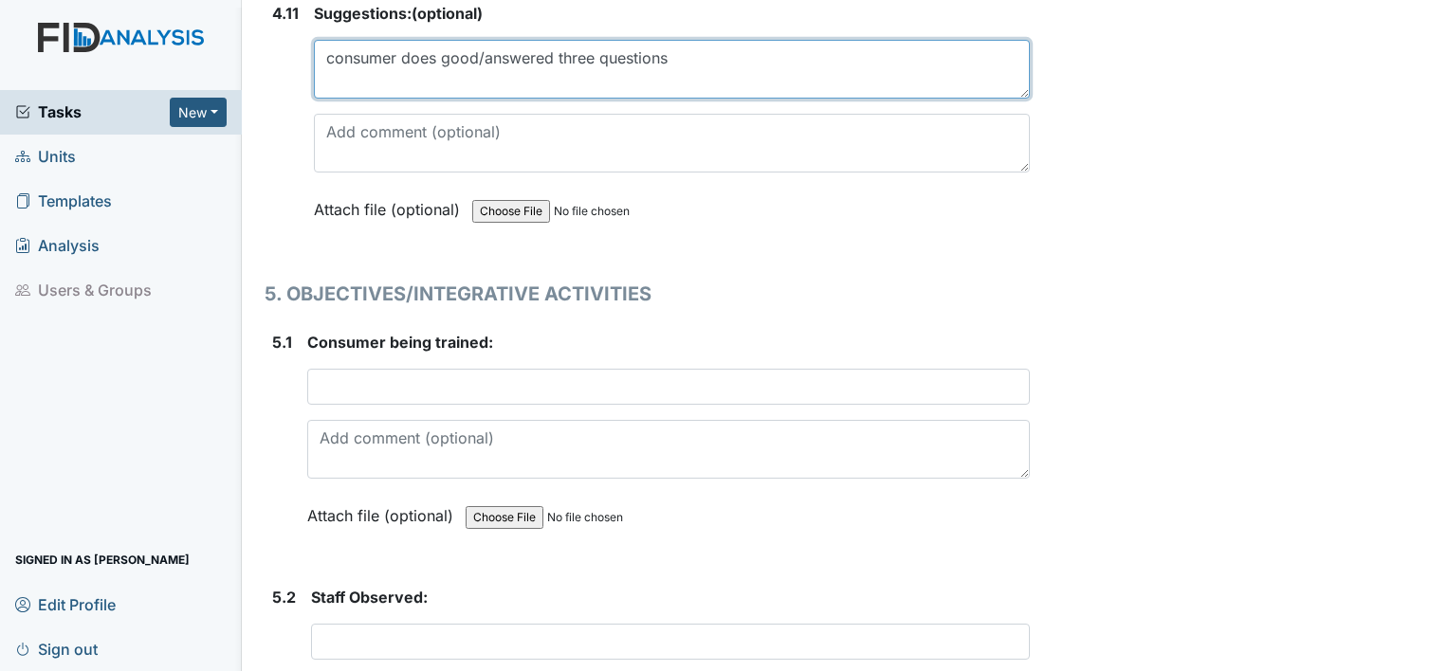
scroll to position [11443, 0]
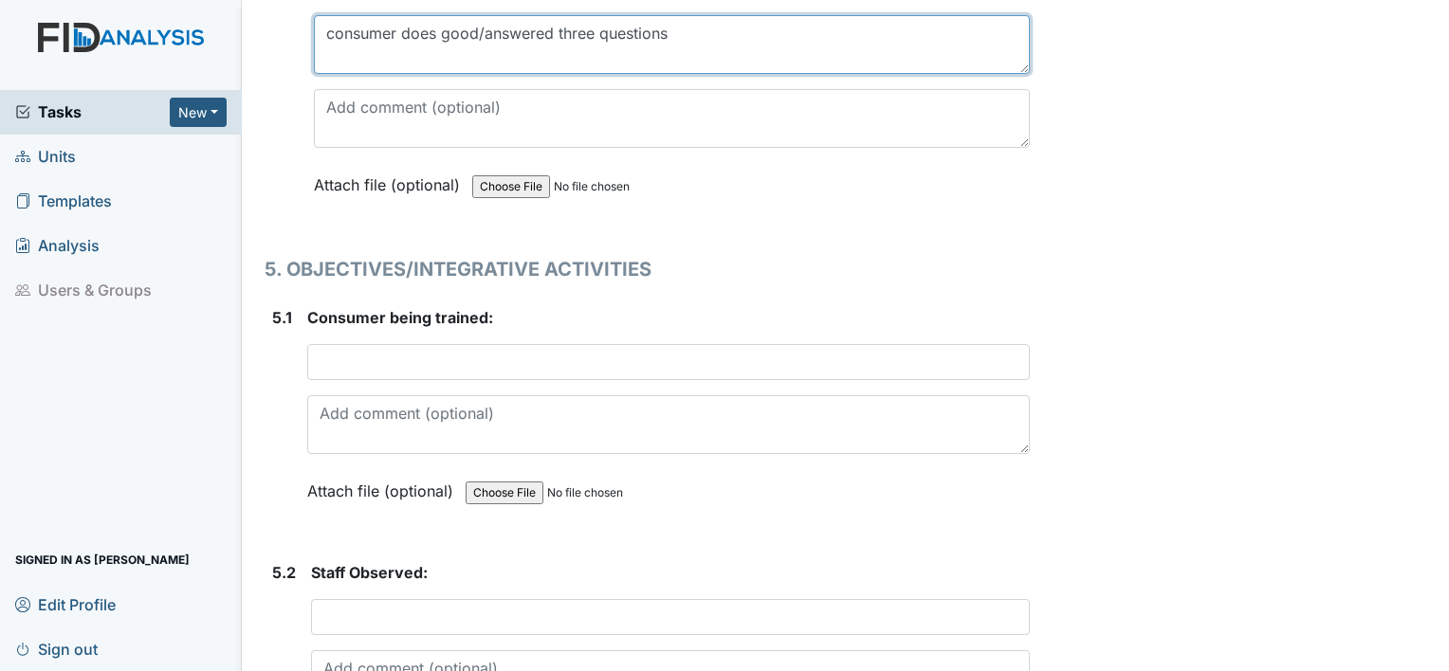
type textarea "consumer does good/answered three questions"
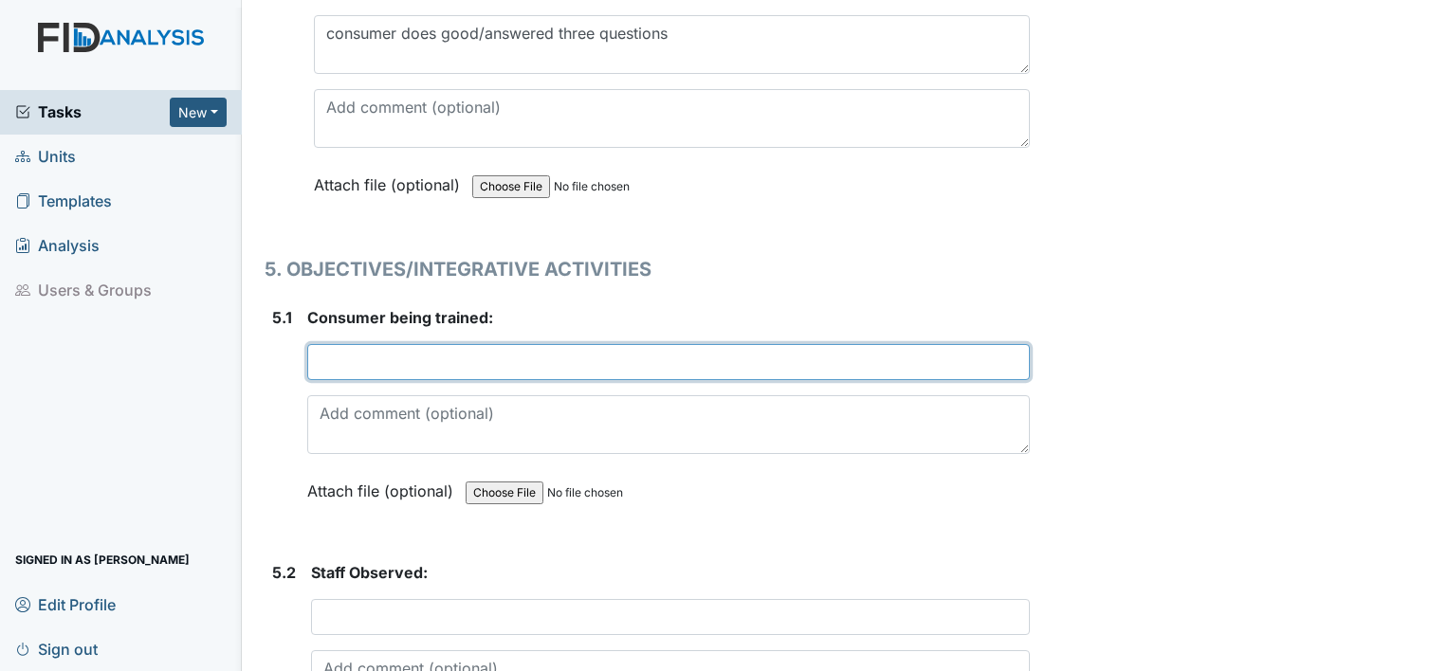
click at [494, 344] on input "text" at bounding box center [668, 362] width 722 height 36
type input "JG"
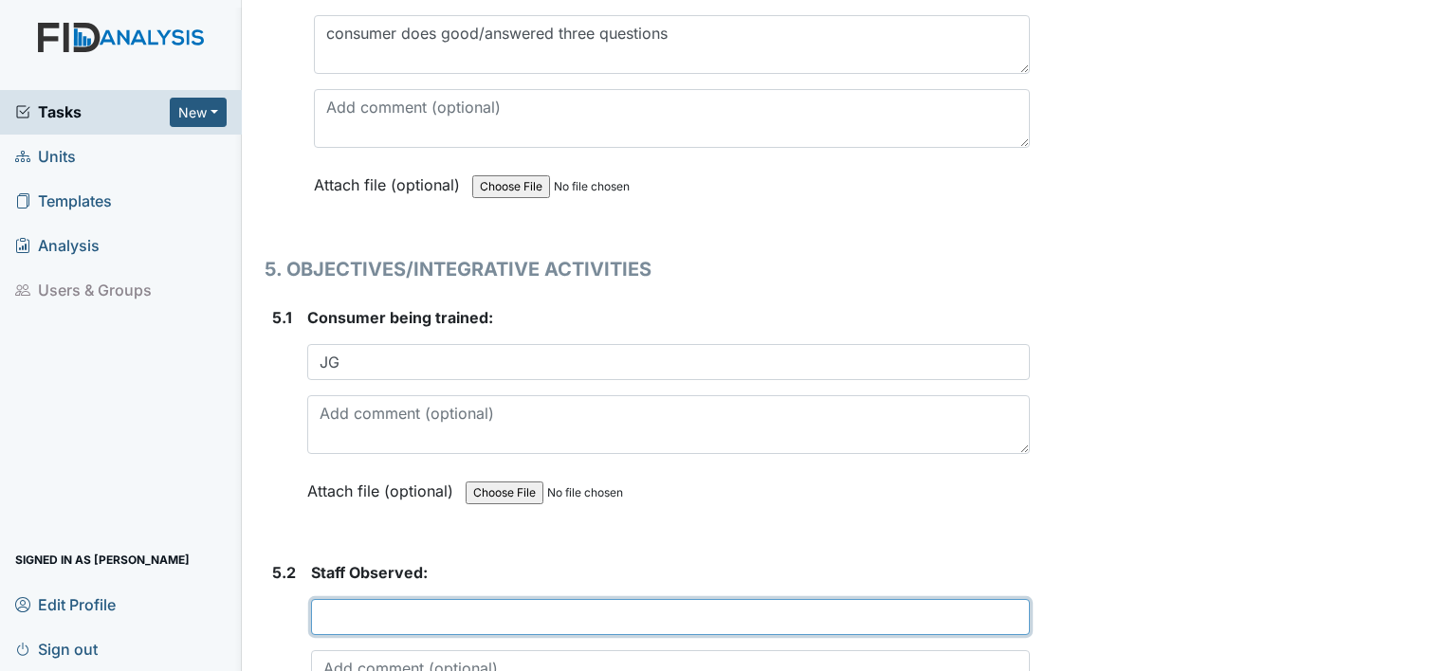
click at [448, 599] on input "text" at bounding box center [670, 617] width 719 height 36
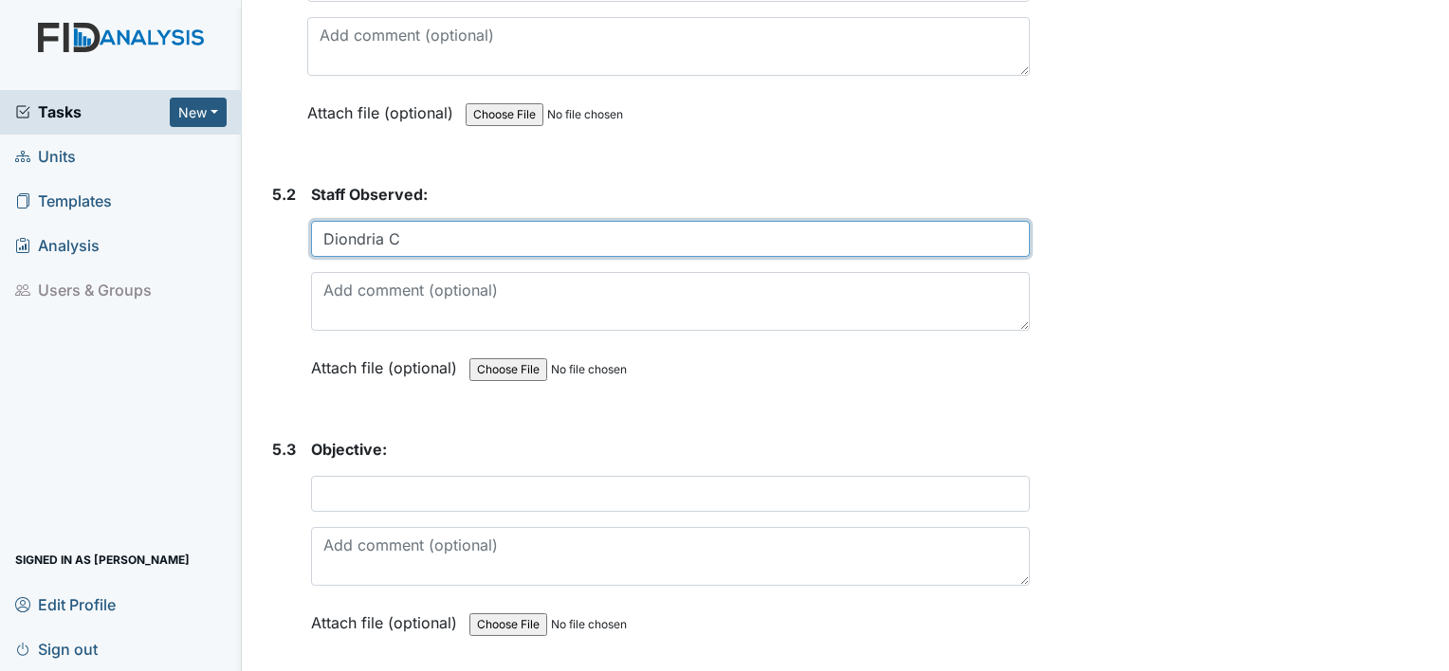
scroll to position [11962, 0]
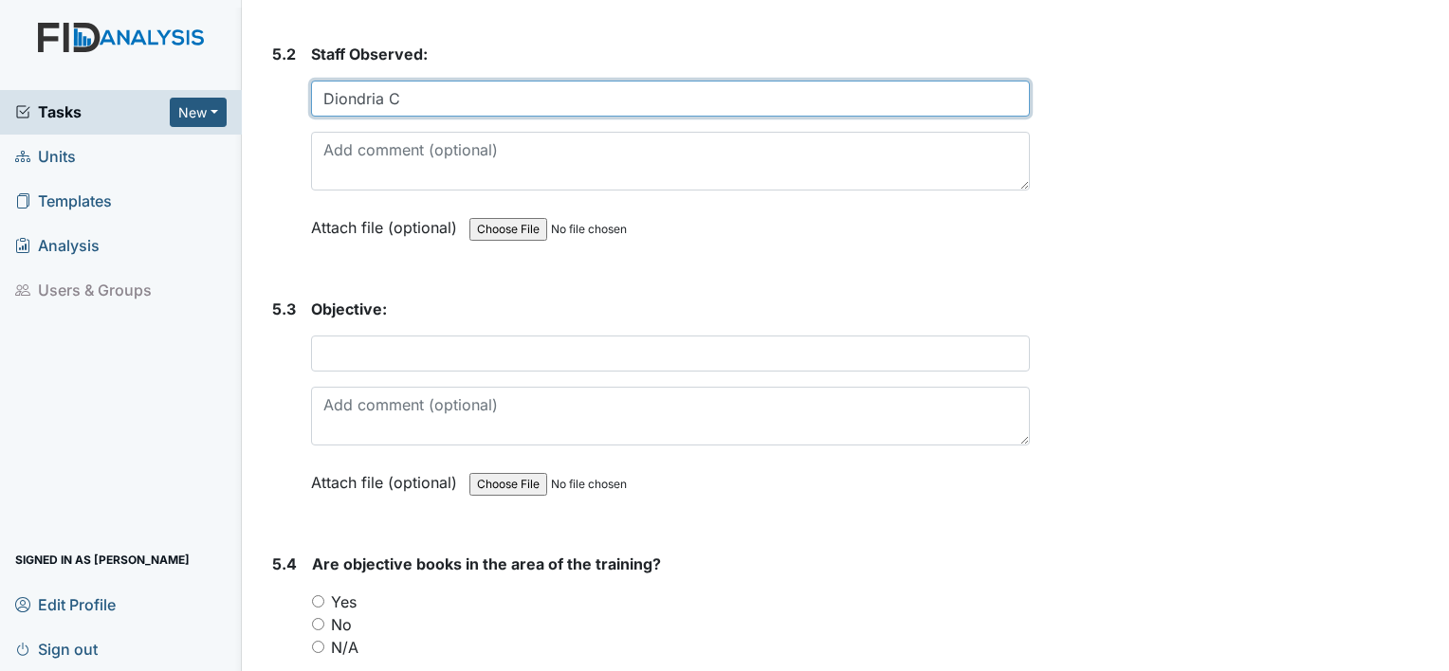
type input "Diondria C"
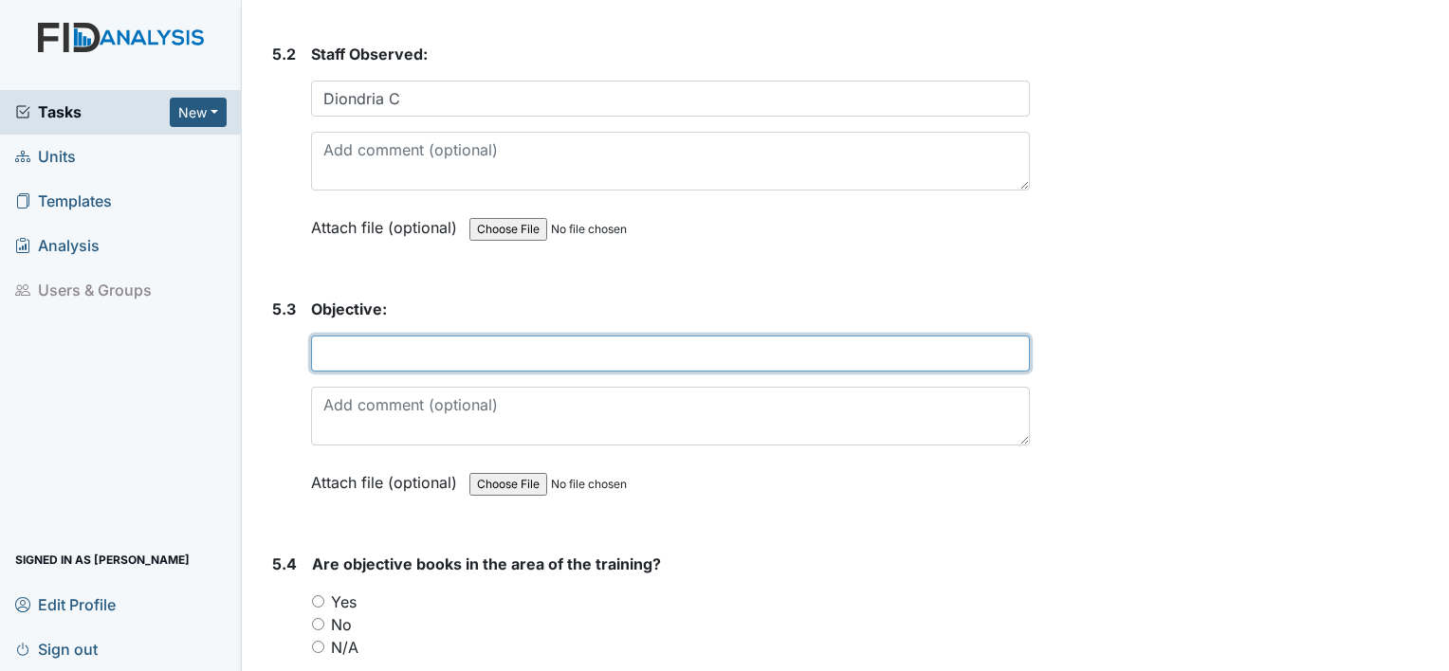
click at [512, 336] on input "text" at bounding box center [670, 354] width 719 height 36
type input "WK009/Fold 2 shirts"
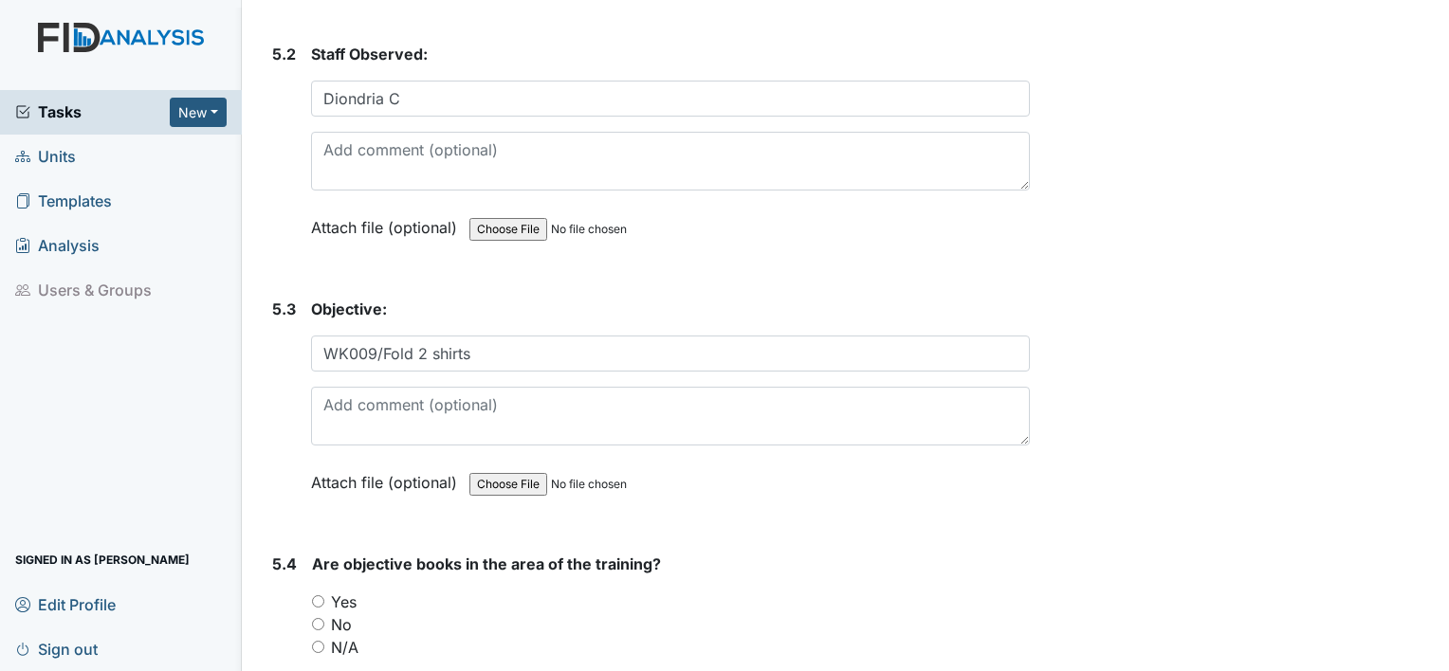
click at [318, 595] on input "Yes" at bounding box center [318, 601] width 12 height 12
radio input "true"
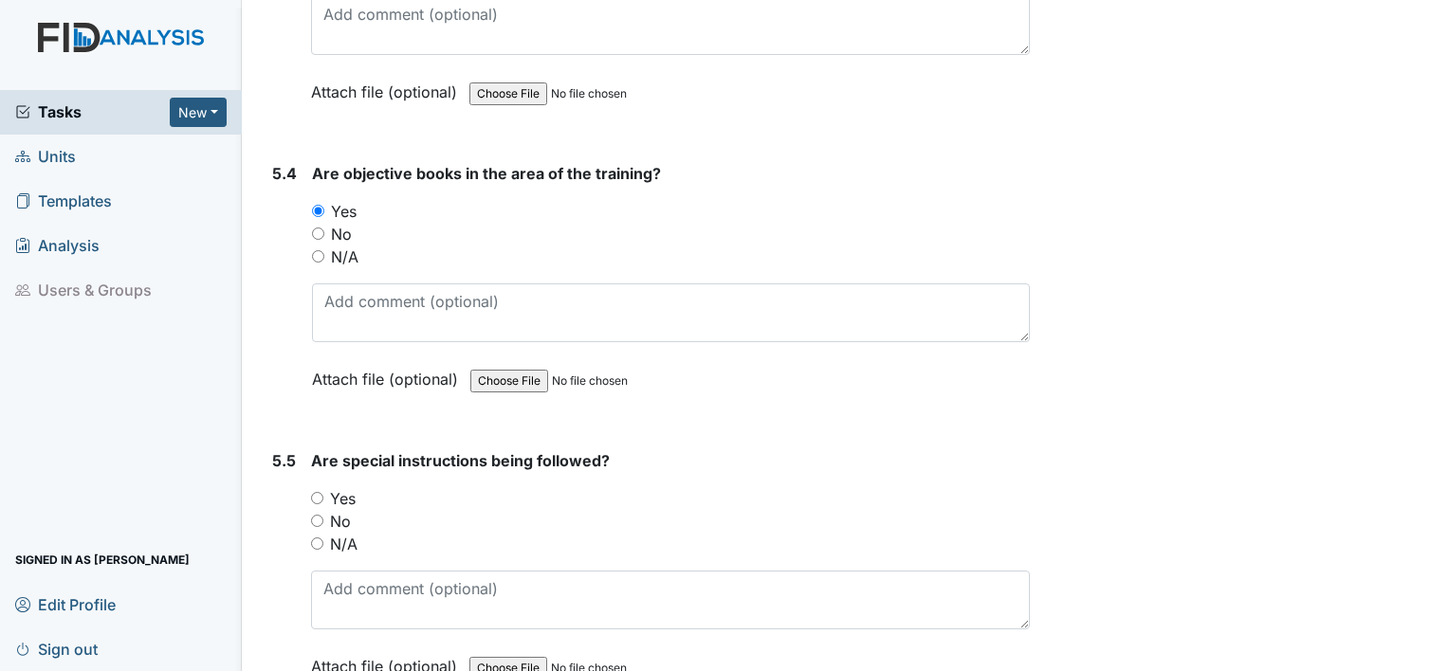
scroll to position [12517, 0]
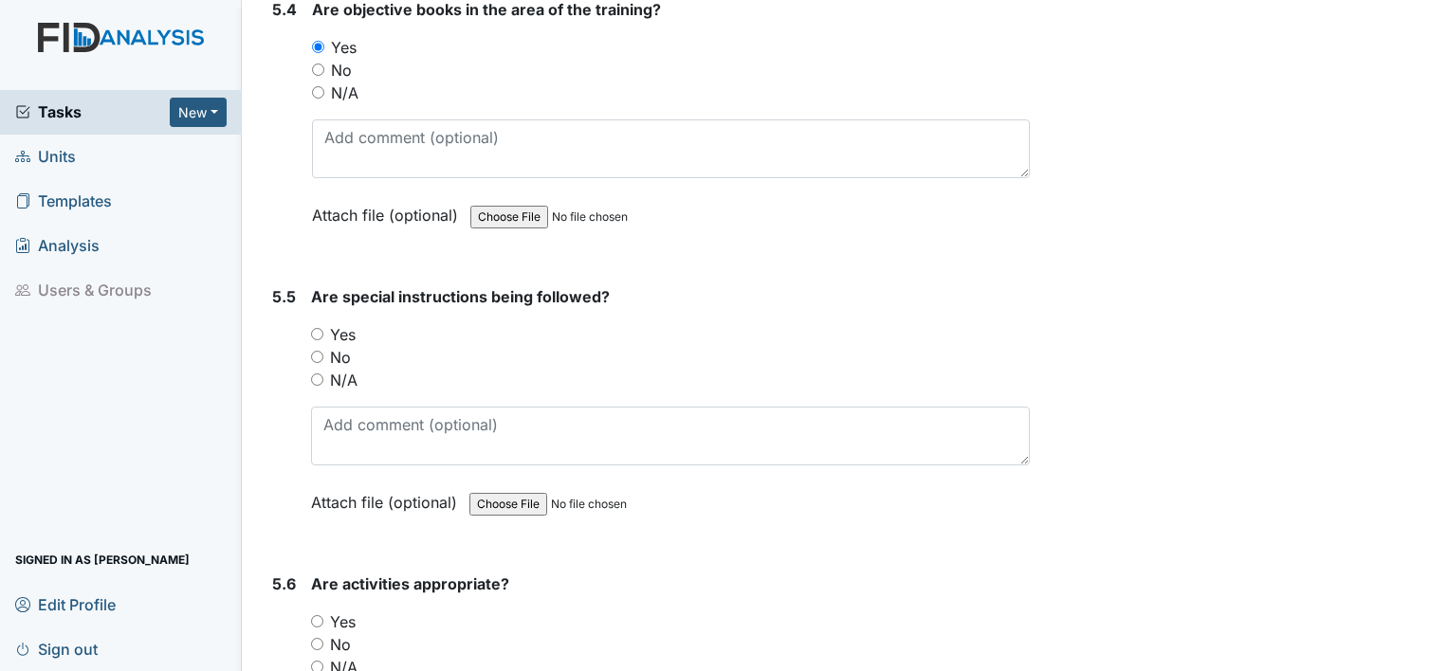
click at [316, 328] on input "Yes" at bounding box center [317, 334] width 12 height 12
radio input "true"
click at [318, 615] on input "Yes" at bounding box center [317, 621] width 12 height 12
radio input "true"
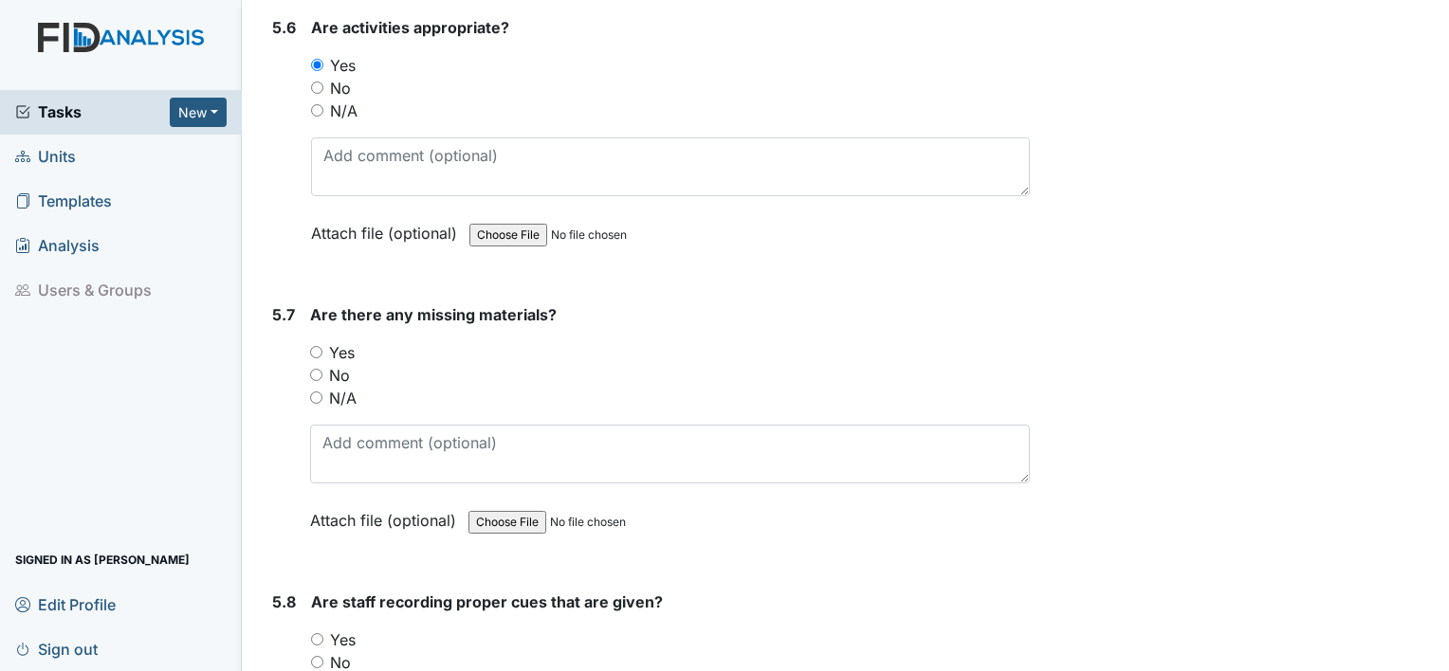
scroll to position [13111, 0]
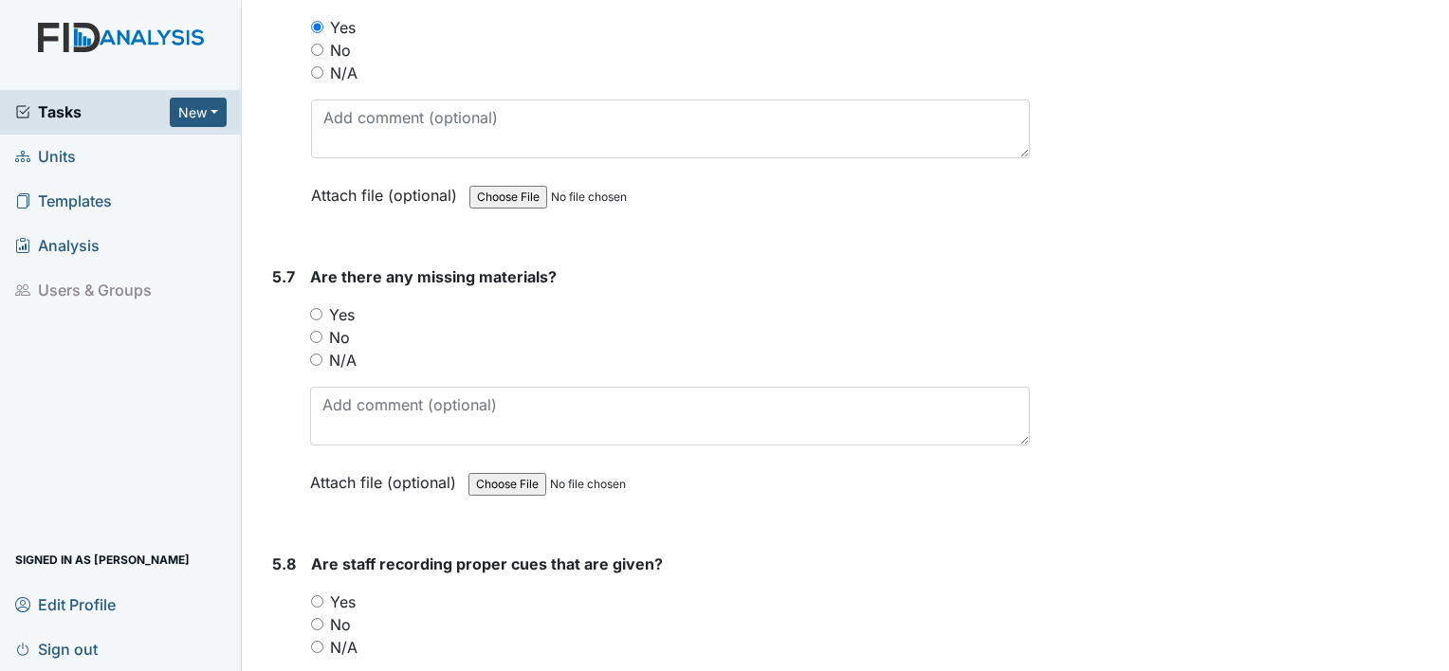
click at [315, 331] on input "No" at bounding box center [316, 337] width 12 height 12
radio input "true"
click at [314, 595] on input "Yes" at bounding box center [317, 601] width 12 height 12
radio input "true"
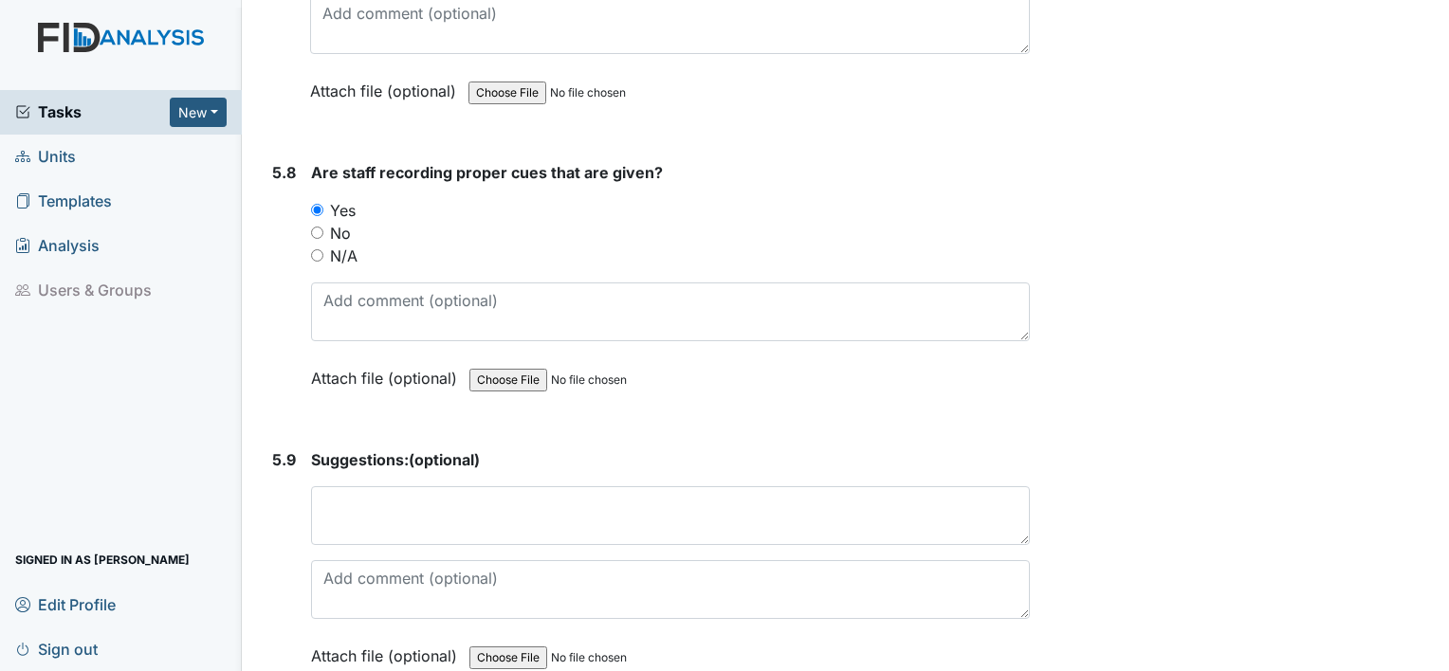
scroll to position [13566, 0]
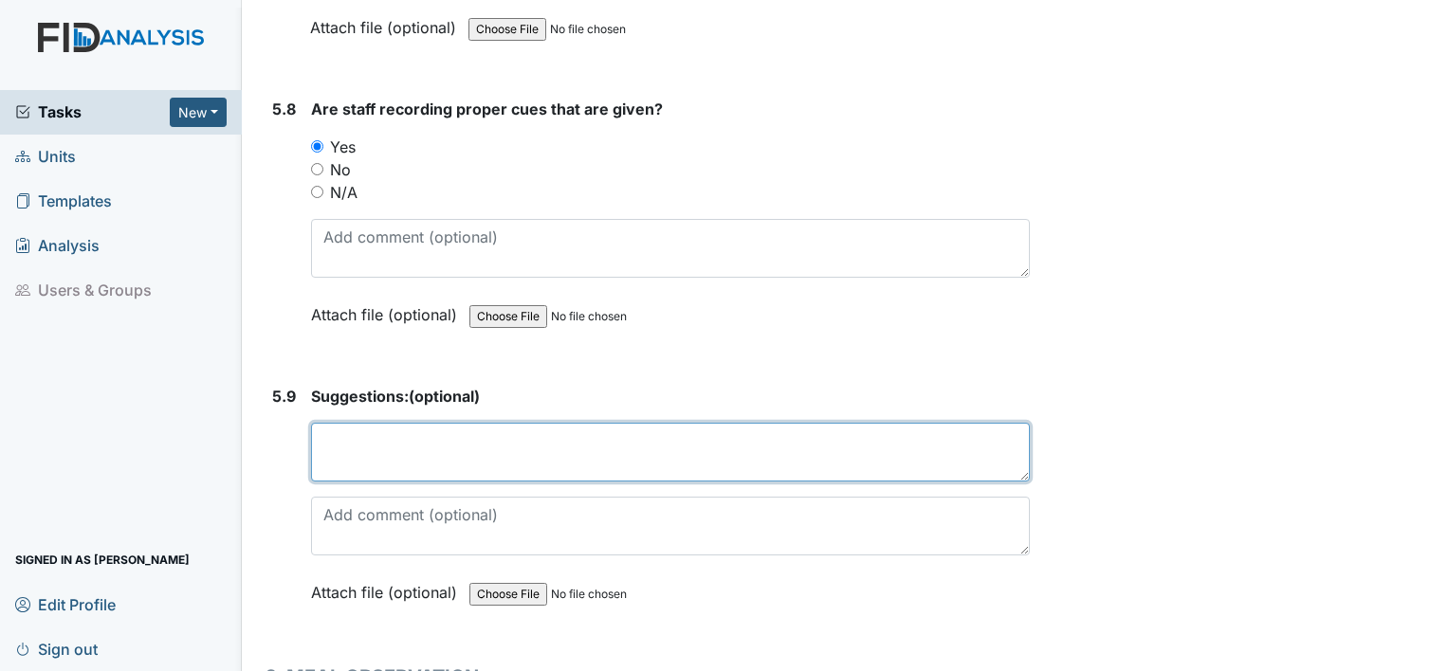
click at [448, 423] on textarea at bounding box center [670, 452] width 719 height 59
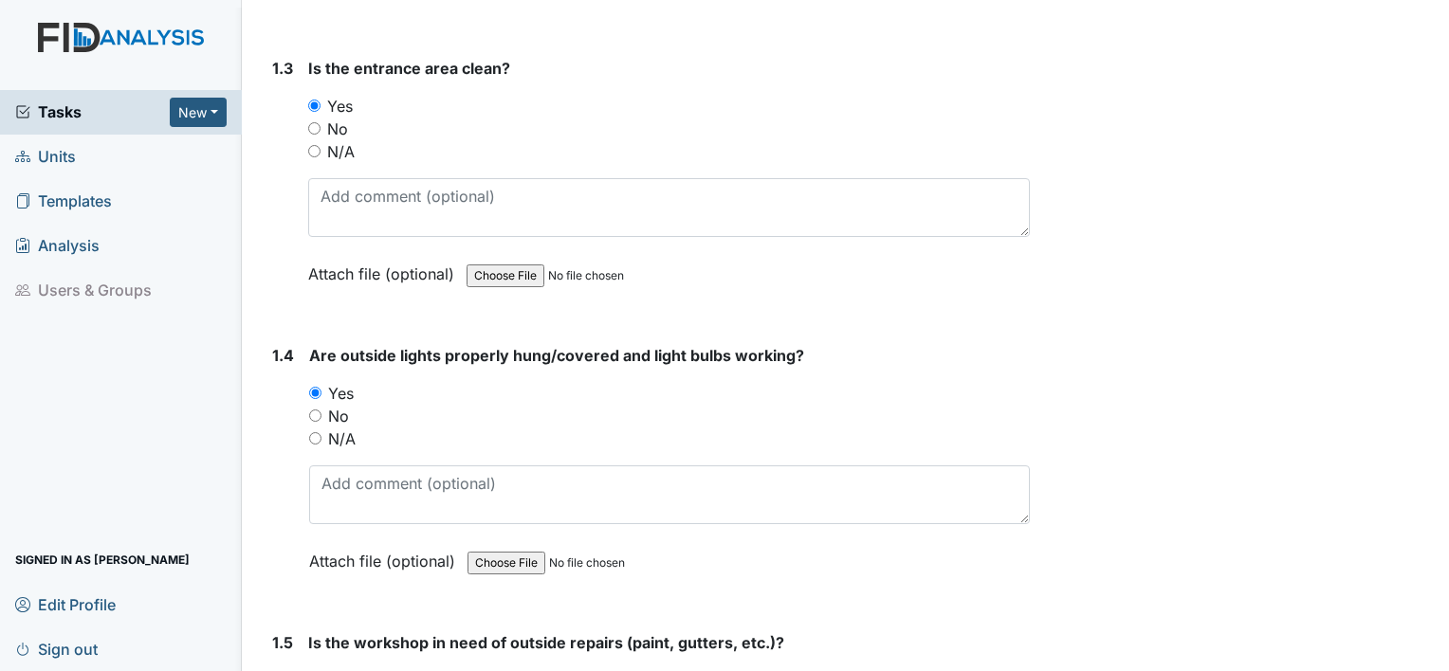
scroll to position [0, 0]
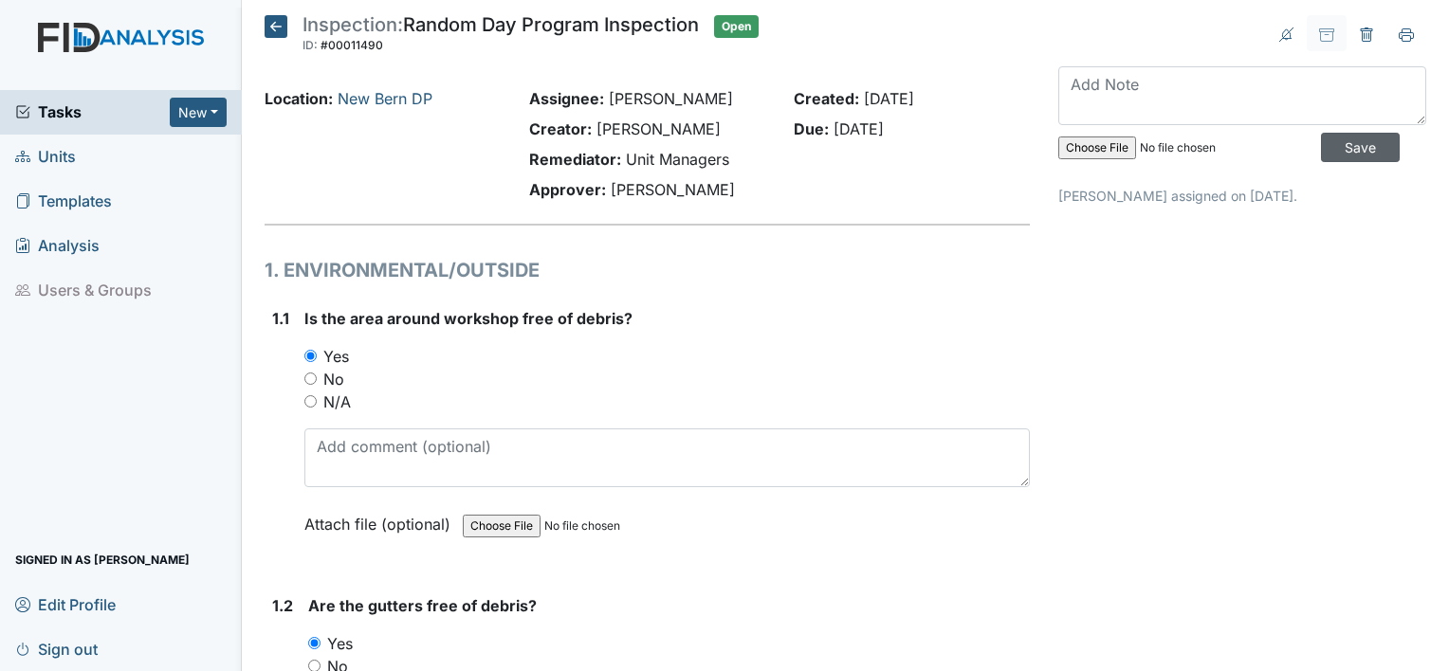
type textarea "consumer does well/needs to be physically helped to fold shirt."
click at [1348, 149] on input "Save" at bounding box center [1360, 147] width 79 height 29
click at [57, 159] on span "Units" at bounding box center [45, 156] width 61 height 29
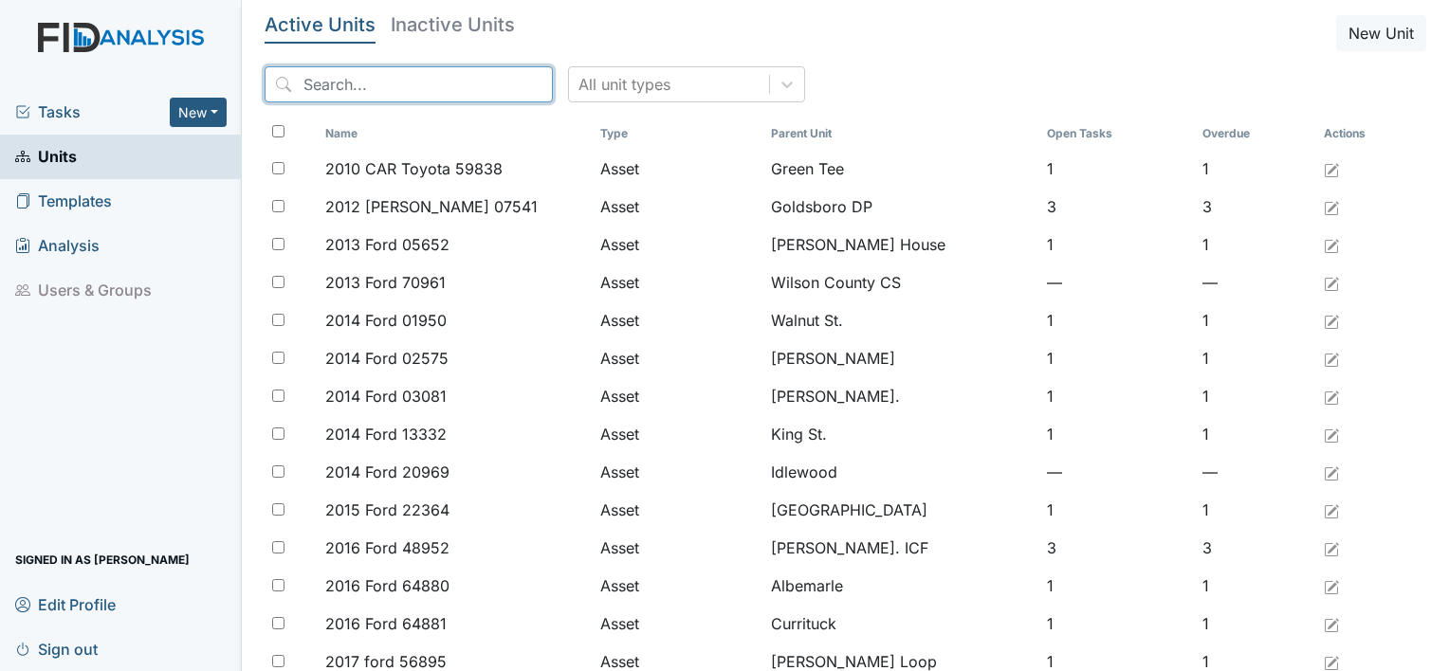
click at [382, 88] on input "search" at bounding box center [409, 84] width 288 height 36
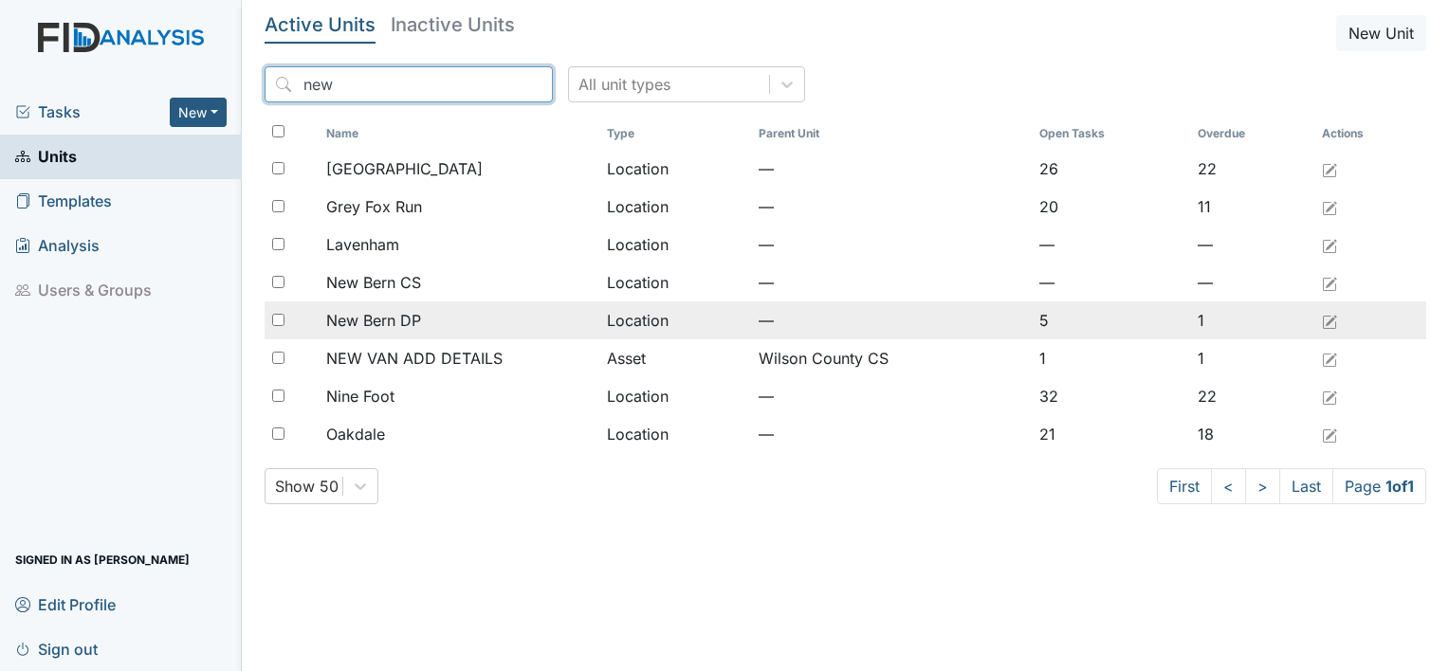
type input "new"
click at [413, 323] on span "New Bern DP" at bounding box center [373, 320] width 95 height 23
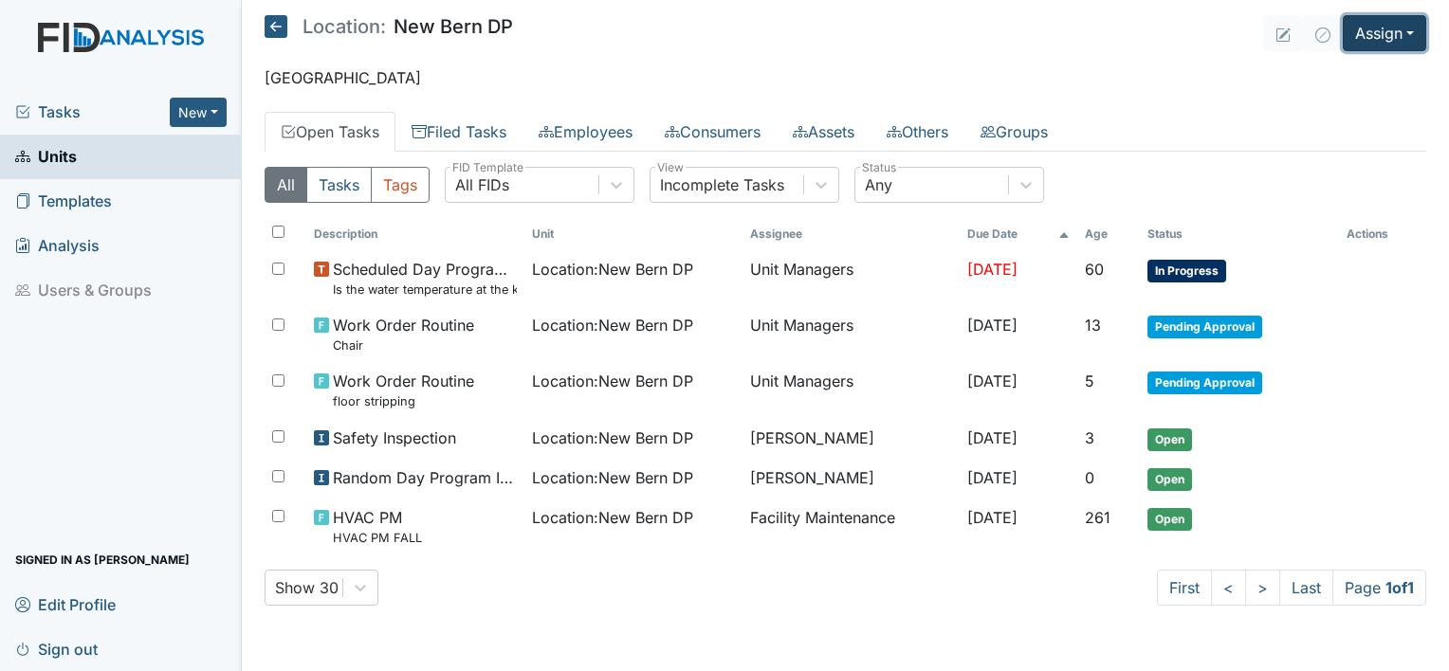
click at [1403, 27] on button "Assign" at bounding box center [1384, 33] width 83 height 36
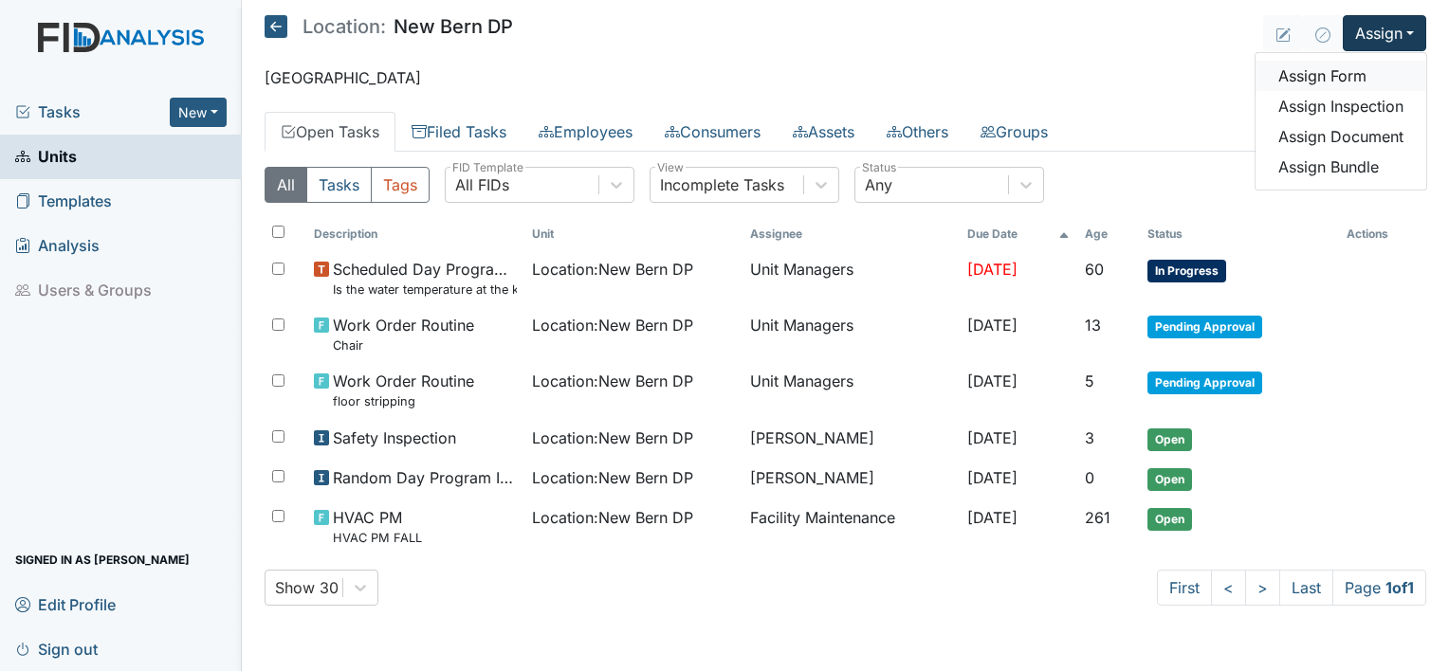
click at [1349, 69] on link "Assign Form" at bounding box center [1340, 76] width 171 height 30
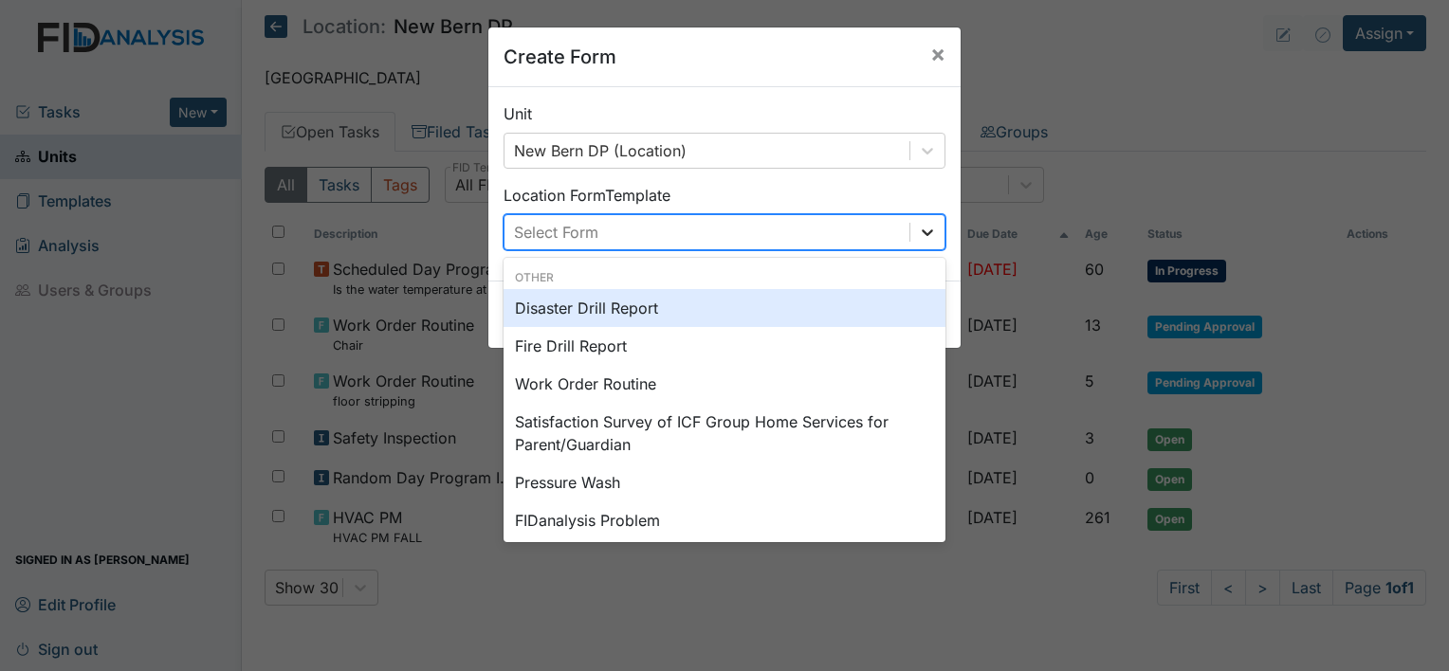
click at [918, 235] on icon at bounding box center [927, 232] width 19 height 19
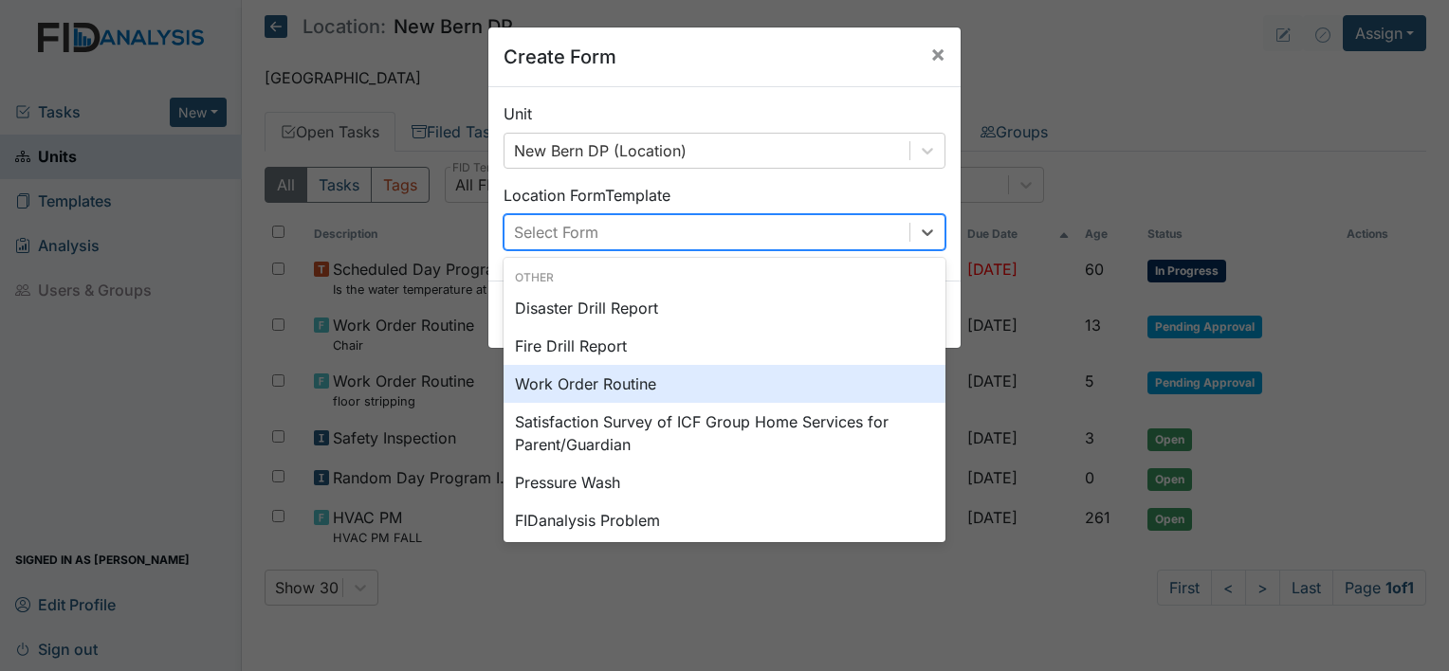
click at [760, 392] on div "Work Order Routine" at bounding box center [724, 384] width 442 height 38
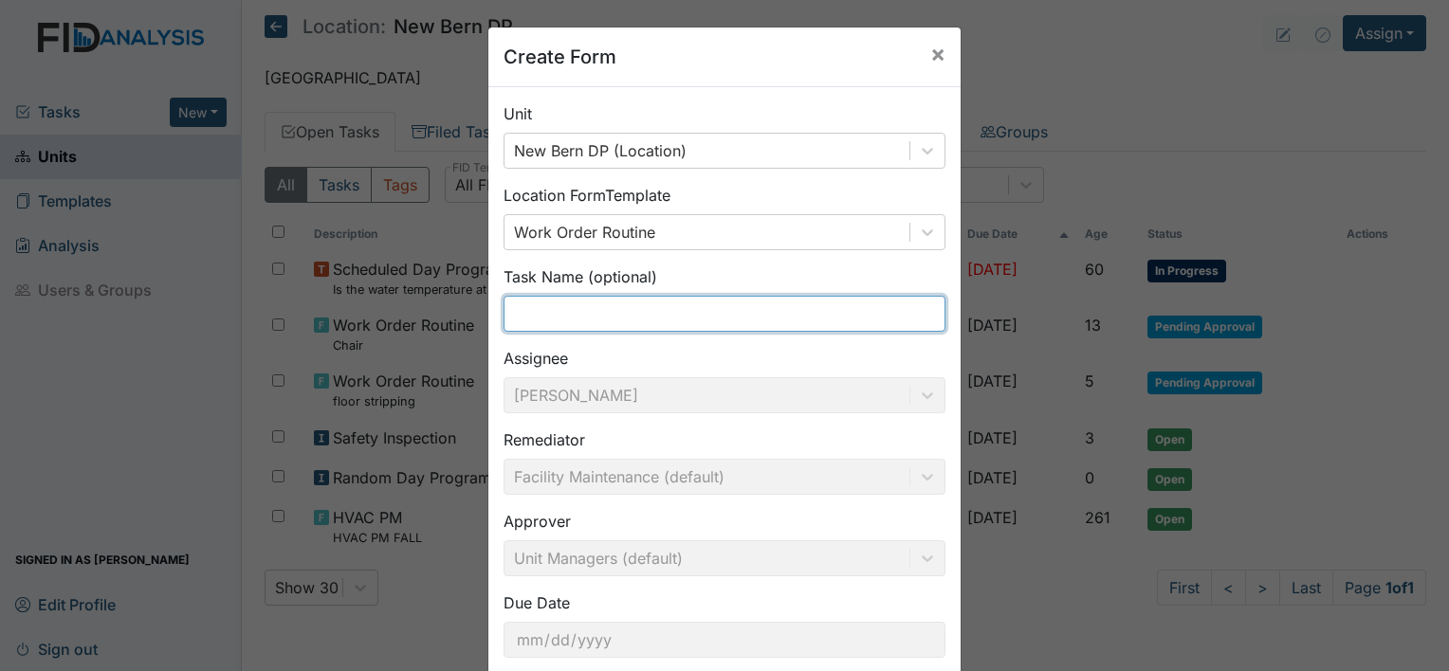
click at [592, 310] on input "text" at bounding box center [724, 314] width 442 height 36
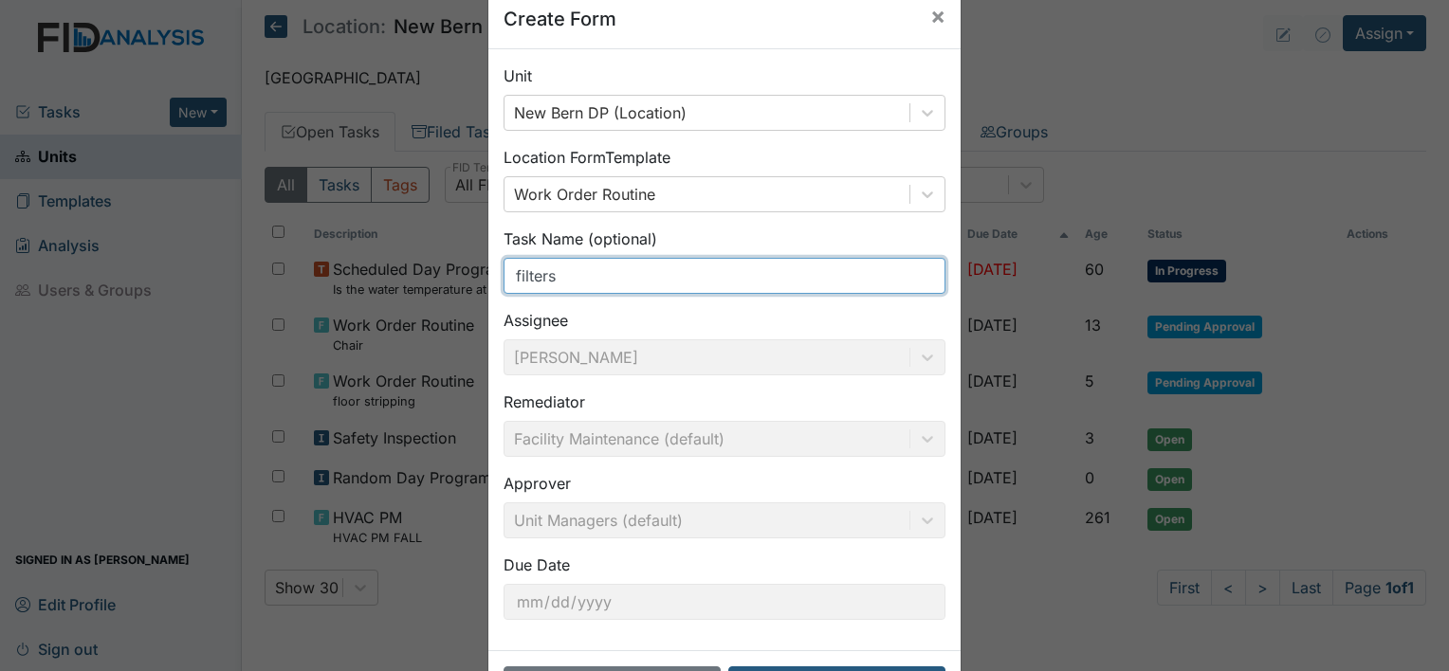
scroll to position [110, 0]
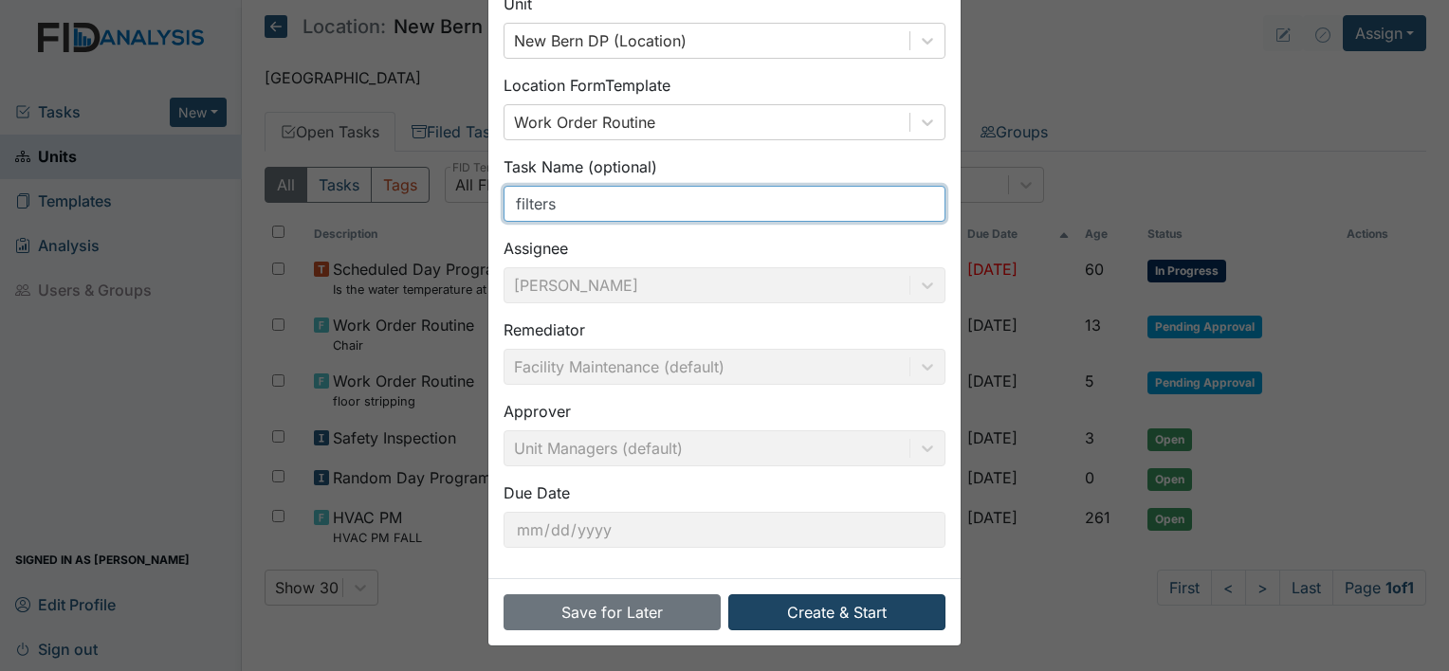
type input "filters"
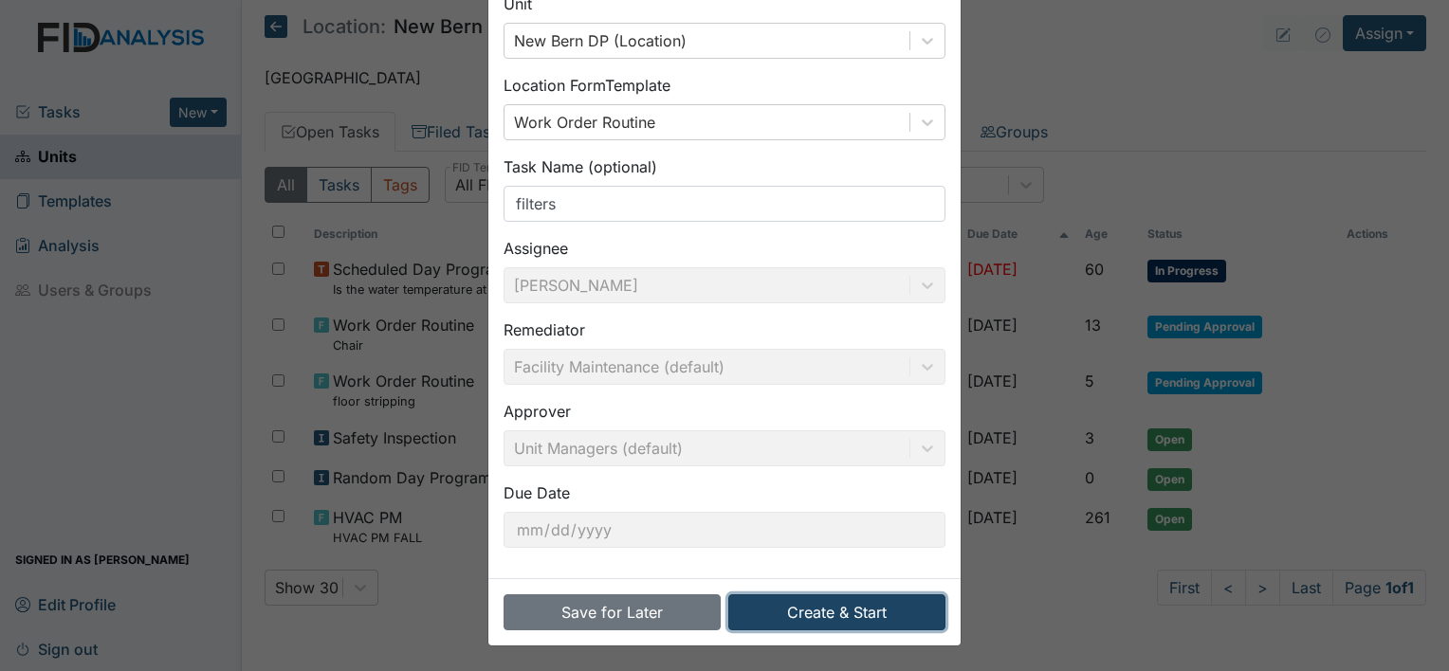
click at [851, 607] on button "Create & Start" at bounding box center [836, 612] width 217 height 36
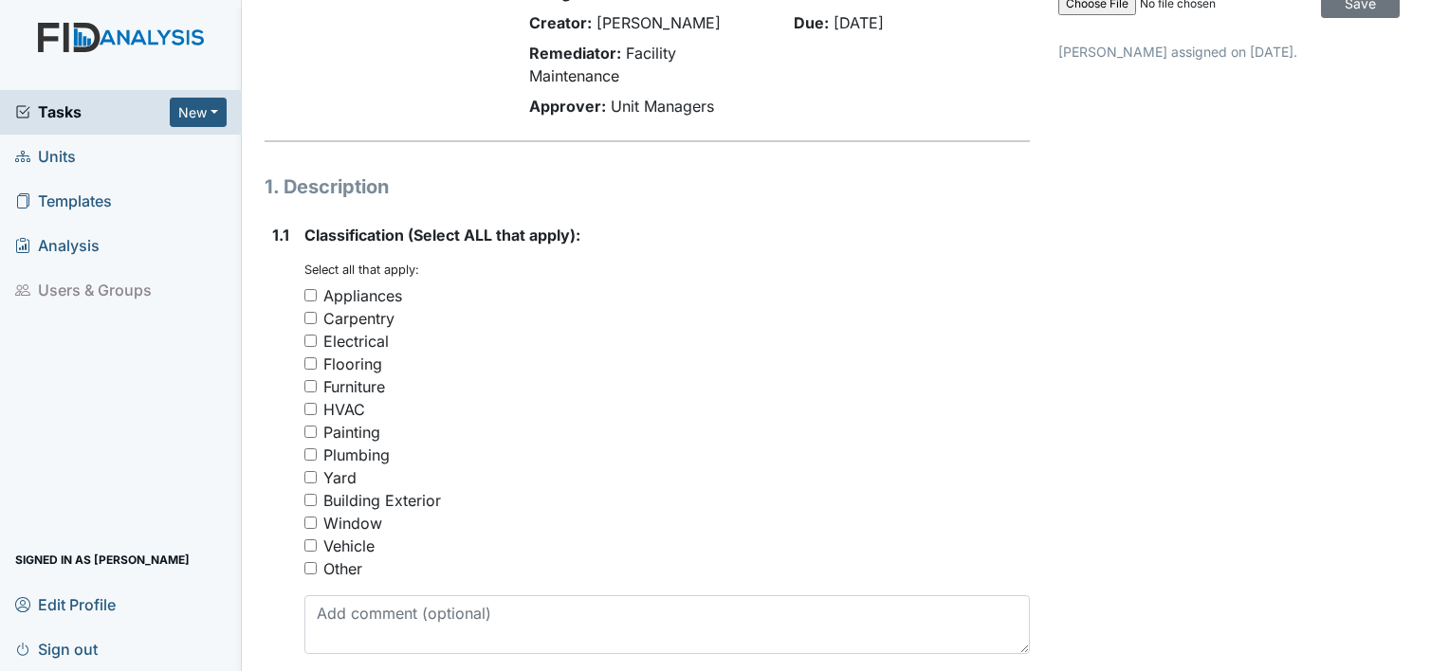
scroll to position [155, 0]
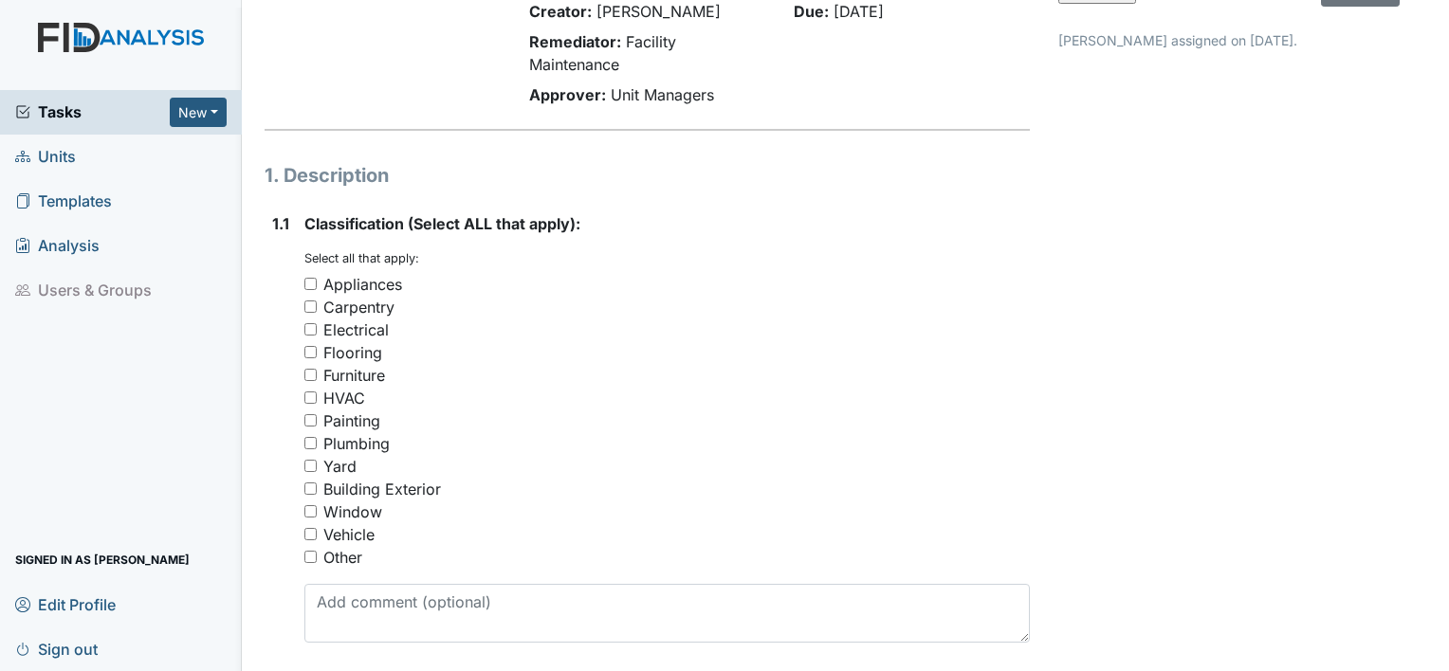
click at [308, 554] on input "Other" at bounding box center [310, 557] width 12 height 12
checkbox input "true"
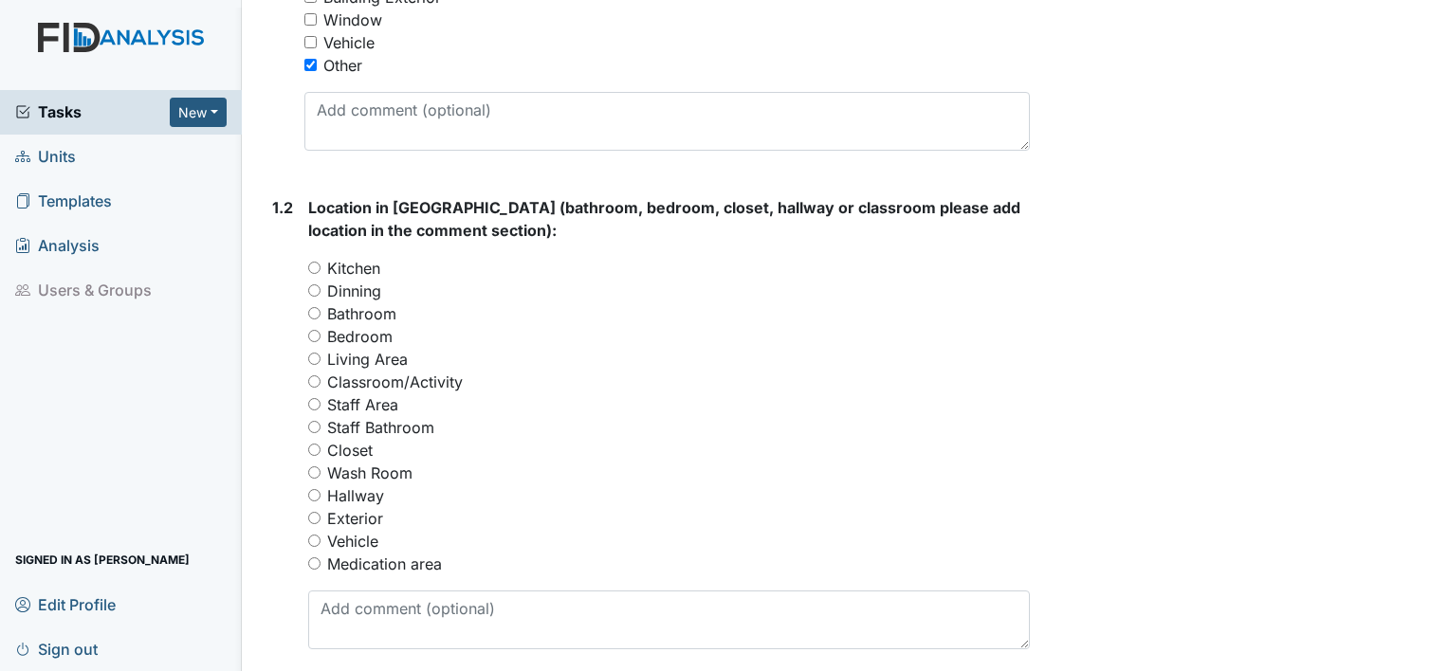
scroll to position [651, 0]
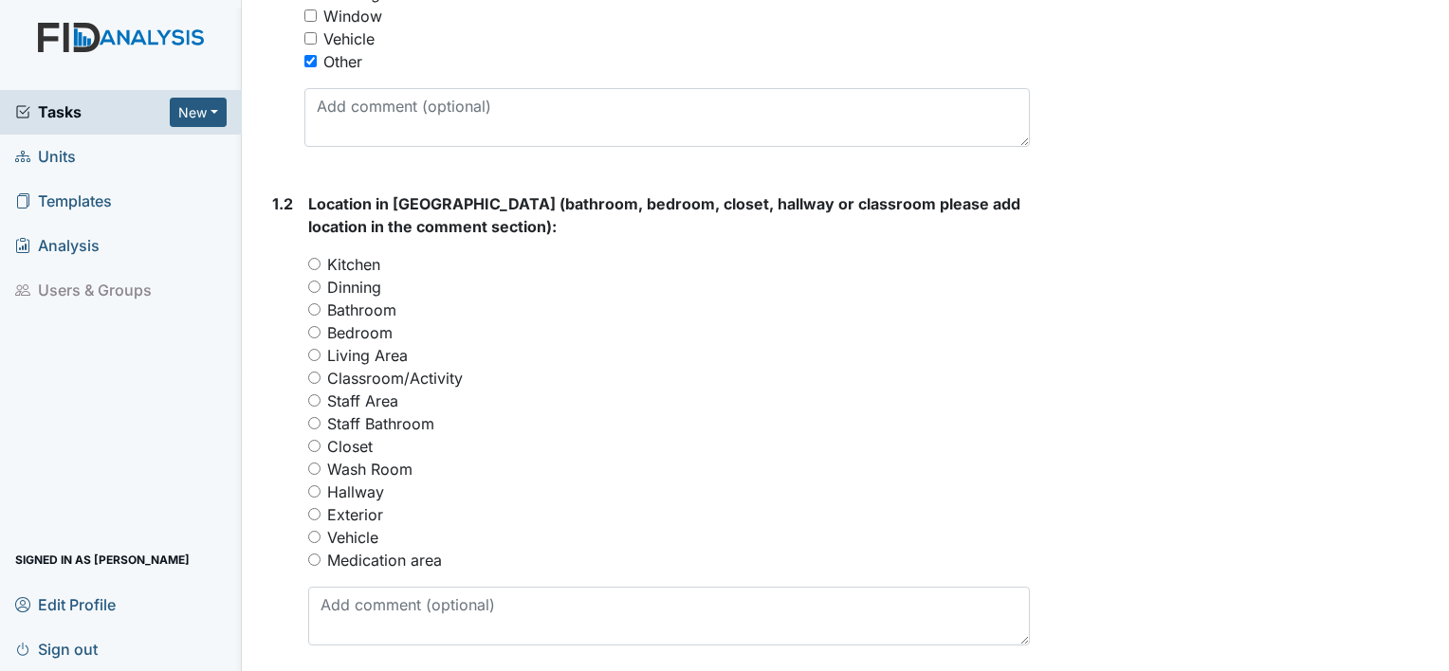
click at [315, 489] on input "Hallway" at bounding box center [314, 491] width 12 height 12
radio input "true"
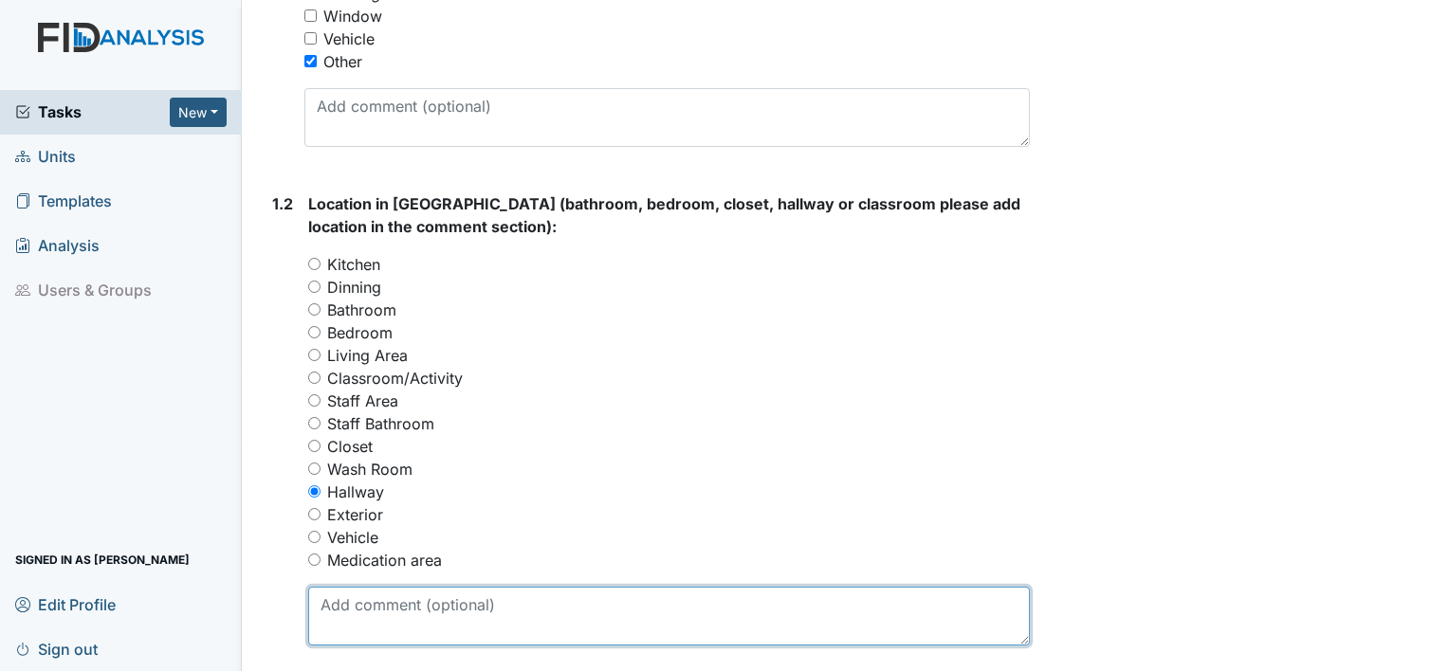
click at [526, 610] on textarea at bounding box center [669, 616] width 722 height 59
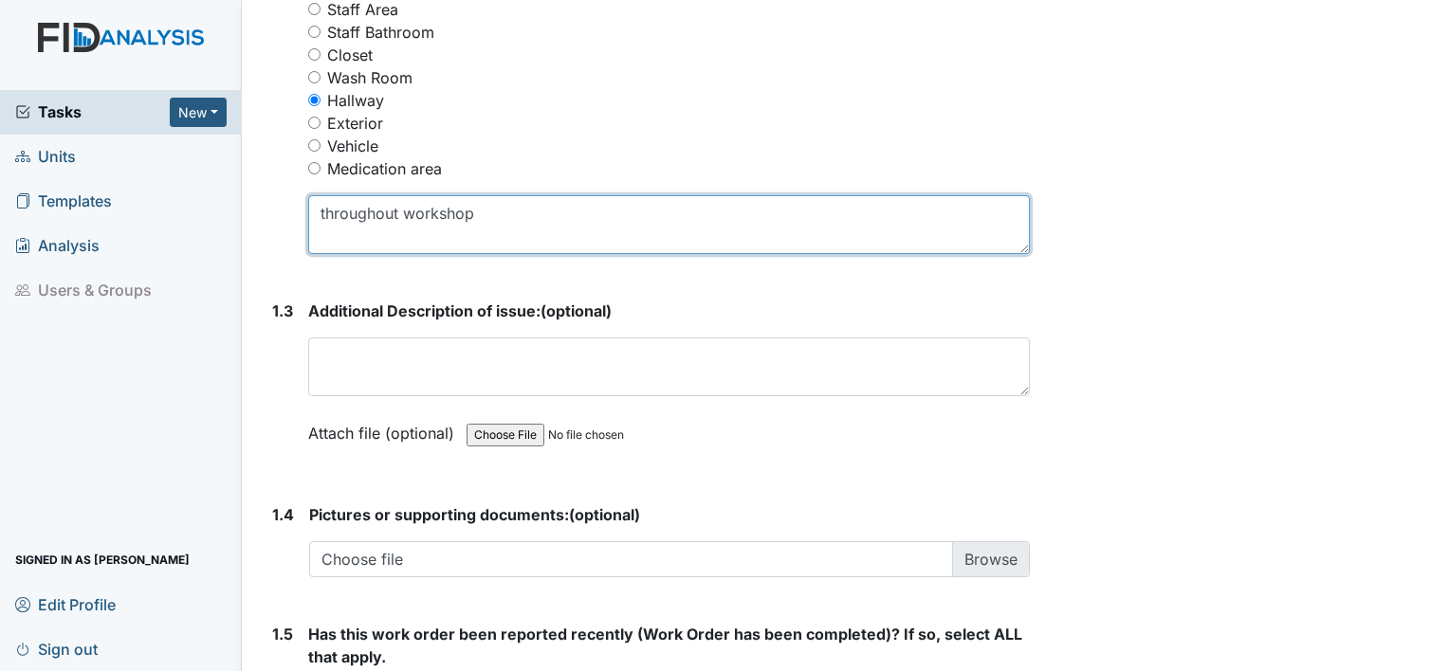
scroll to position [1093, 0]
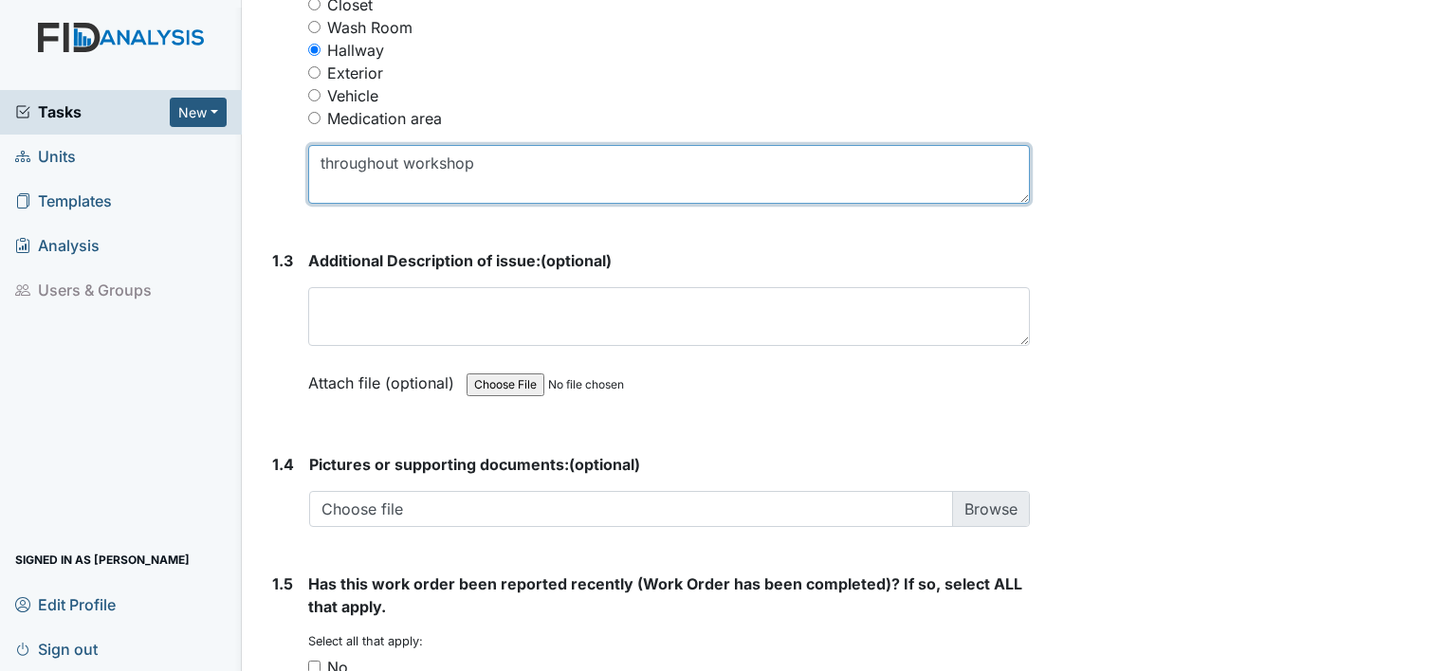
type textarea "throughout workshop"
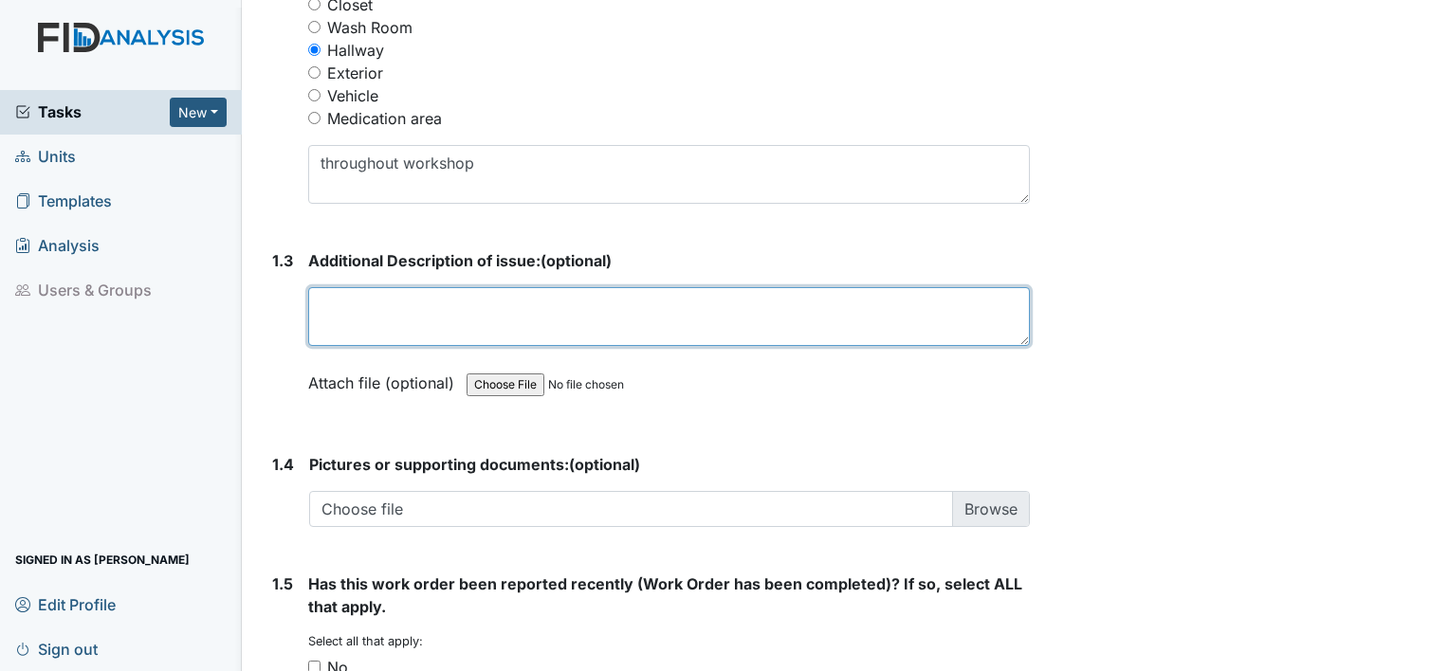
click at [474, 307] on textarea at bounding box center [669, 316] width 722 height 59
type textarea "filters due to be changed throughout workshop"
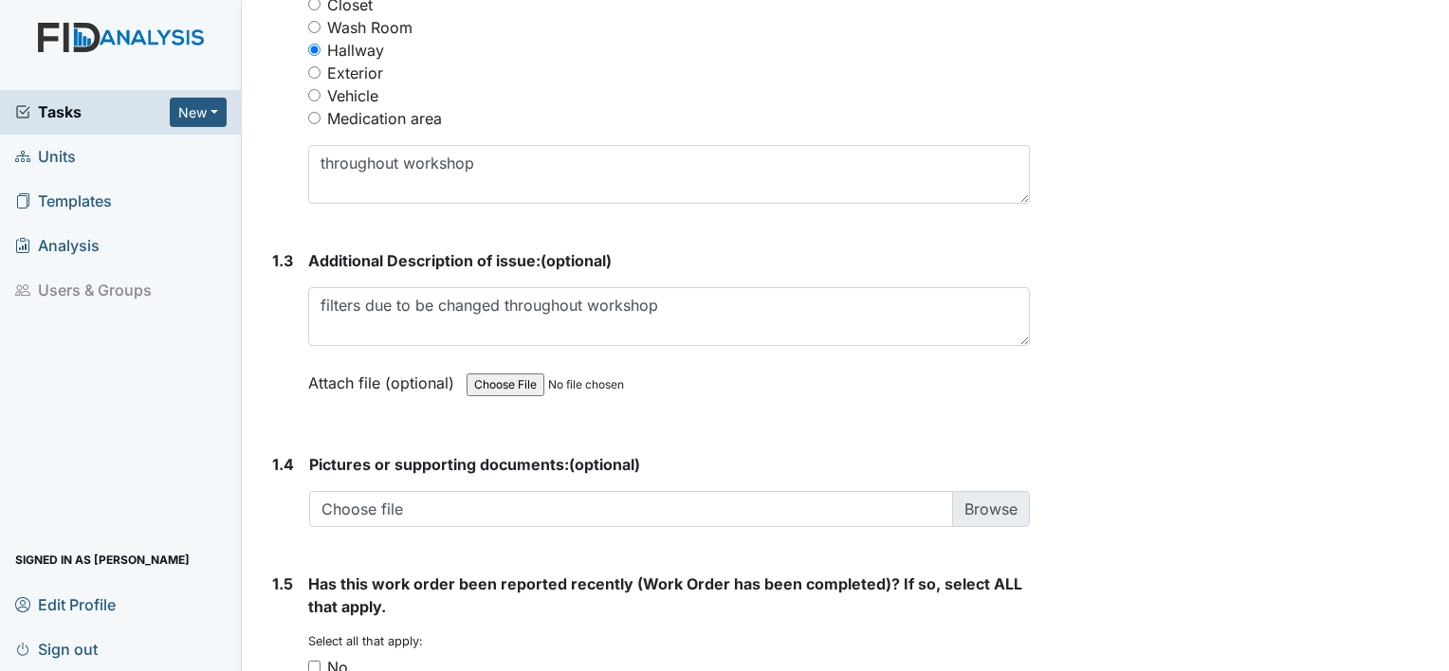
click at [315, 666] on input "No" at bounding box center [314, 667] width 12 height 12
checkbox input "true"
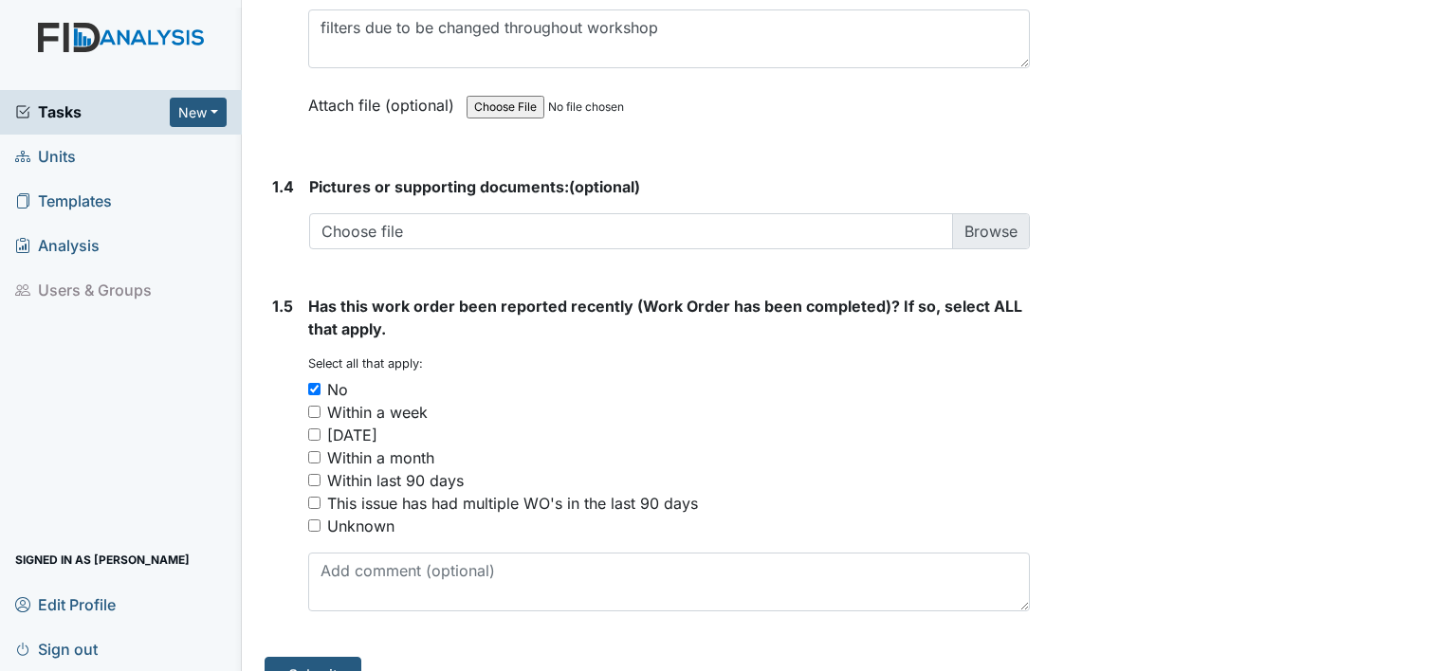
scroll to position [1405, 0]
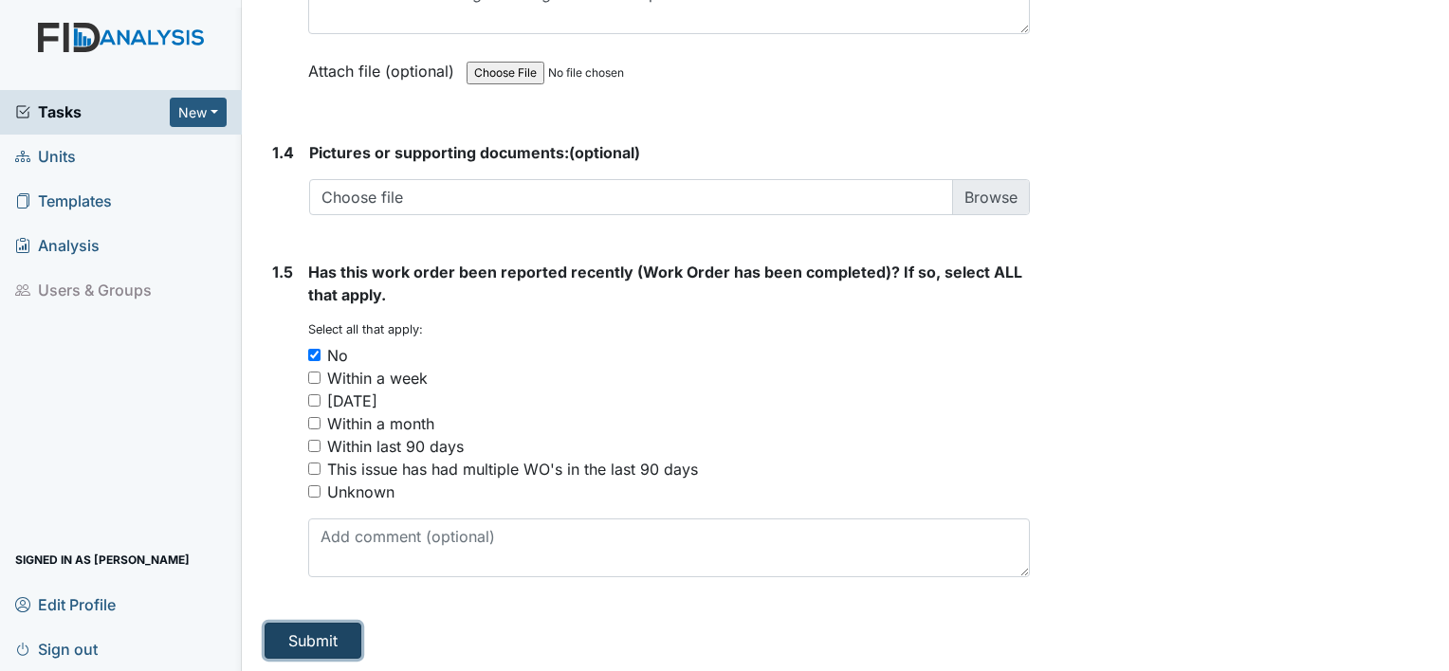
click at [297, 638] on button "Submit" at bounding box center [313, 641] width 97 height 36
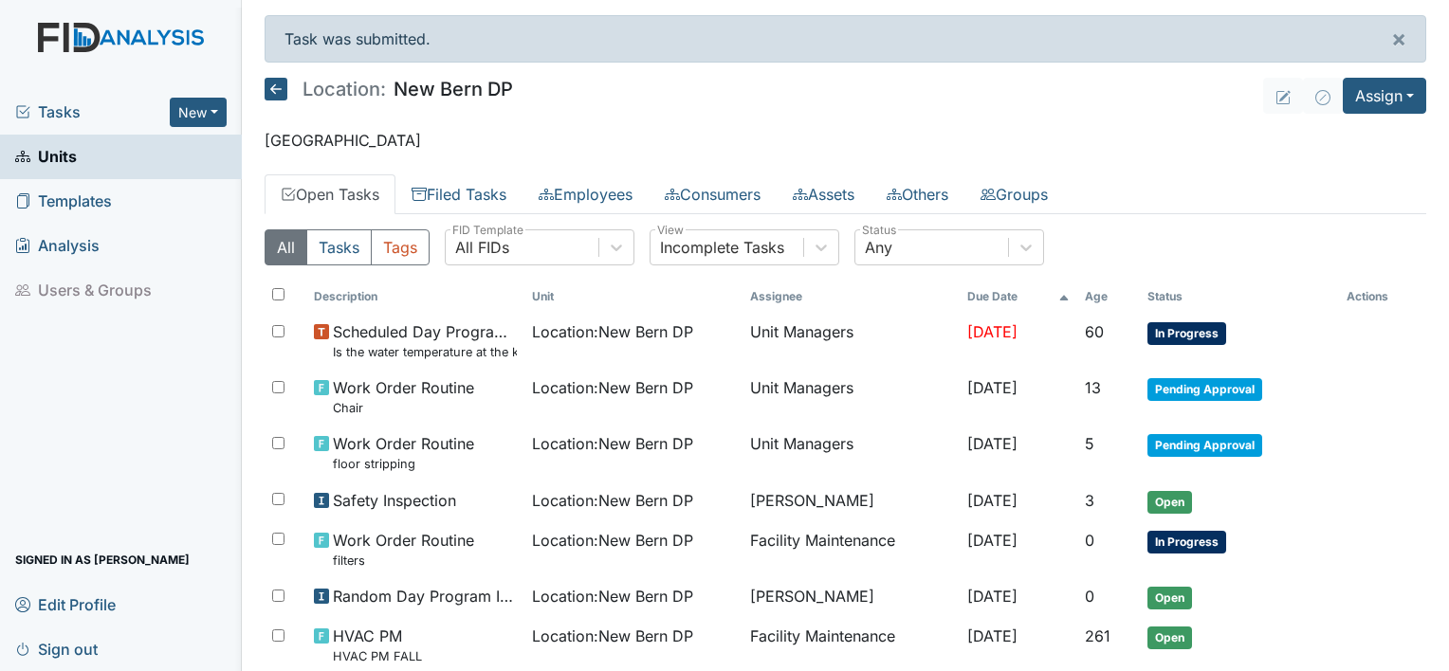
click at [79, 651] on span "Sign out" at bounding box center [56, 648] width 82 height 29
